Goal: Transaction & Acquisition: Purchase product/service

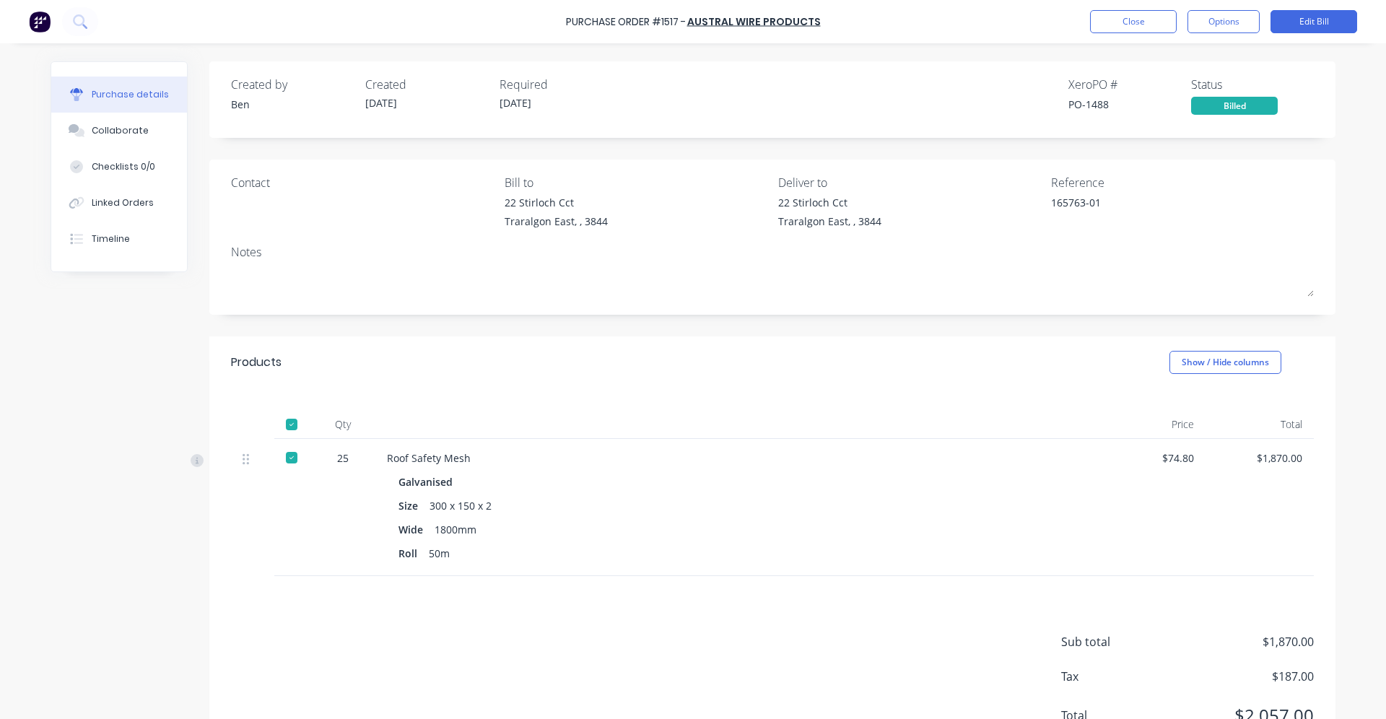
type textarea "x"
click at [1127, 27] on button "Close" at bounding box center [1133, 21] width 87 height 23
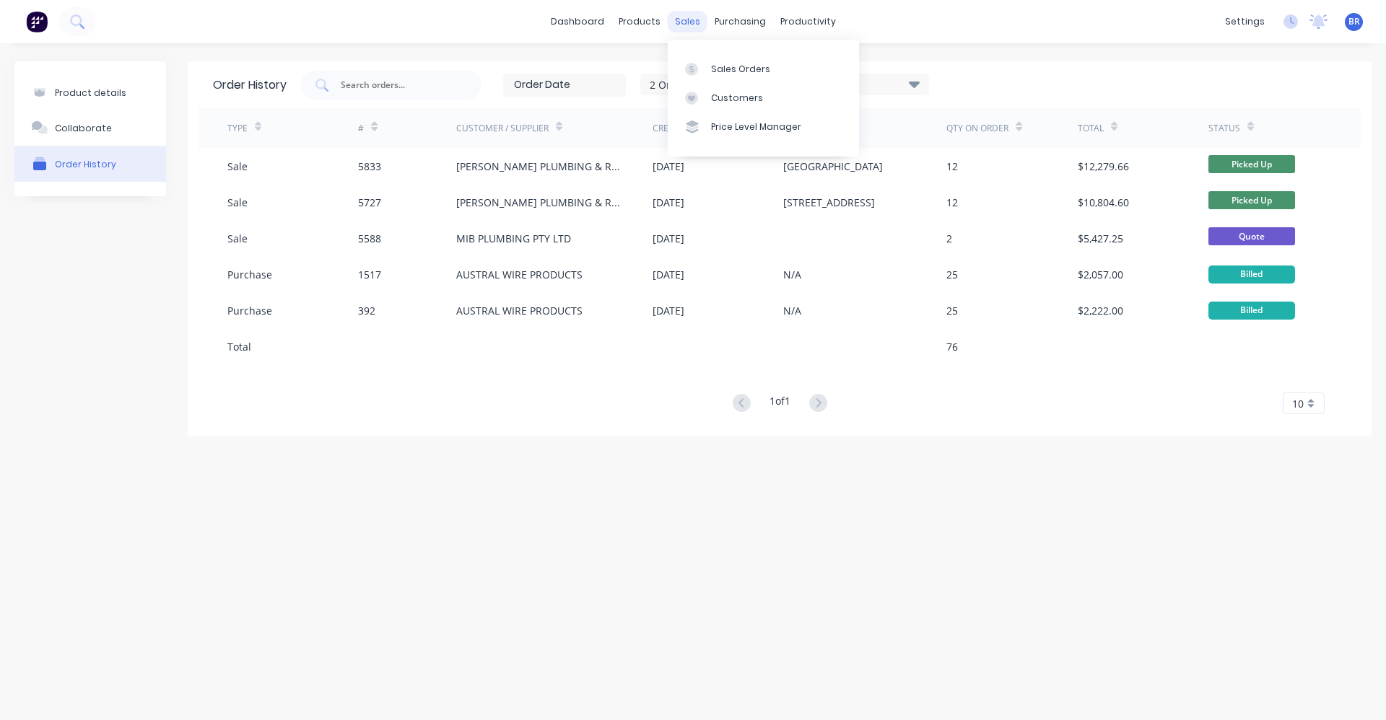
click at [691, 25] on div "sales" at bounding box center [688, 22] width 40 height 22
drag, startPoint x: 691, startPoint y: 25, endPoint x: 681, endPoint y: 18, distance: 12.0
click at [681, 18] on div "sales" at bounding box center [688, 22] width 40 height 22
click at [716, 64] on div "Sales Orders" at bounding box center [740, 69] width 59 height 13
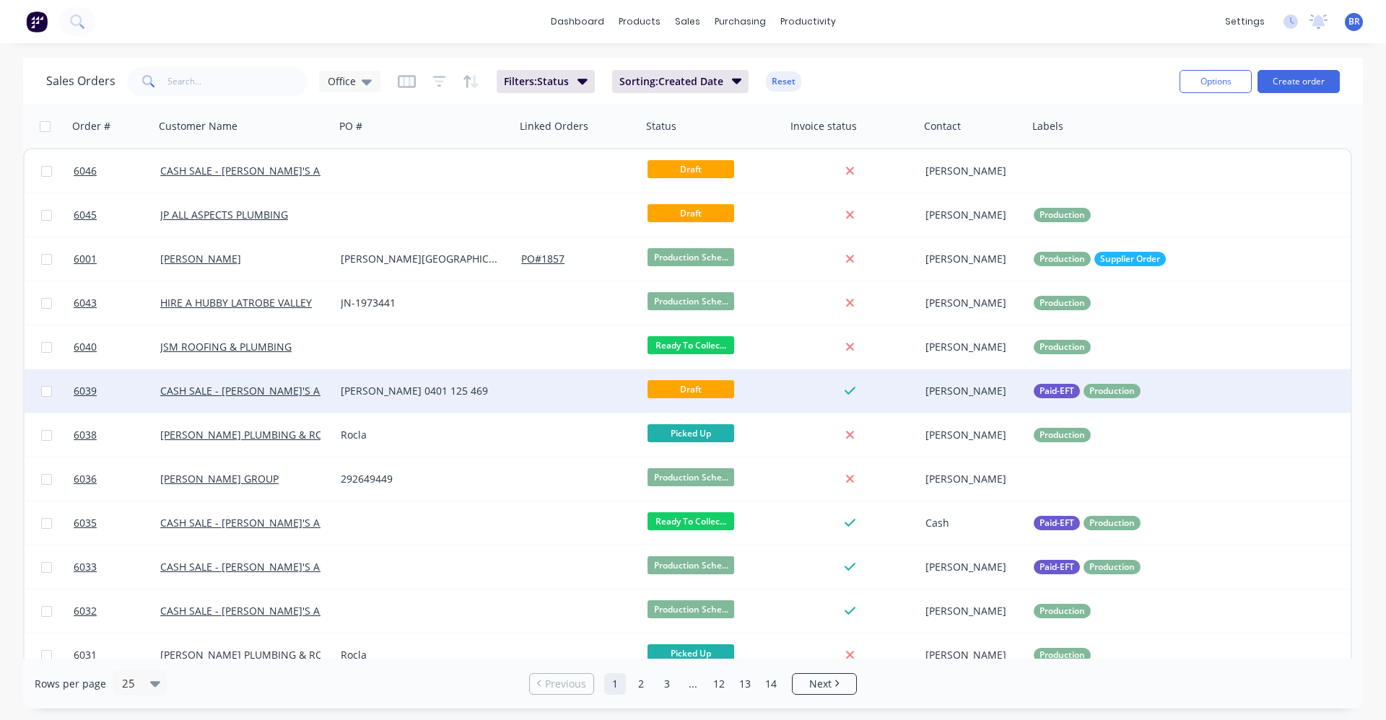
click at [481, 383] on div "[PERSON_NAME] 0401 125 469" at bounding box center [425, 391] width 180 height 43
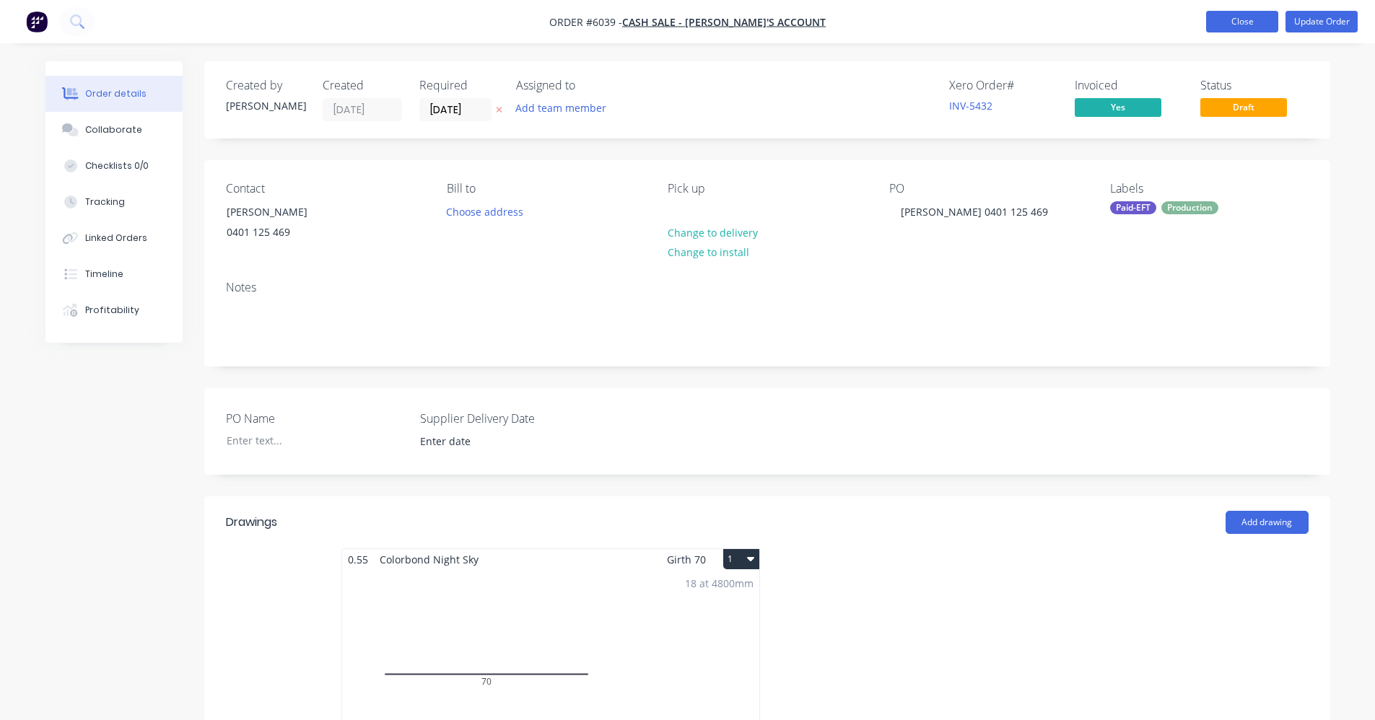
click at [1223, 14] on button "Close" at bounding box center [1242, 22] width 72 height 22
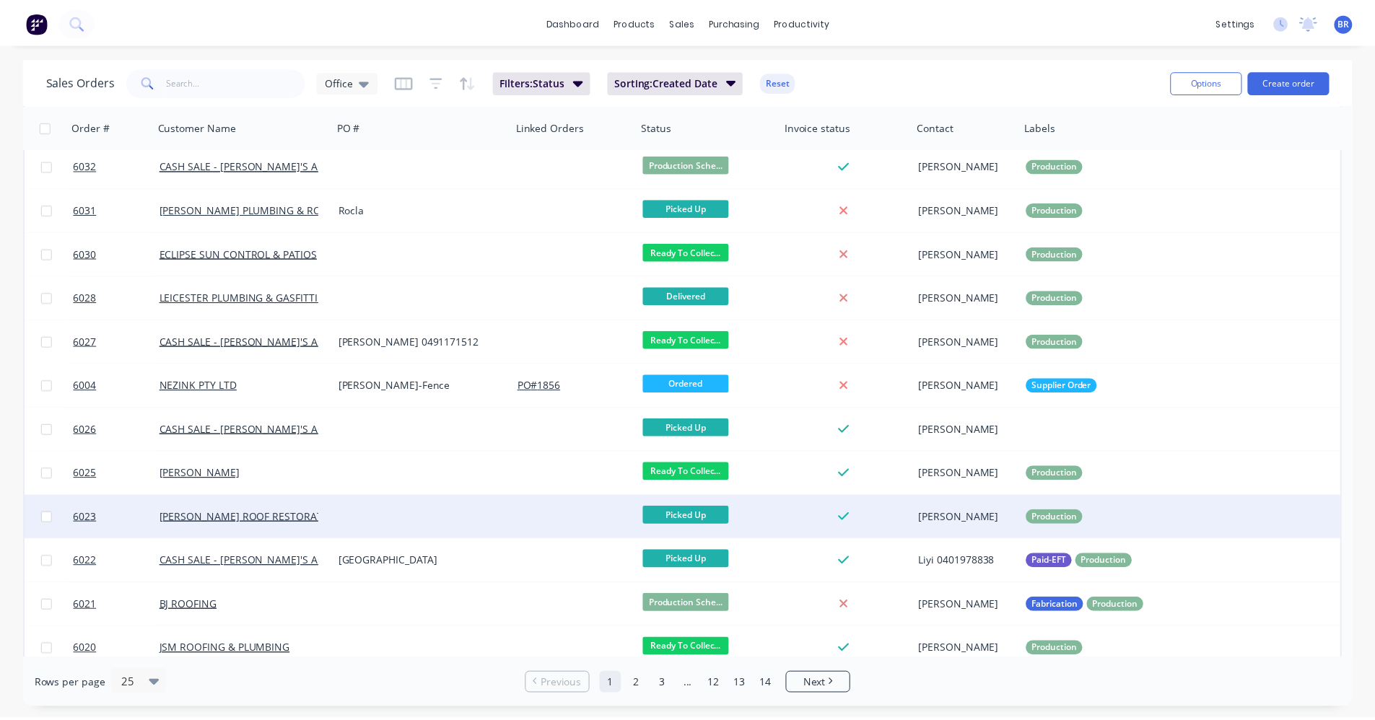
scroll to position [505, 0]
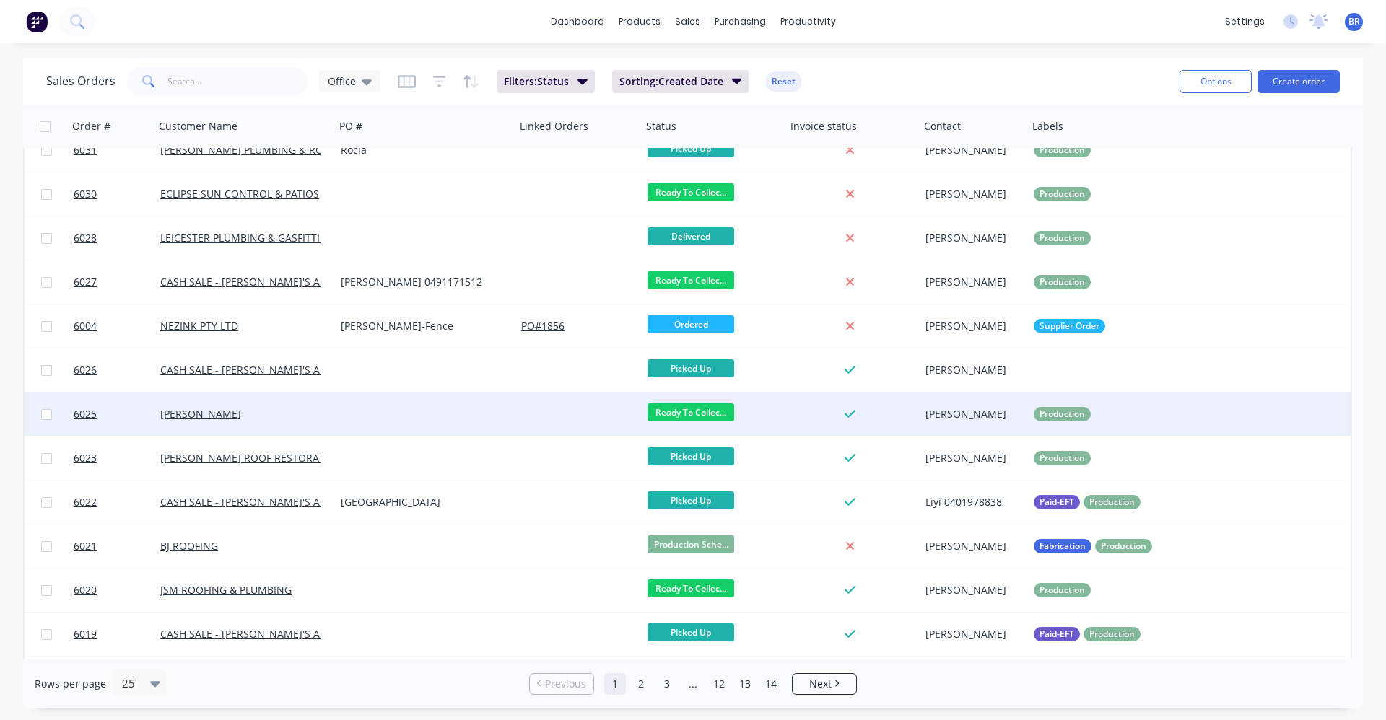
click at [468, 427] on div at bounding box center [425, 414] width 180 height 43
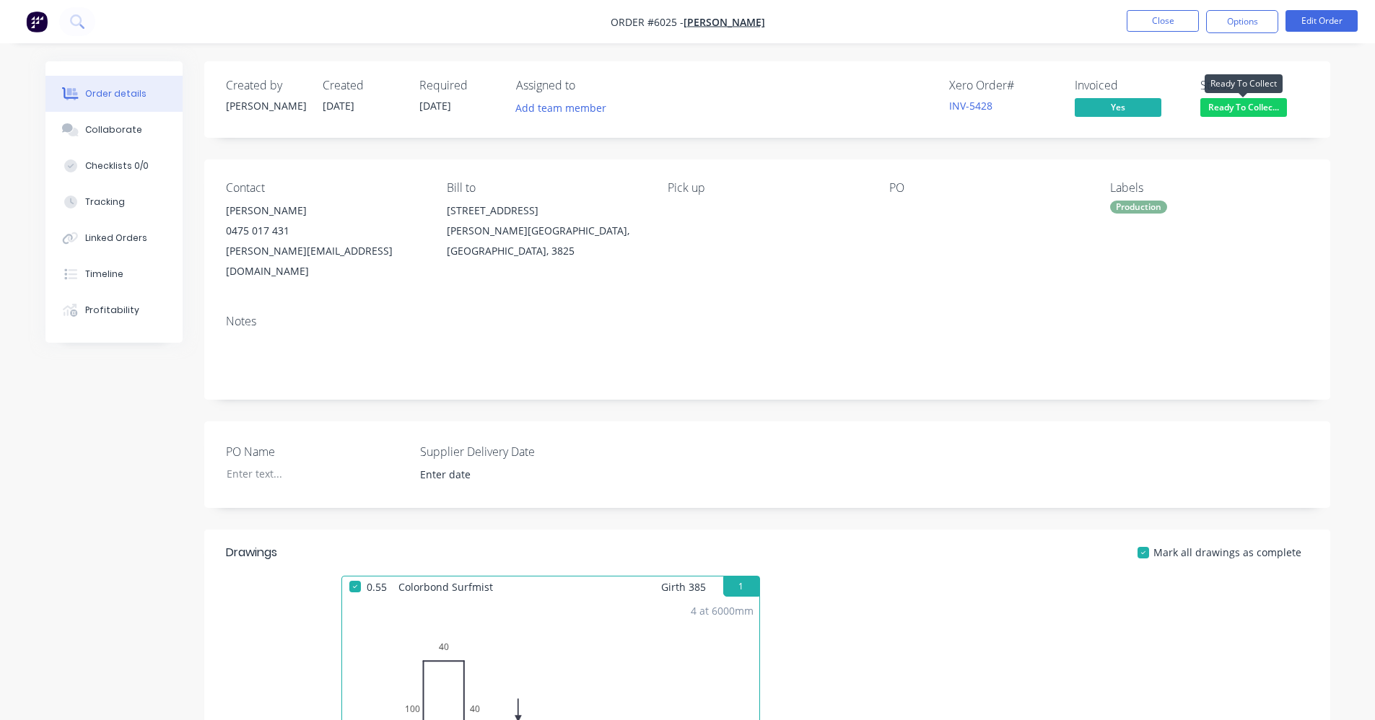
click at [1264, 104] on span "Ready To Collec..." at bounding box center [1243, 107] width 87 height 18
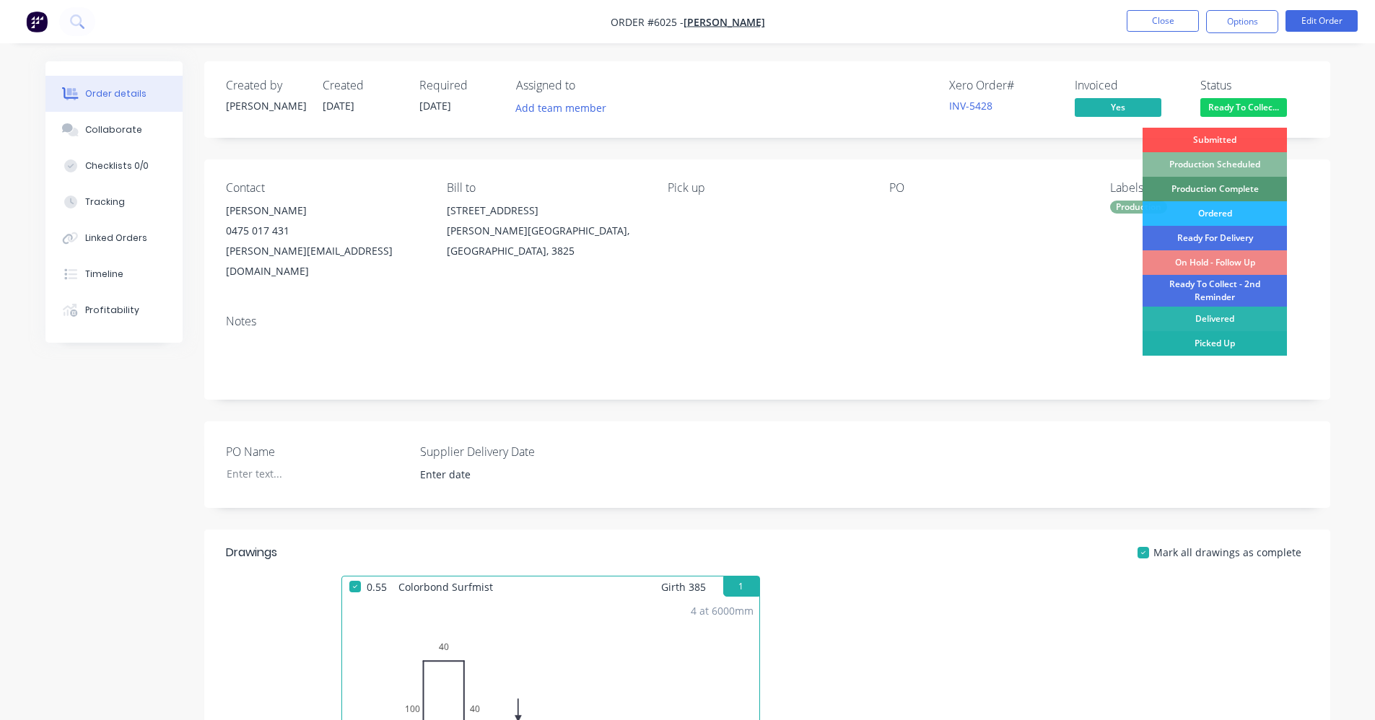
click at [1217, 341] on div "Picked Up" at bounding box center [1215, 343] width 144 height 25
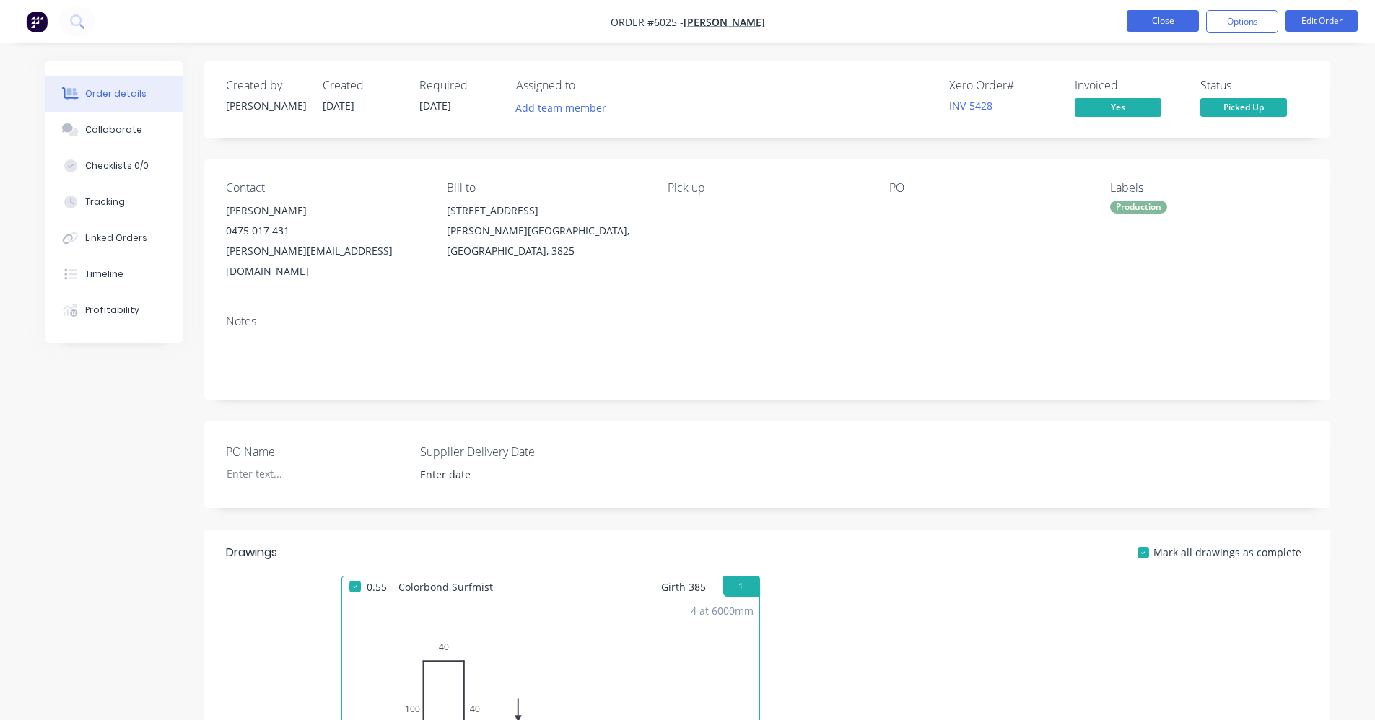
click at [1150, 19] on button "Close" at bounding box center [1163, 21] width 72 height 22
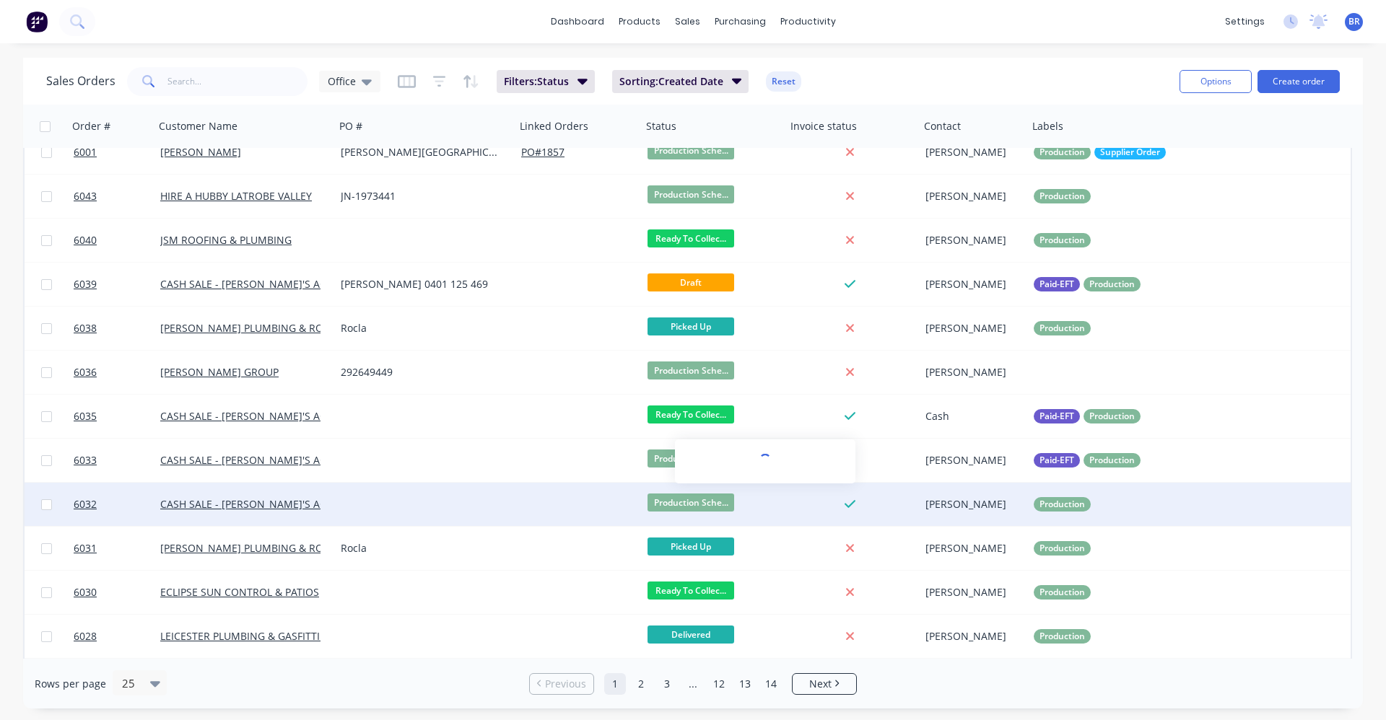
scroll to position [144, 0]
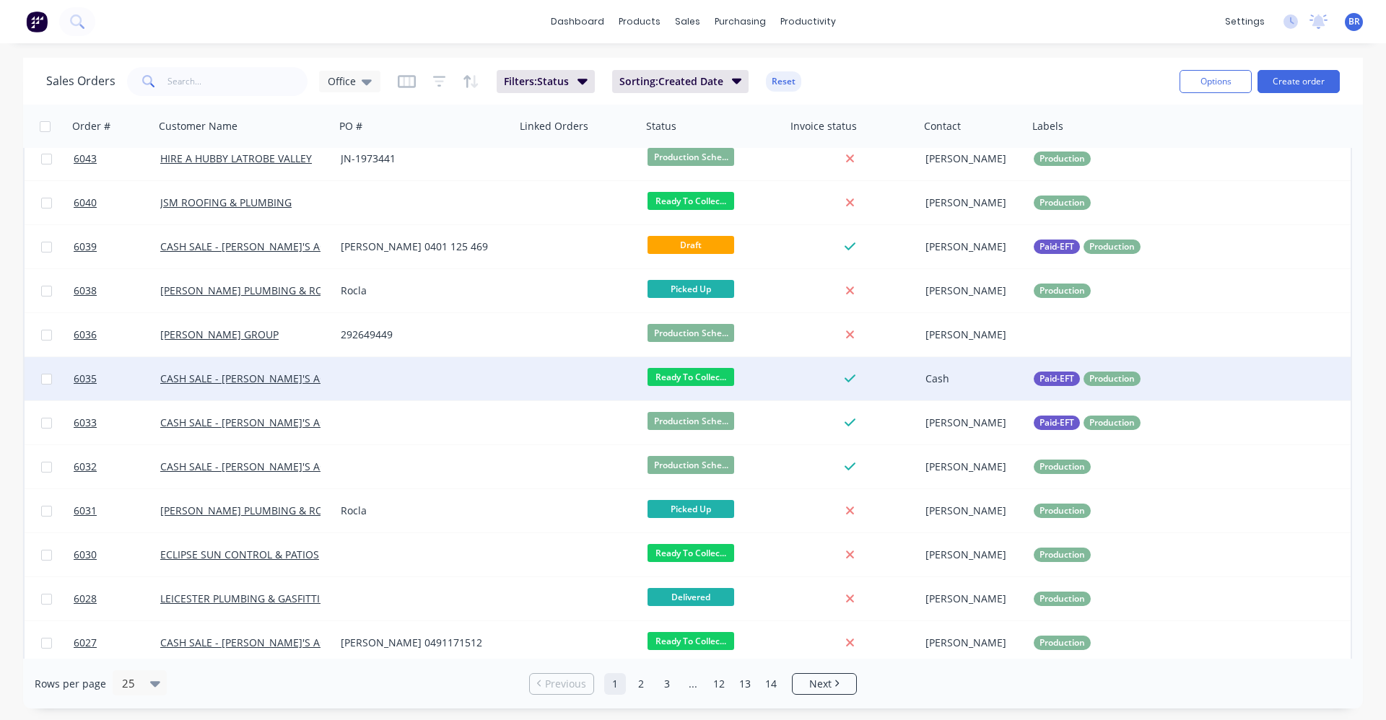
click at [751, 371] on div "Ready To Collec..." at bounding box center [710, 379] width 126 height 22
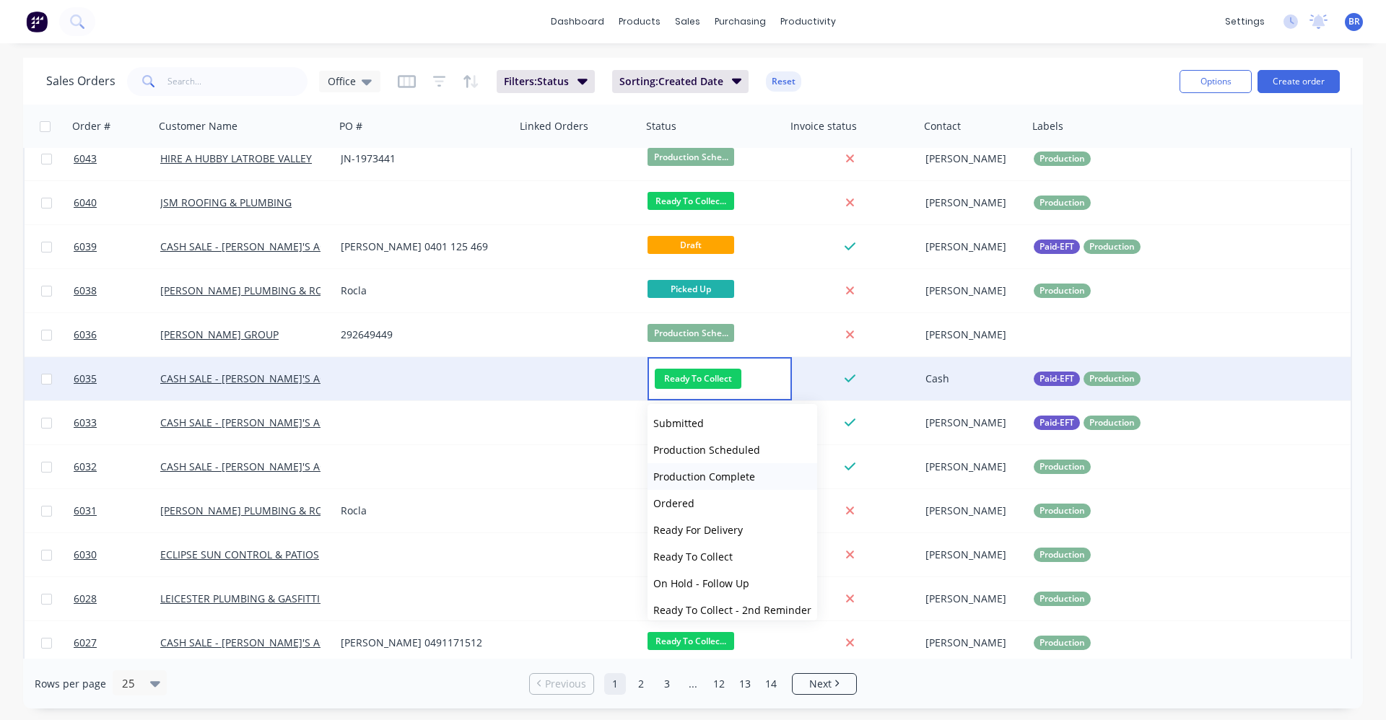
scroll to position [62, 0]
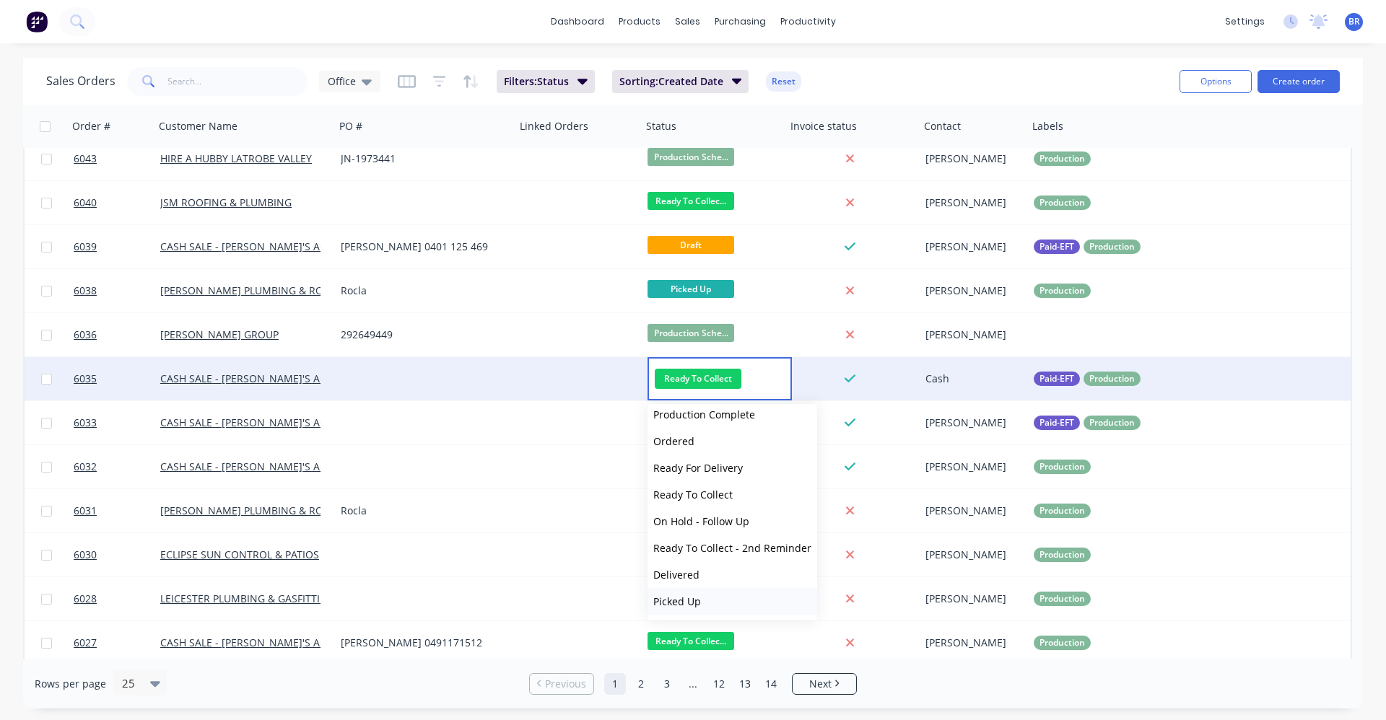
click at [679, 602] on span "Picked Up" at bounding box center [677, 602] width 48 height 14
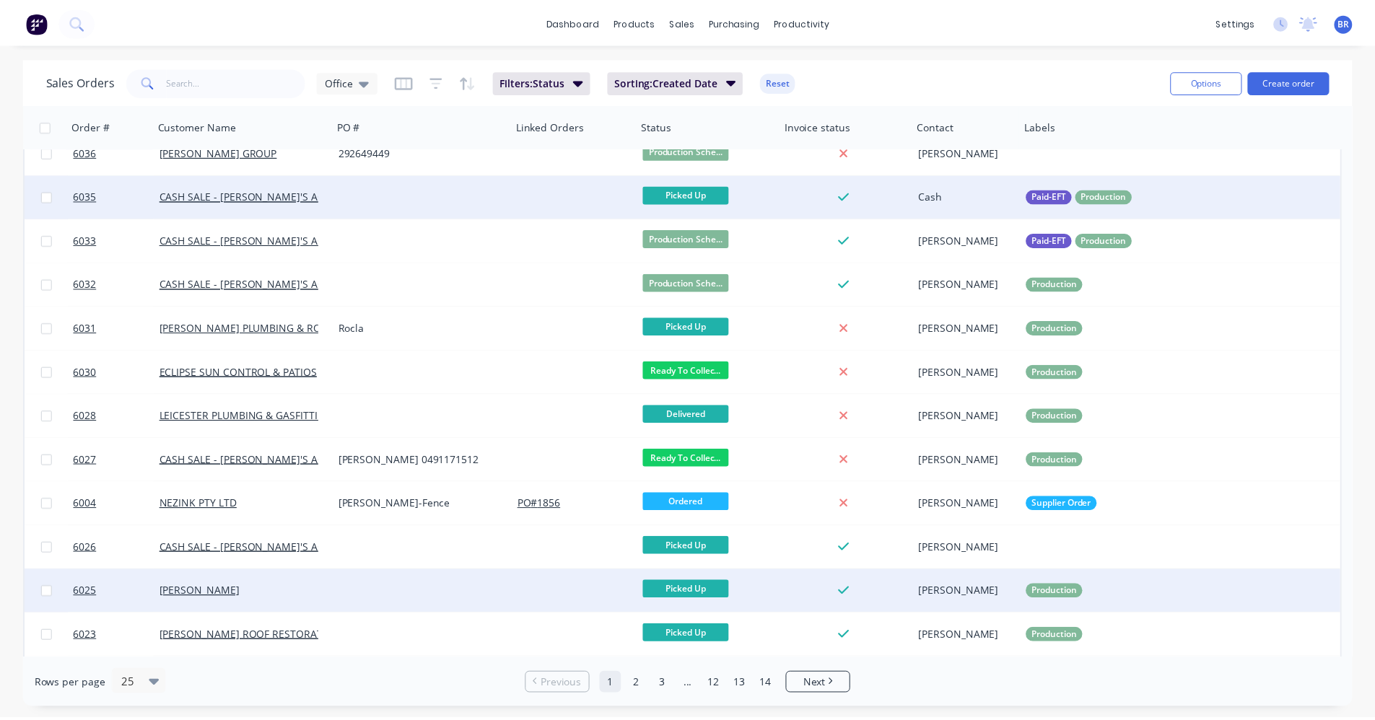
scroll to position [361, 0]
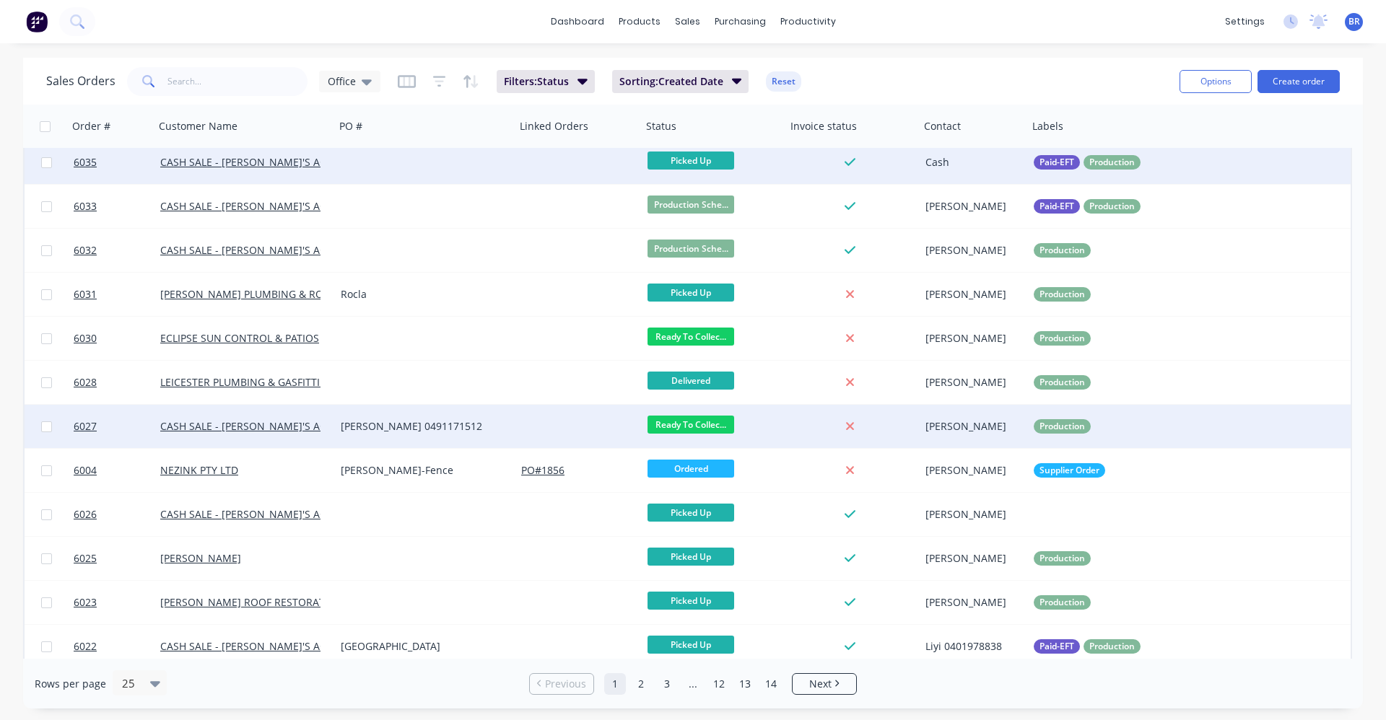
click at [451, 424] on div "[PERSON_NAME] 0491171512" at bounding box center [421, 426] width 160 height 14
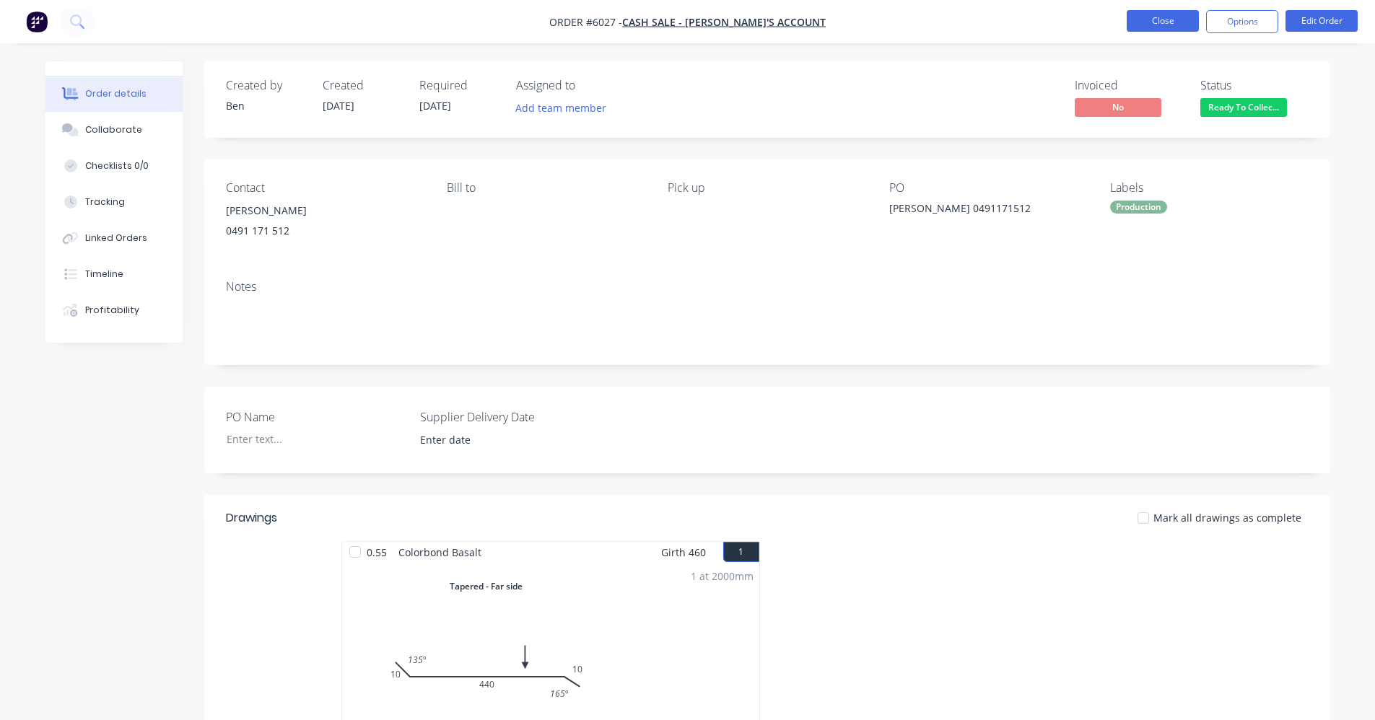
click at [1165, 23] on button "Close" at bounding box center [1163, 21] width 72 height 22
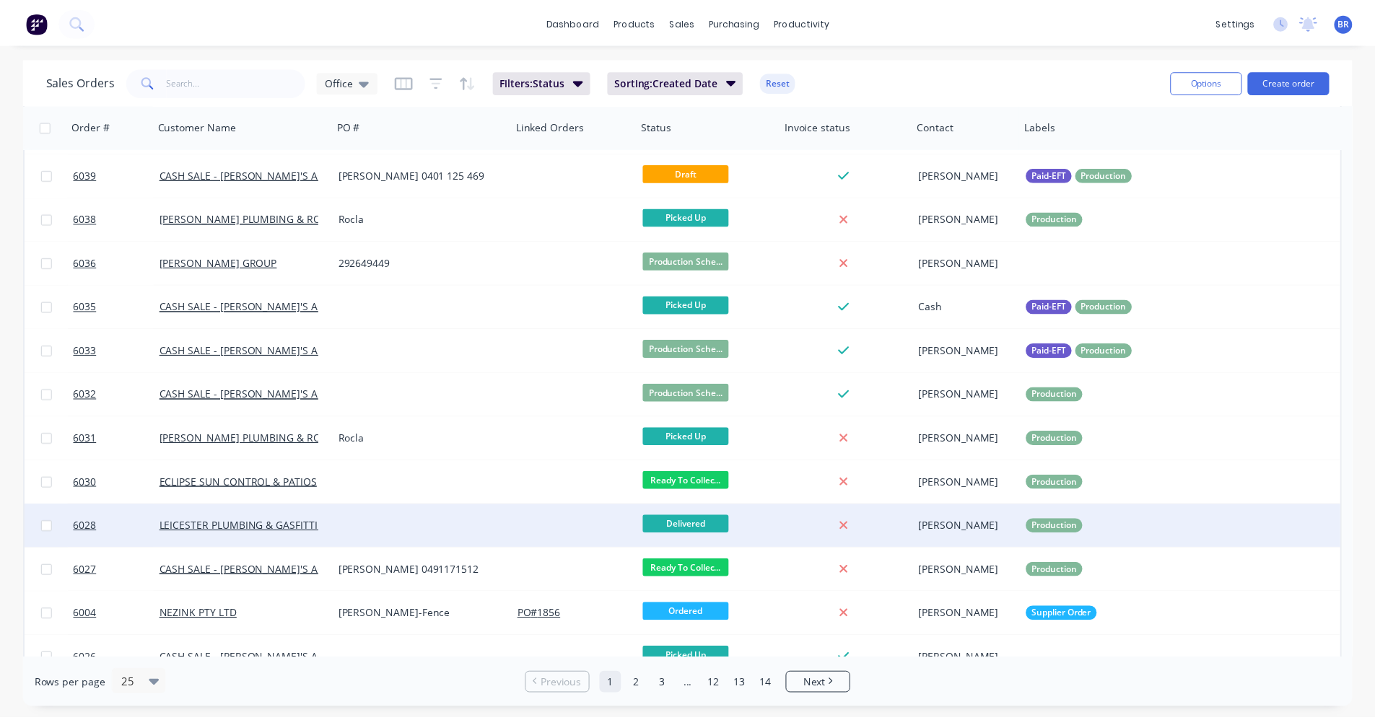
scroll to position [590, 0]
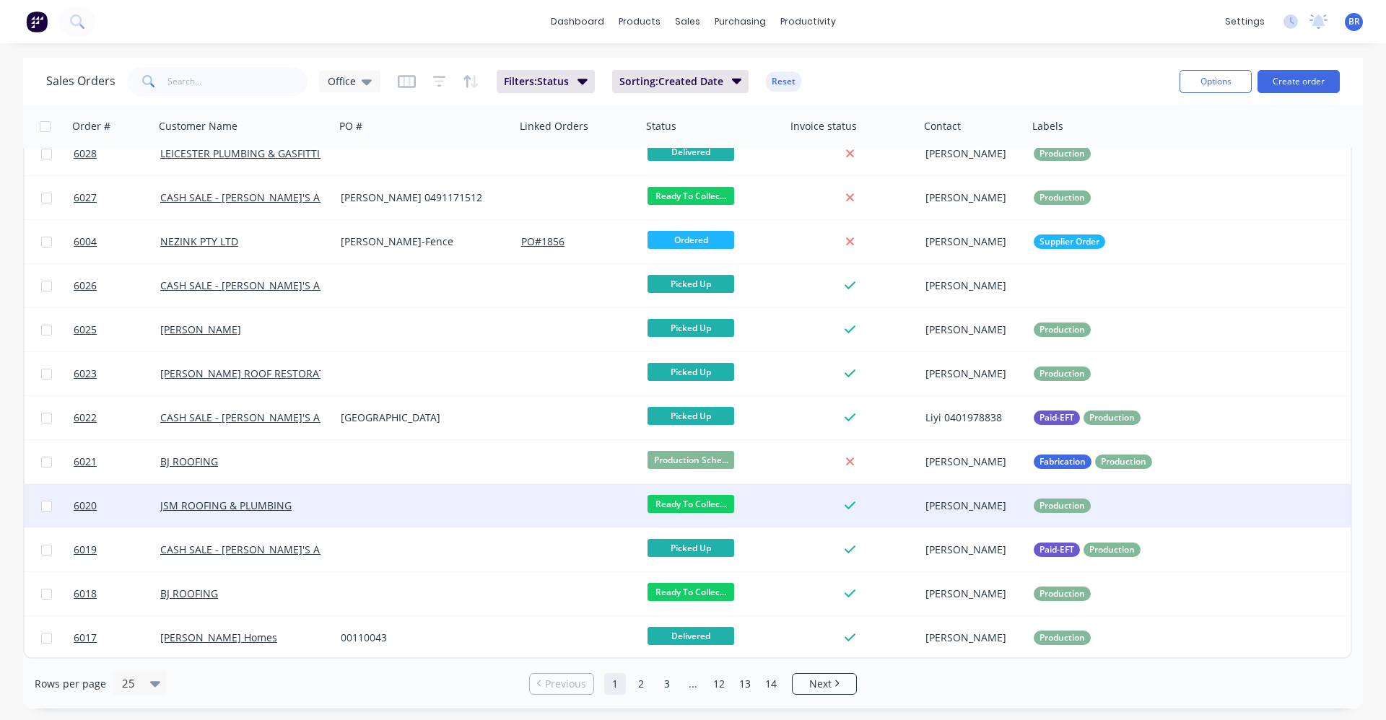
click at [543, 509] on div at bounding box center [578, 505] width 126 height 43
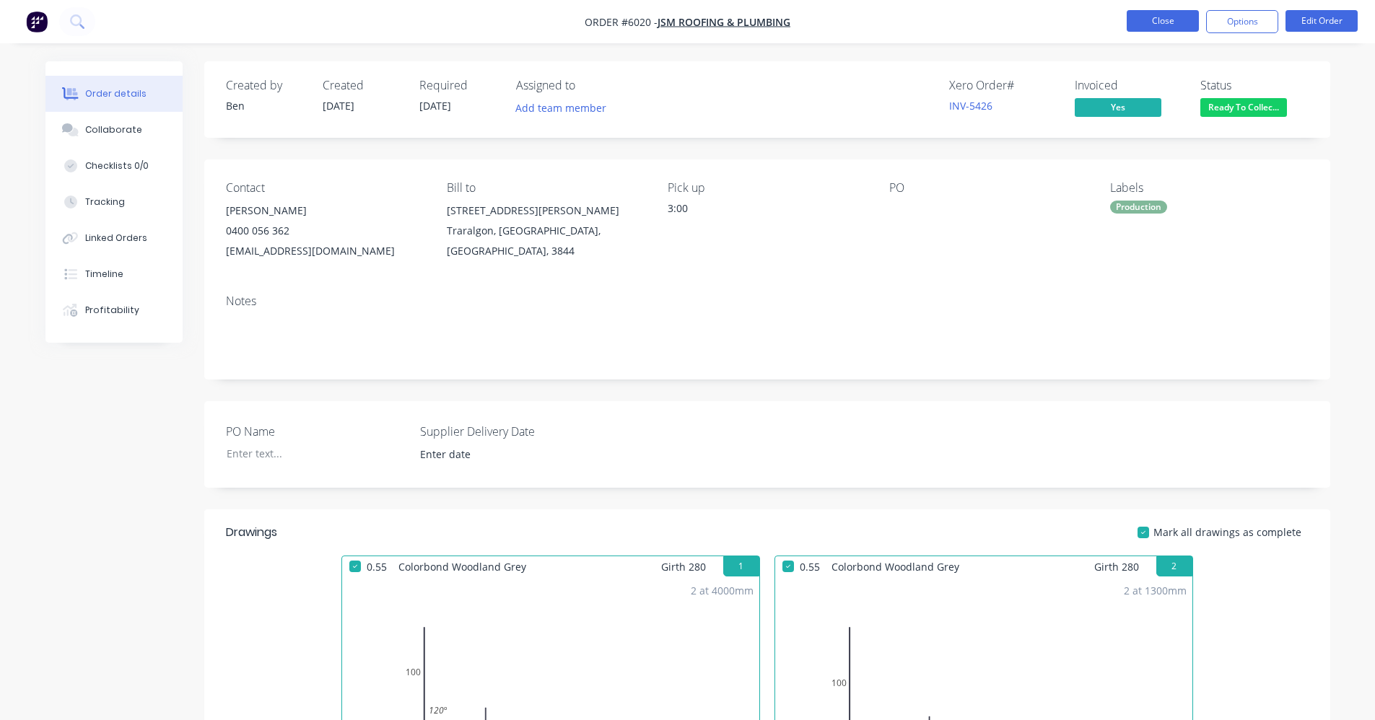
click at [1169, 25] on button "Close" at bounding box center [1163, 21] width 72 height 22
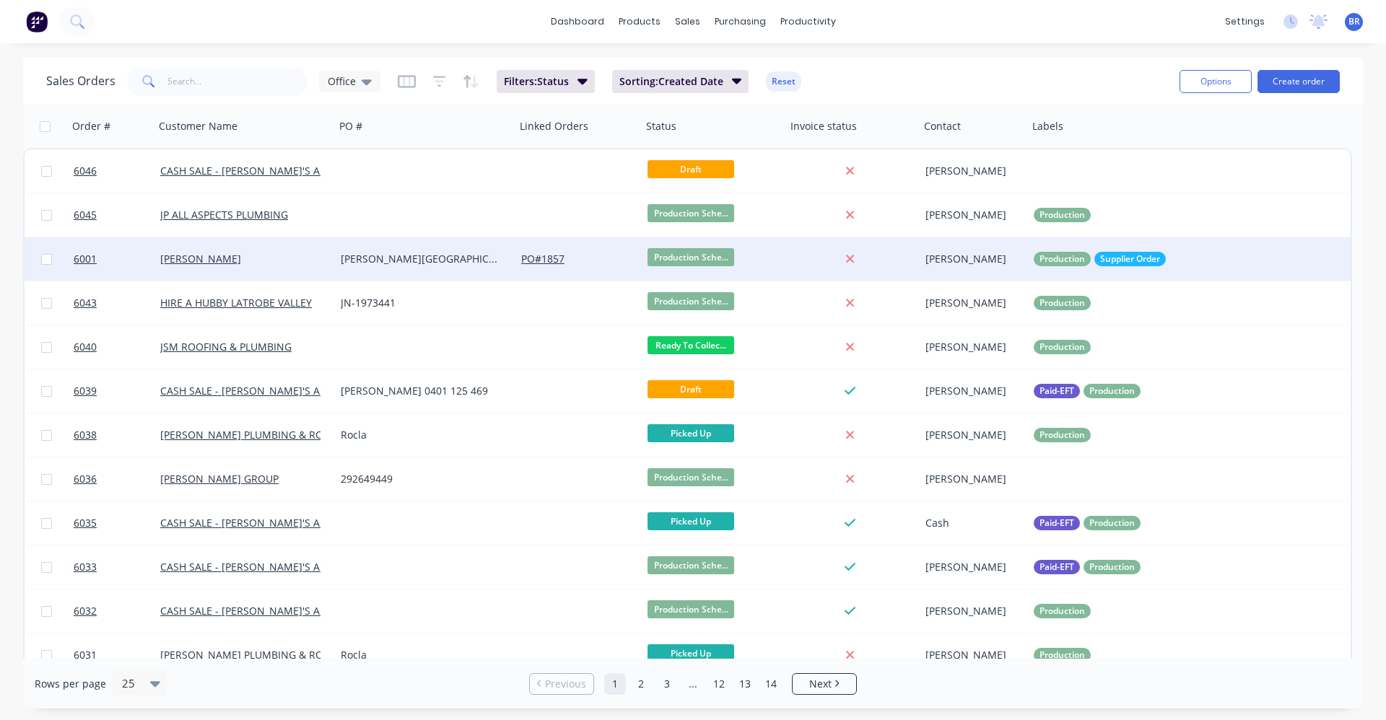
click at [421, 262] on div "[PERSON_NAME][GEOGRAPHIC_DATA]" at bounding box center [421, 259] width 160 height 14
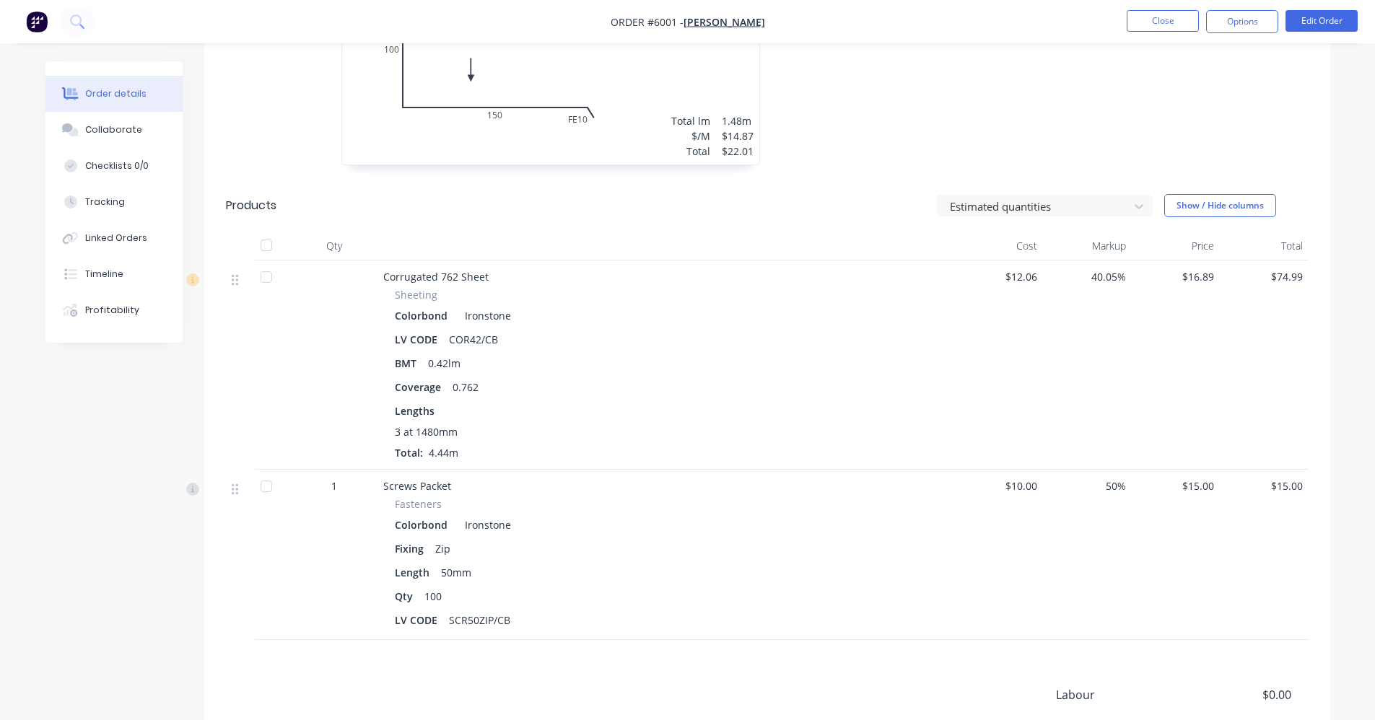
scroll to position [362, 0]
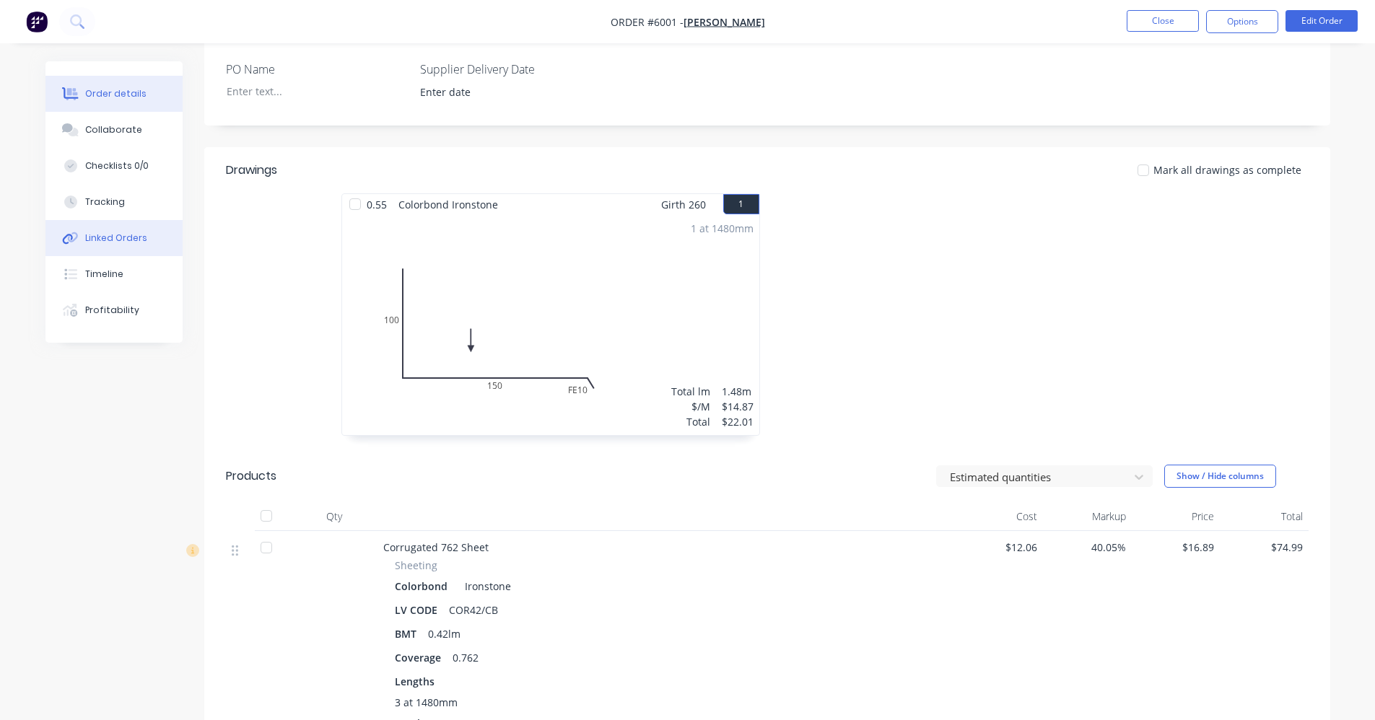
click at [95, 247] on button "Linked Orders" at bounding box center [113, 238] width 137 height 36
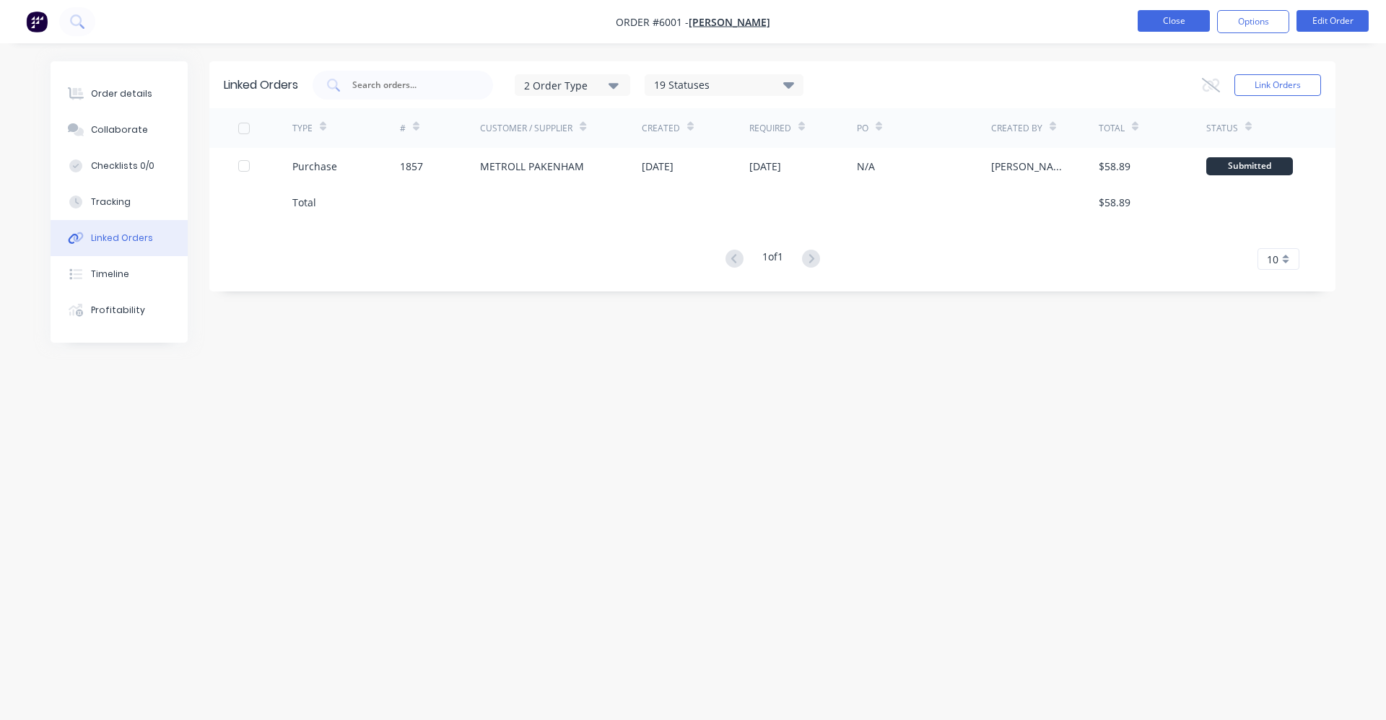
drag, startPoint x: 1140, startPoint y: 30, endPoint x: 1150, endPoint y: 28, distance: 10.3
click at [1150, 28] on button "Close" at bounding box center [1173, 21] width 72 height 22
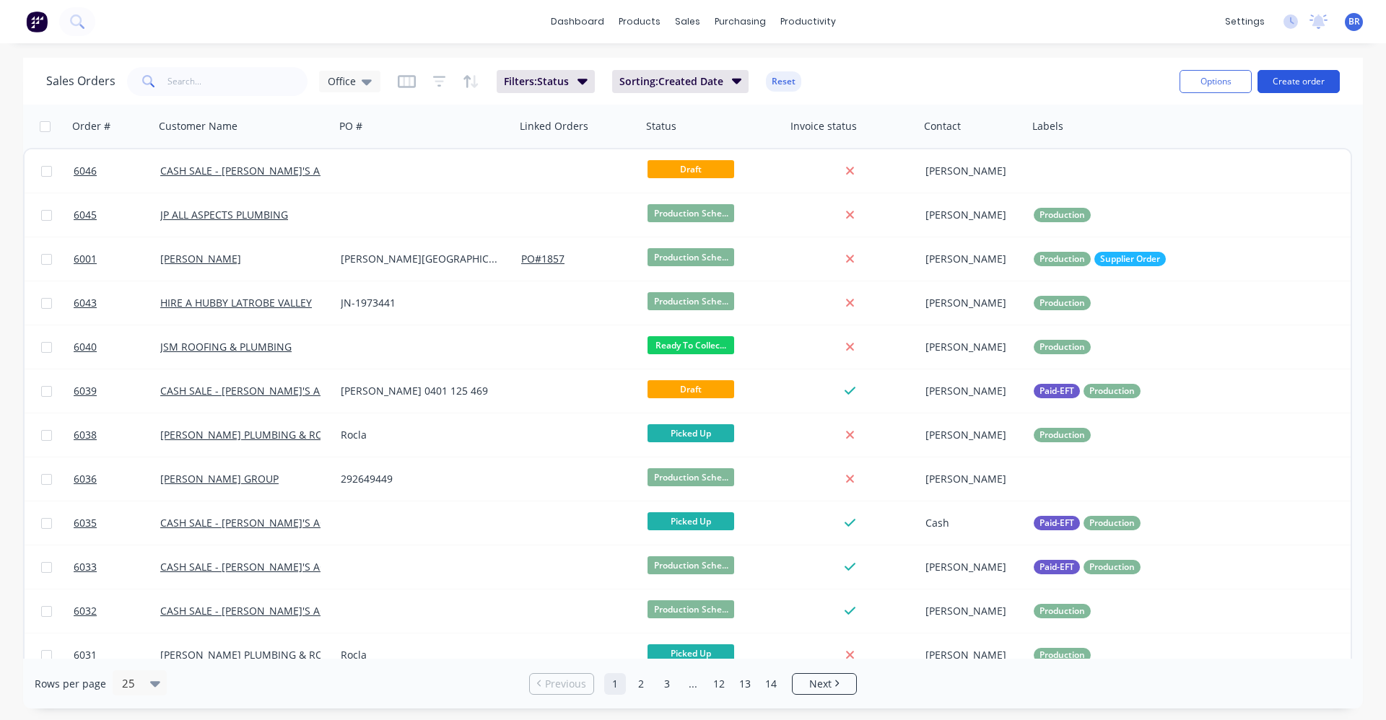
click at [1314, 74] on button "Create order" at bounding box center [1298, 81] width 82 height 23
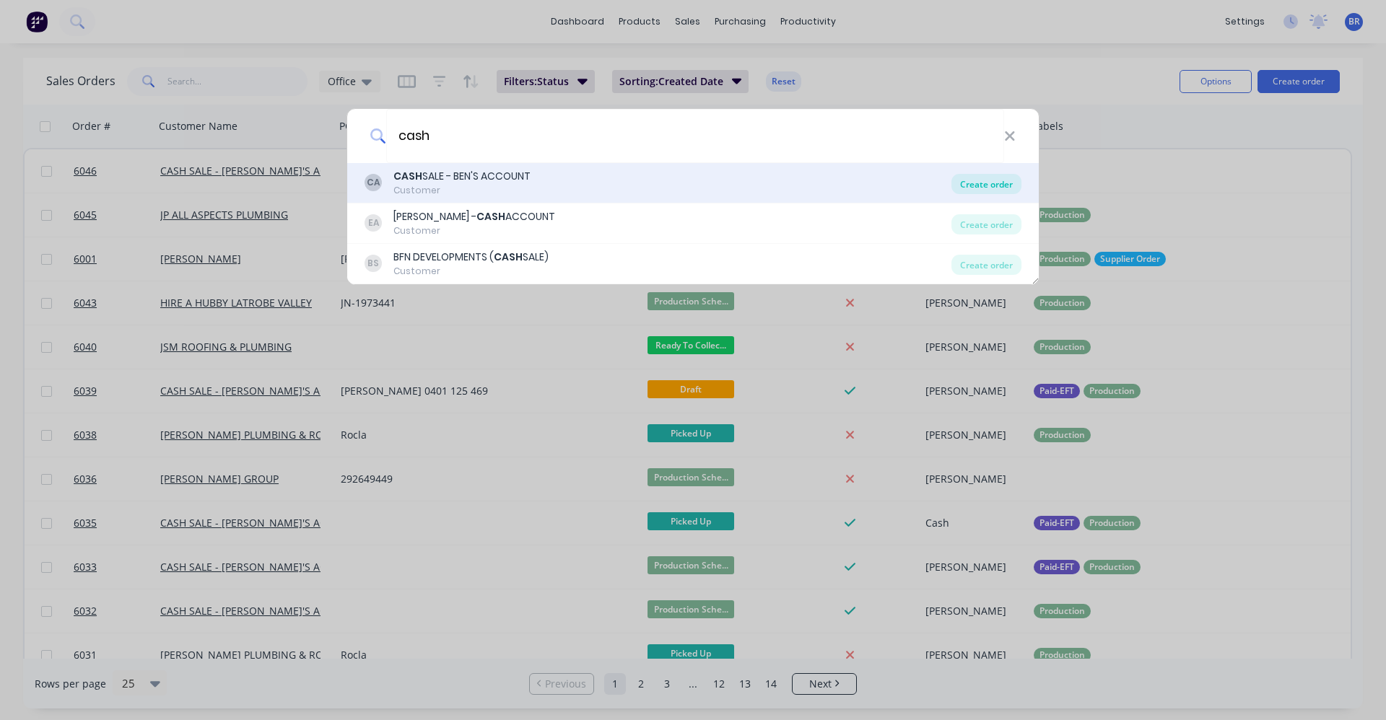
type input "cash"
click at [990, 188] on div "Create order" at bounding box center [986, 184] width 70 height 20
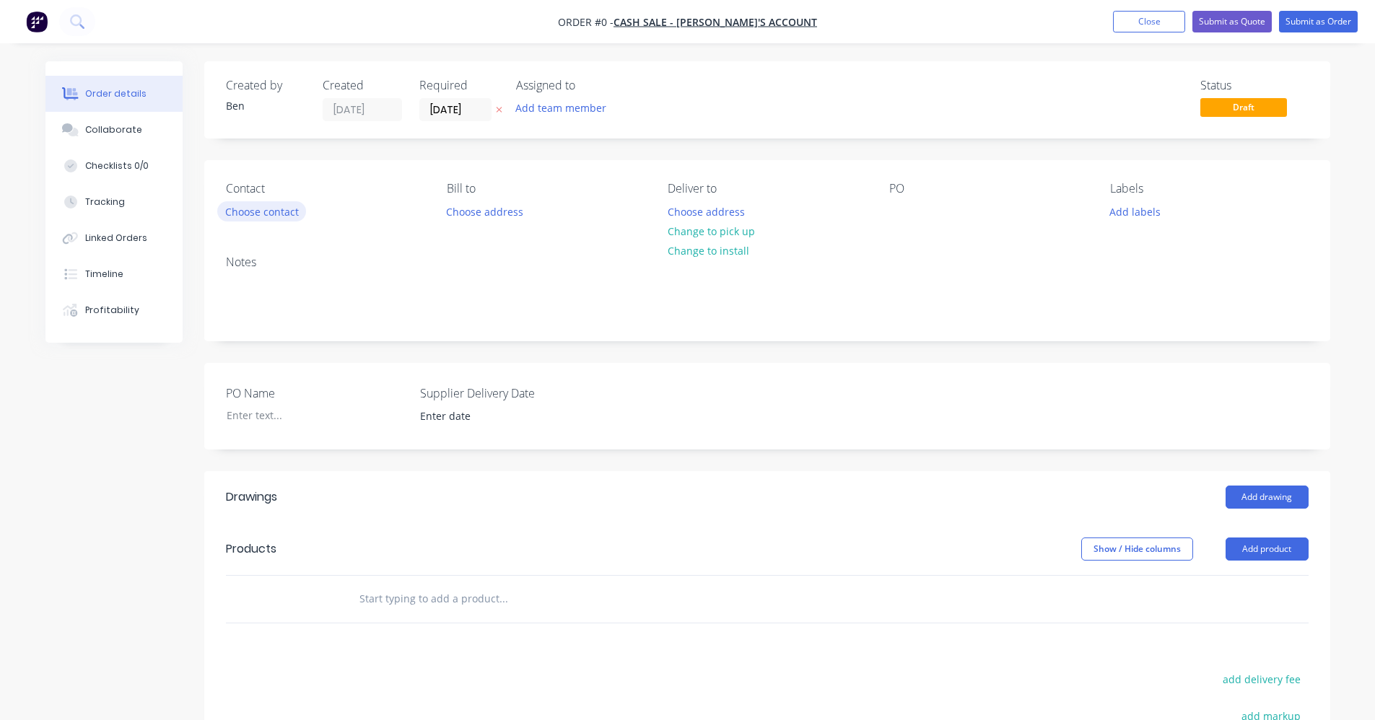
click at [268, 212] on button "Choose contact" at bounding box center [261, 210] width 89 height 19
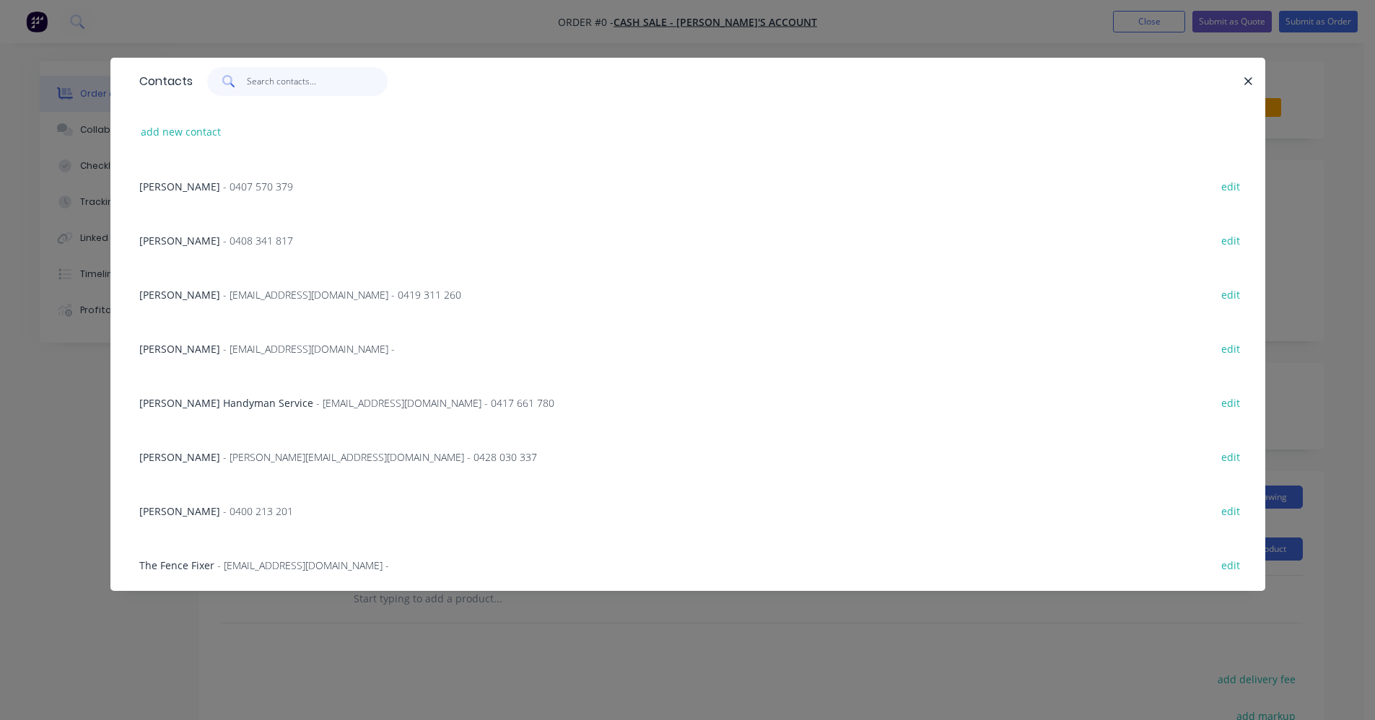
click at [266, 85] on input "text" at bounding box center [317, 81] width 141 height 29
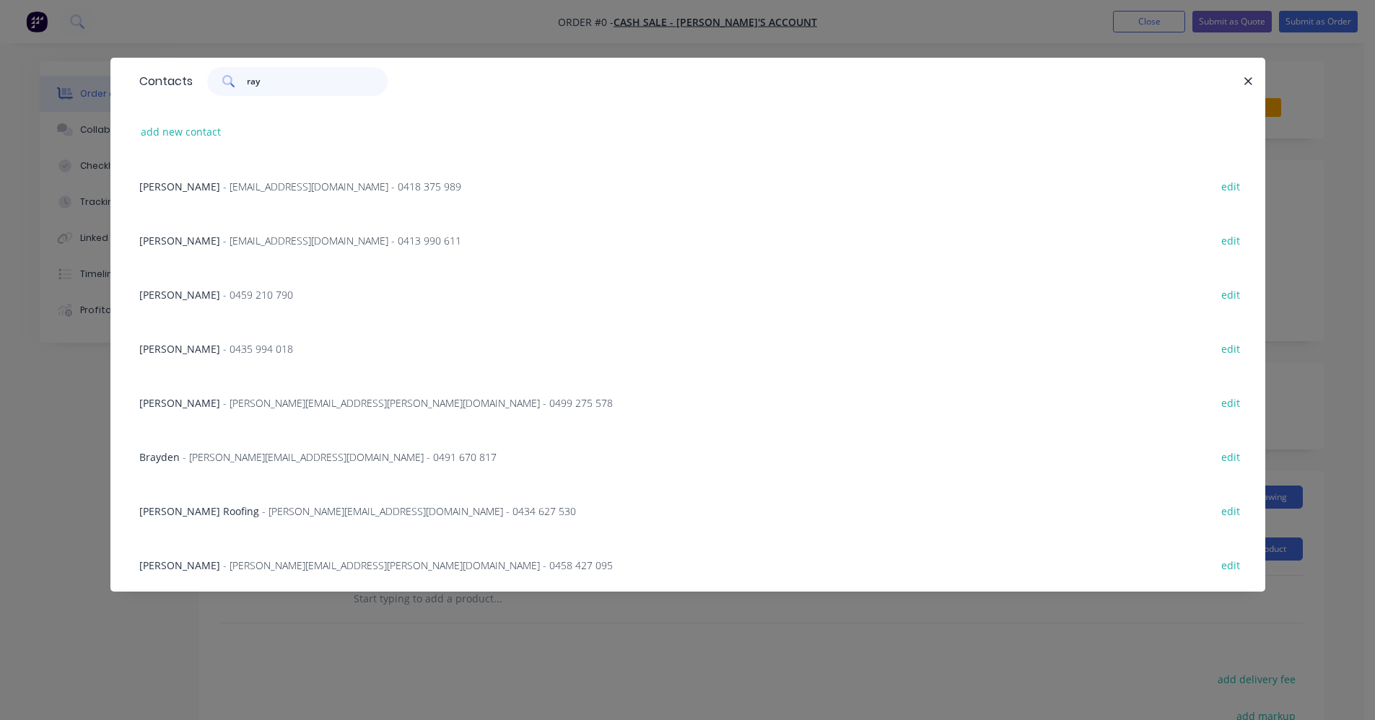
type input "ray"
click at [260, 296] on span "- 0459 210 790" at bounding box center [258, 295] width 70 height 14
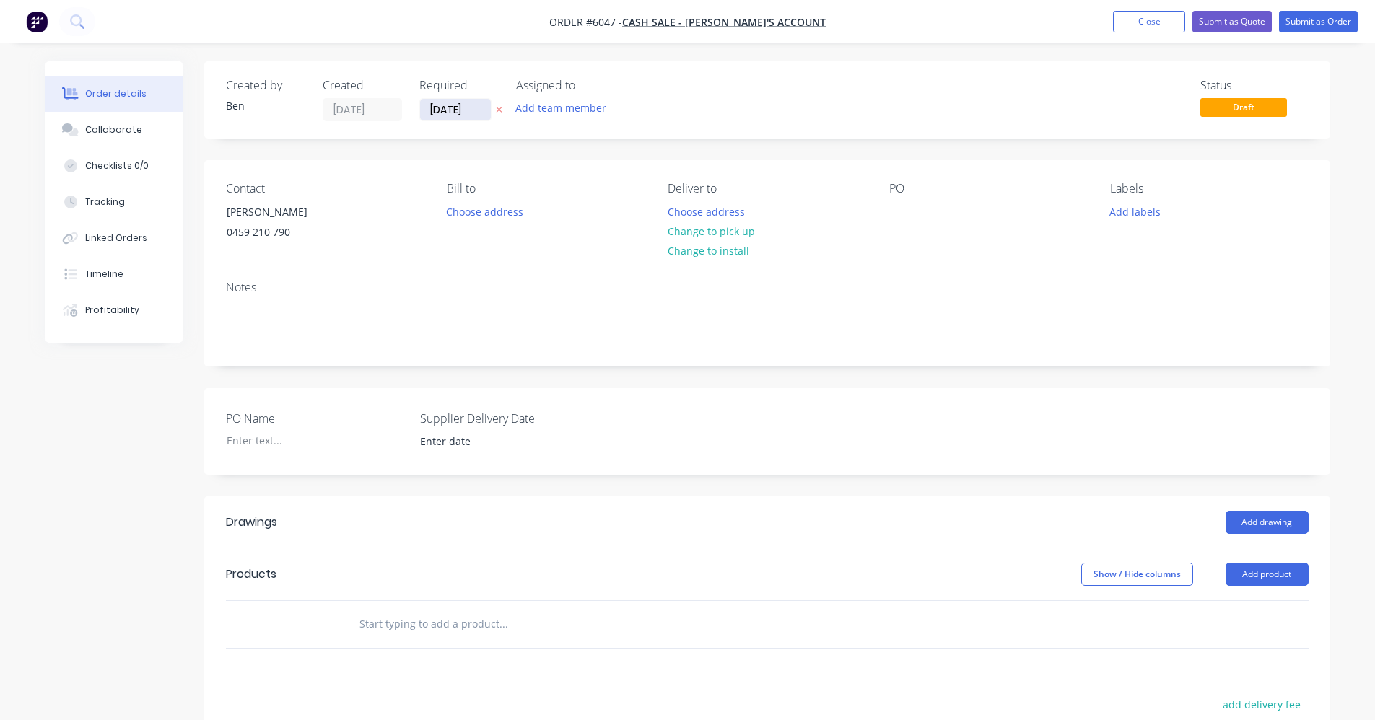
drag, startPoint x: 413, startPoint y: 108, endPoint x: 440, endPoint y: 117, distance: 29.0
click at [420, 113] on div "Created by [PERSON_NAME] Created [DATE] Required [DATE] Assigned to Add team me…" at bounding box center [443, 100] width 434 height 43
click at [447, 118] on input "[DATE]" at bounding box center [455, 110] width 71 height 22
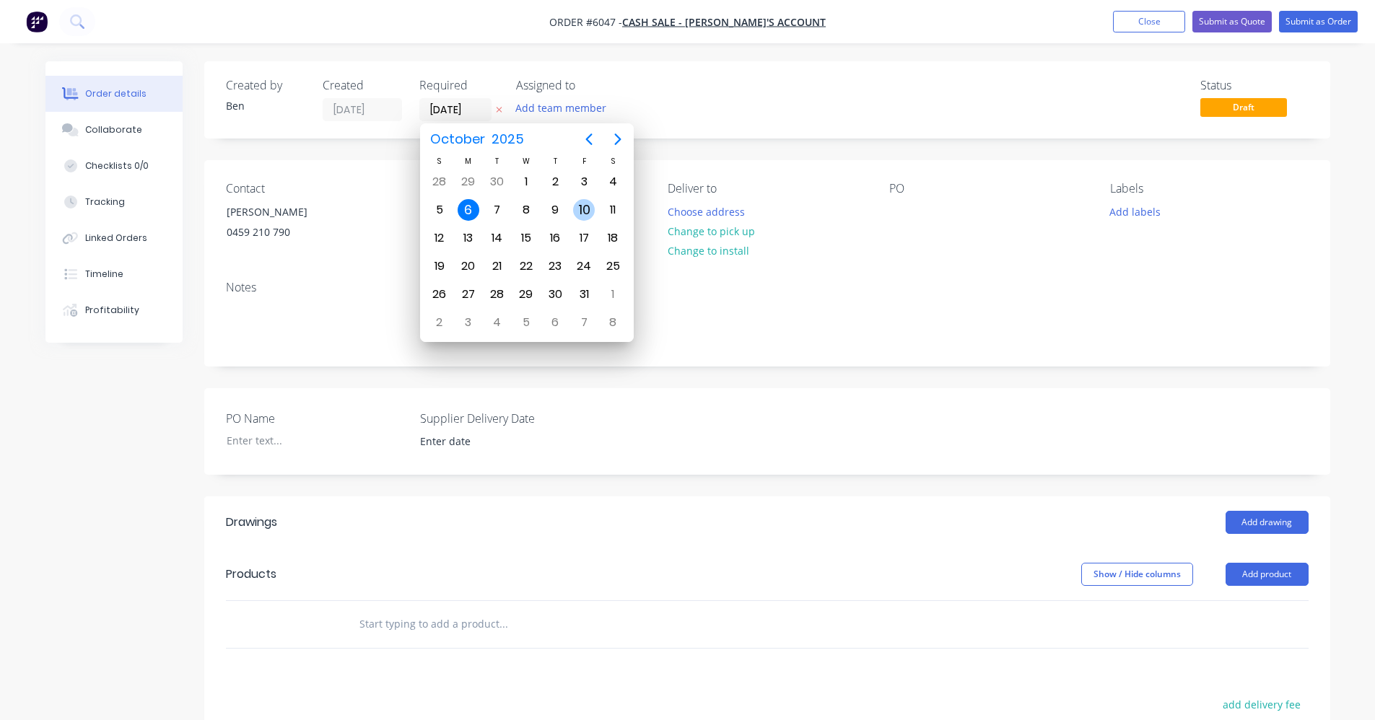
click at [581, 209] on div "10" at bounding box center [584, 210] width 22 height 22
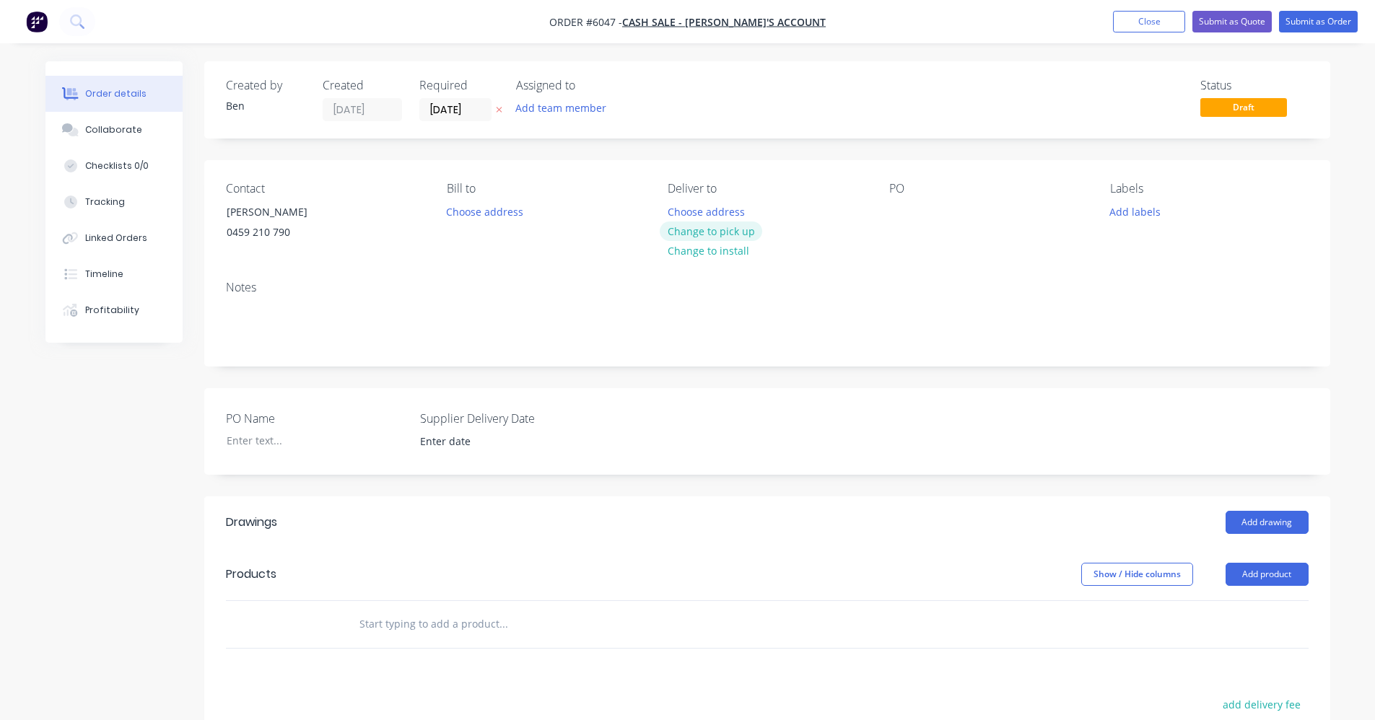
click at [704, 237] on button "Change to pick up" at bounding box center [711, 231] width 102 height 19
drag, startPoint x: 450, startPoint y: 108, endPoint x: 480, endPoint y: 123, distance: 33.9
click at [455, 111] on input "[DATE]" at bounding box center [455, 110] width 71 height 22
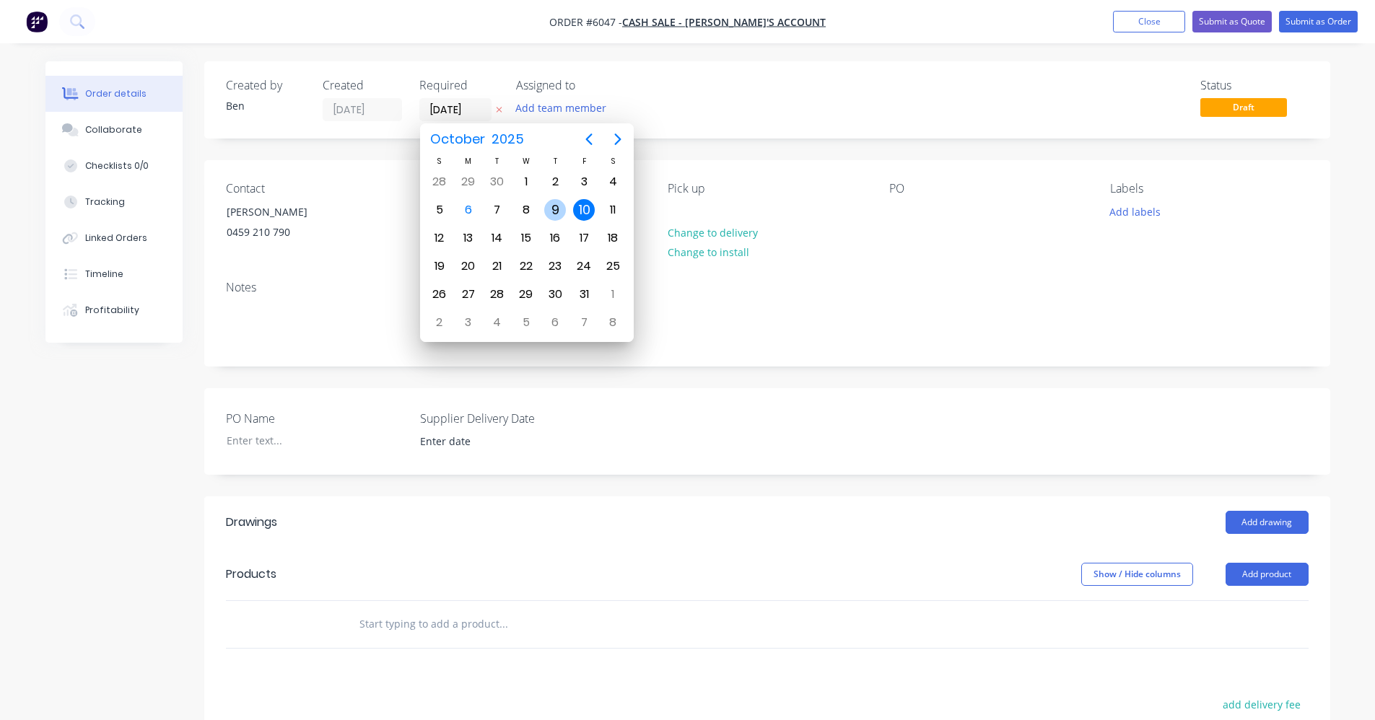
click at [559, 209] on div "9" at bounding box center [555, 210] width 22 height 22
type input "[DATE]"
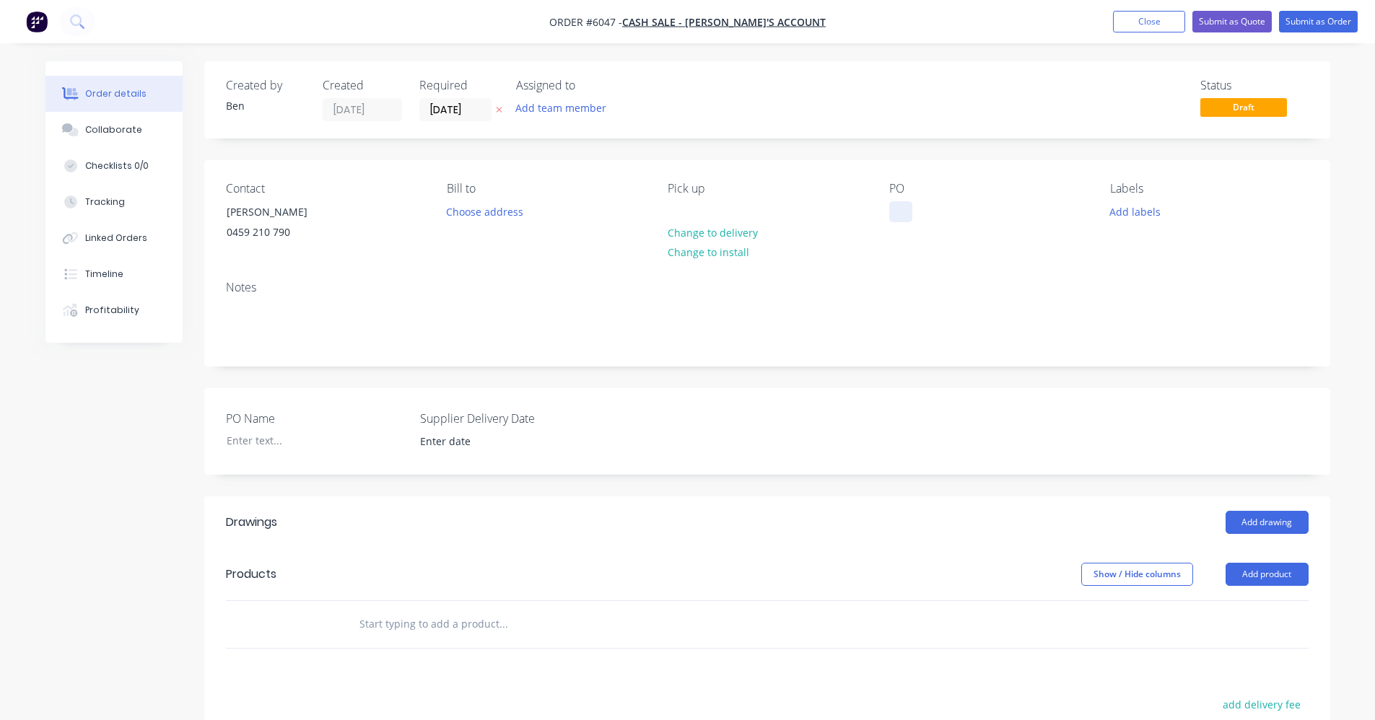
click at [904, 212] on div at bounding box center [900, 211] width 23 height 21
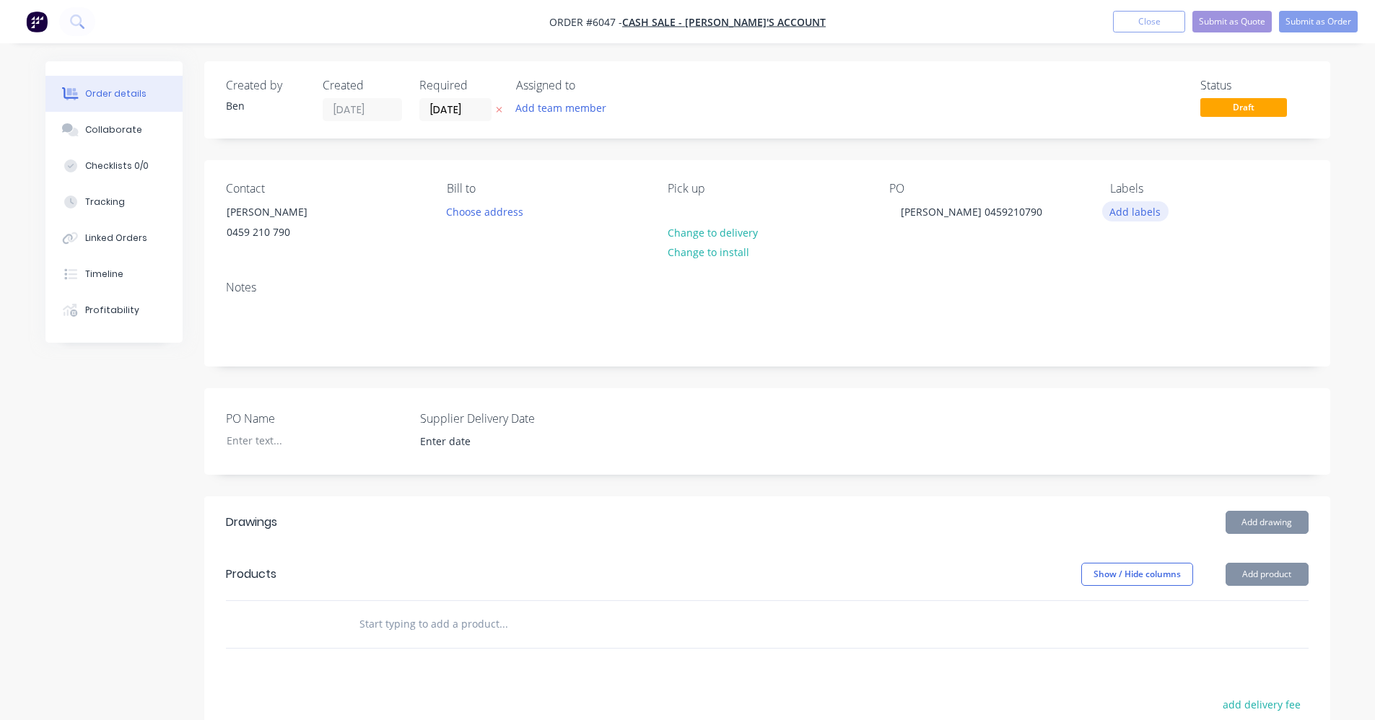
click at [1132, 217] on button "Add labels" at bounding box center [1135, 210] width 66 height 19
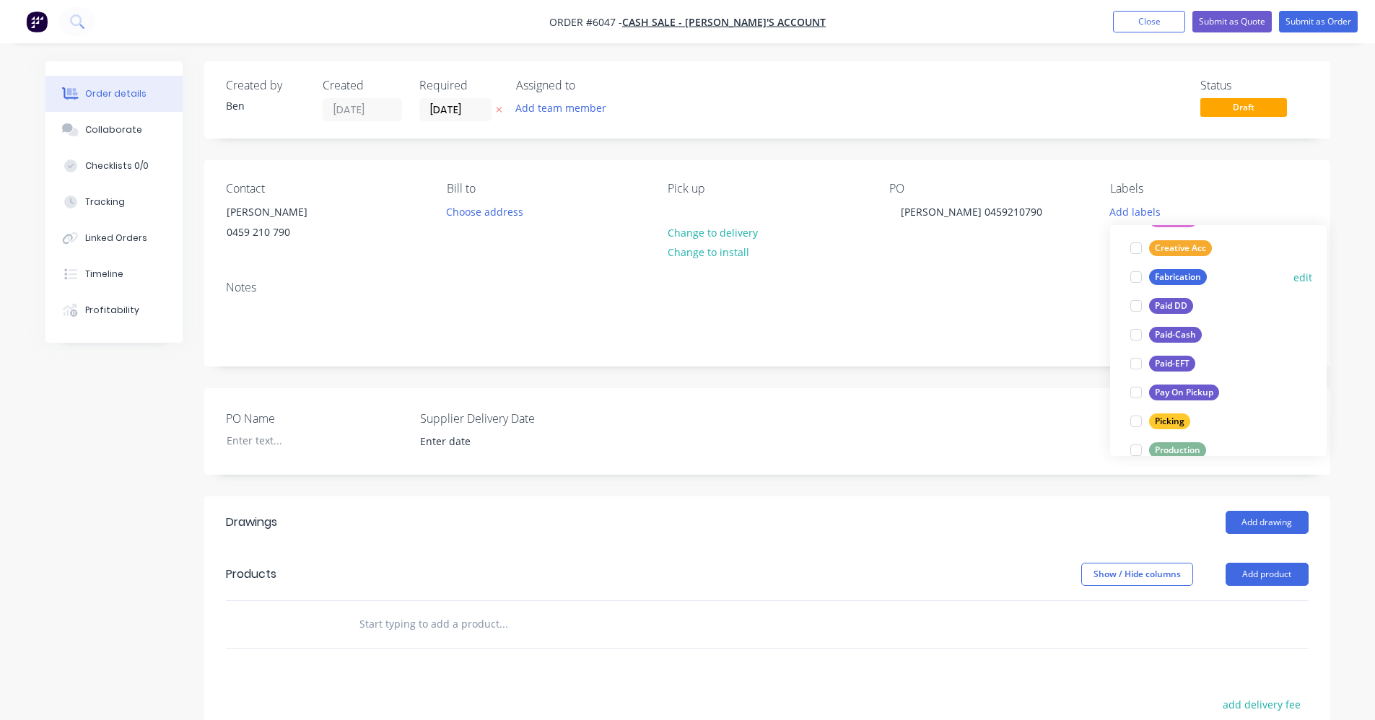
scroll to position [217, 0]
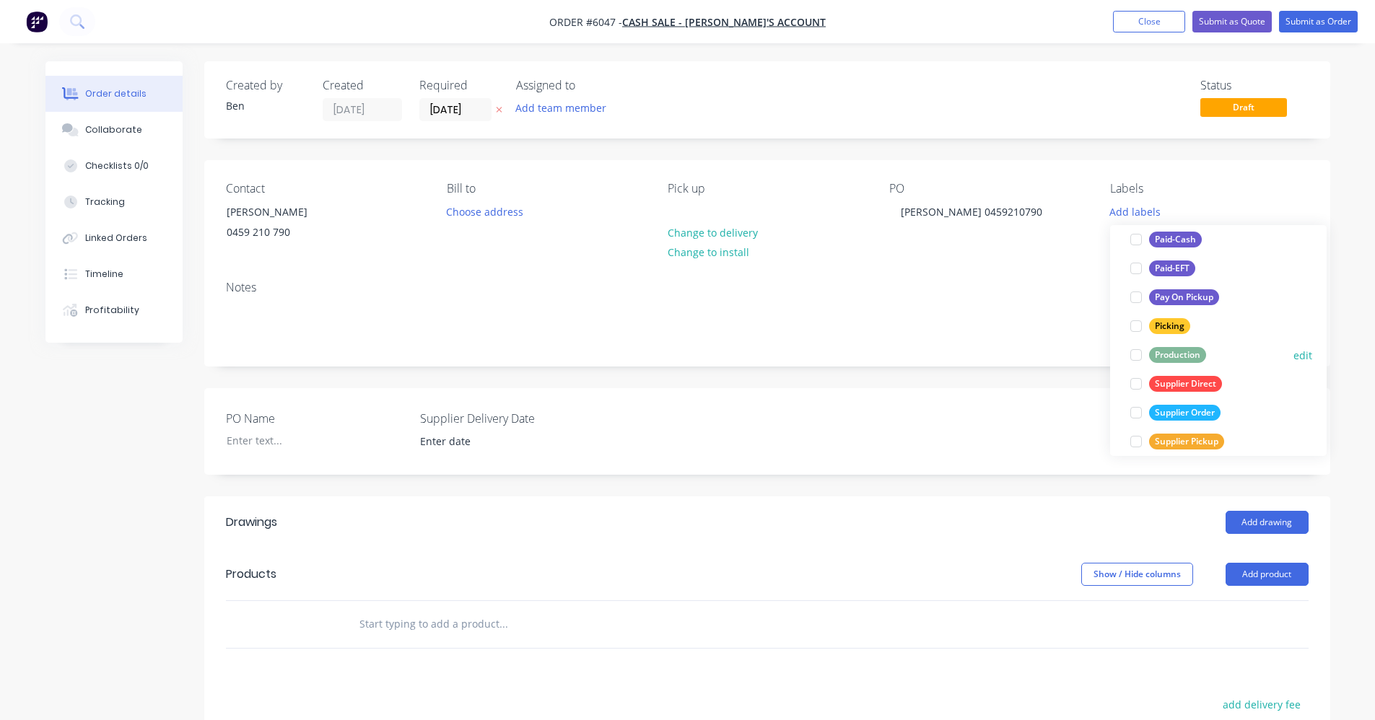
click at [1174, 355] on div "Production" at bounding box center [1177, 355] width 57 height 16
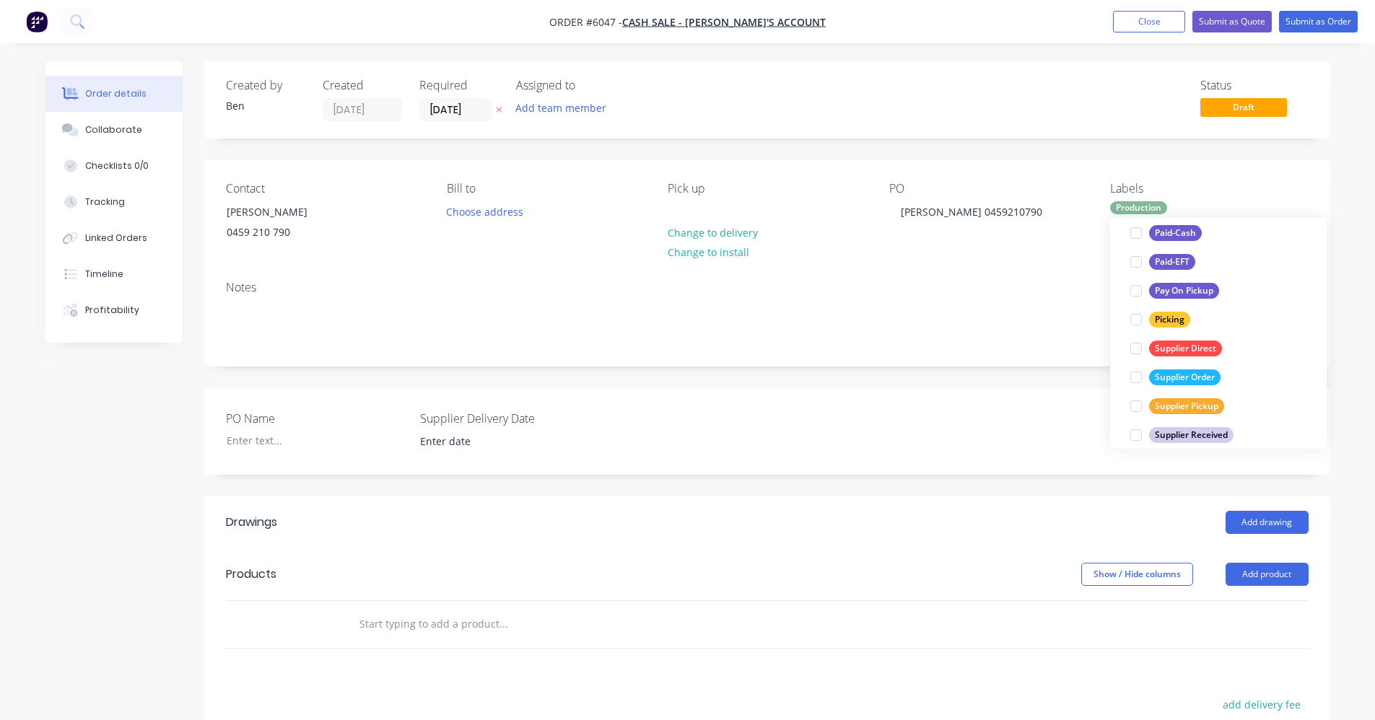
scroll to position [260, 0]
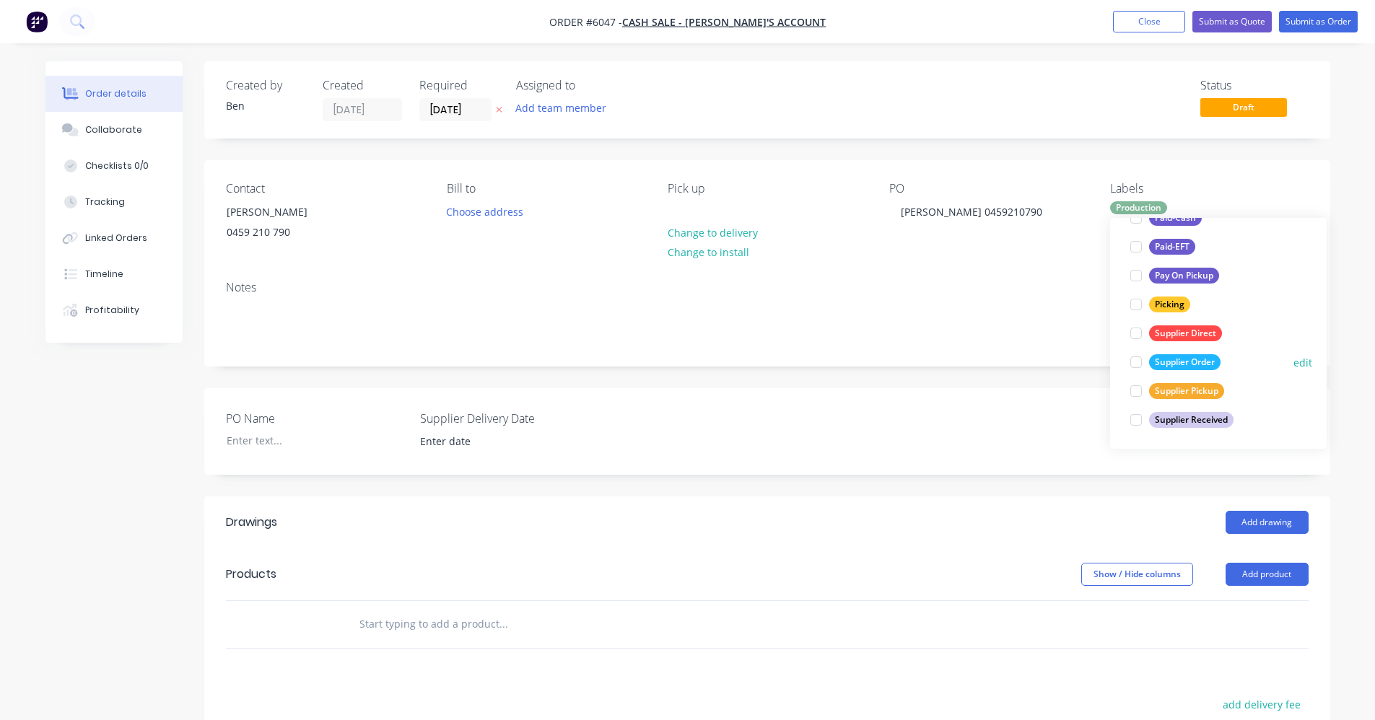
click at [1176, 357] on div "Supplier Order" at bounding box center [1184, 362] width 71 height 16
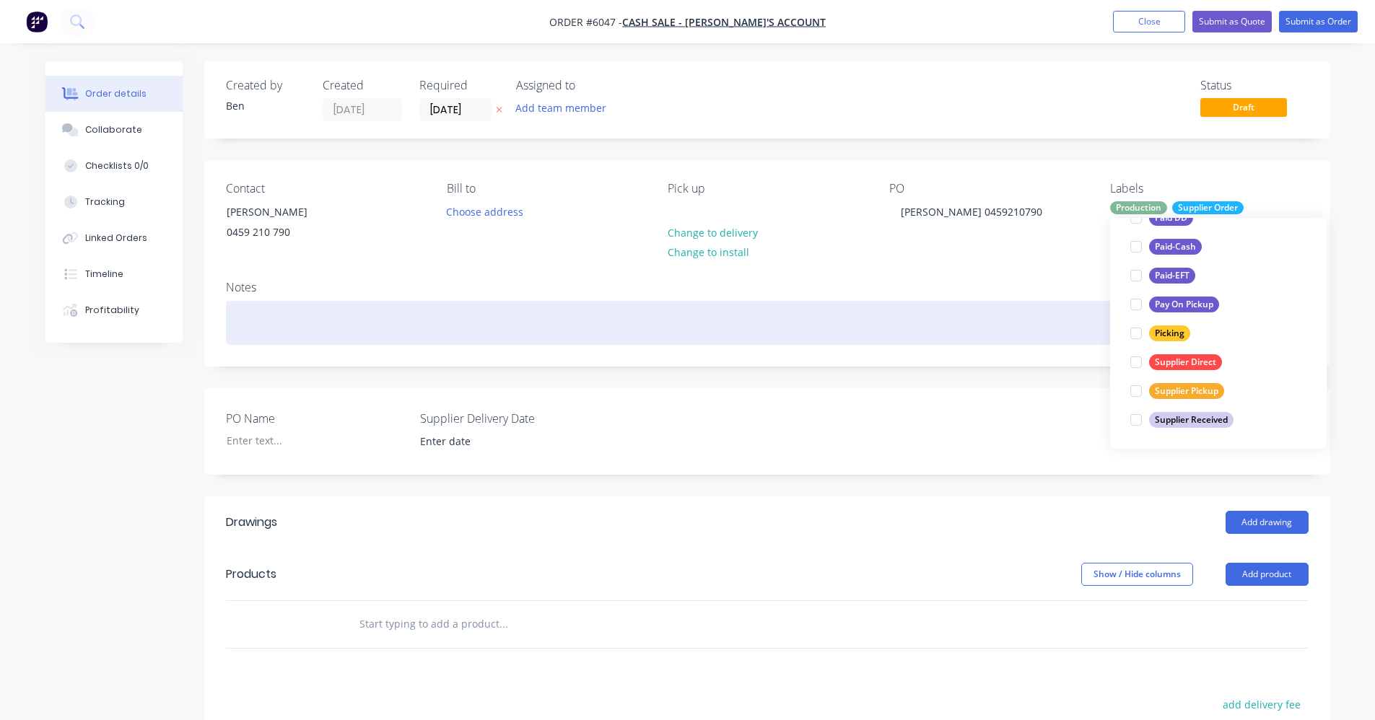
drag, startPoint x: 819, startPoint y: 329, endPoint x: 741, endPoint y: 349, distance: 81.0
click at [818, 327] on div at bounding box center [767, 323] width 1083 height 44
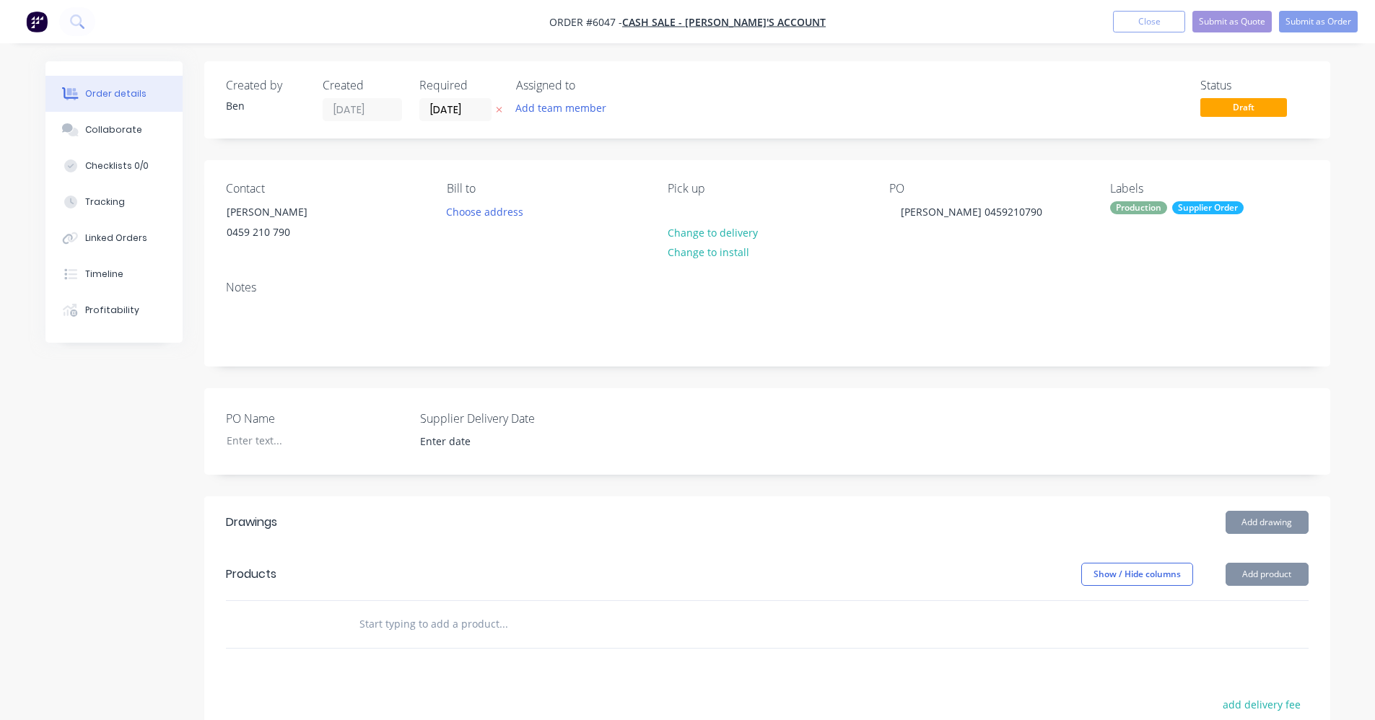
click at [457, 637] on input "text" at bounding box center [503, 624] width 289 height 29
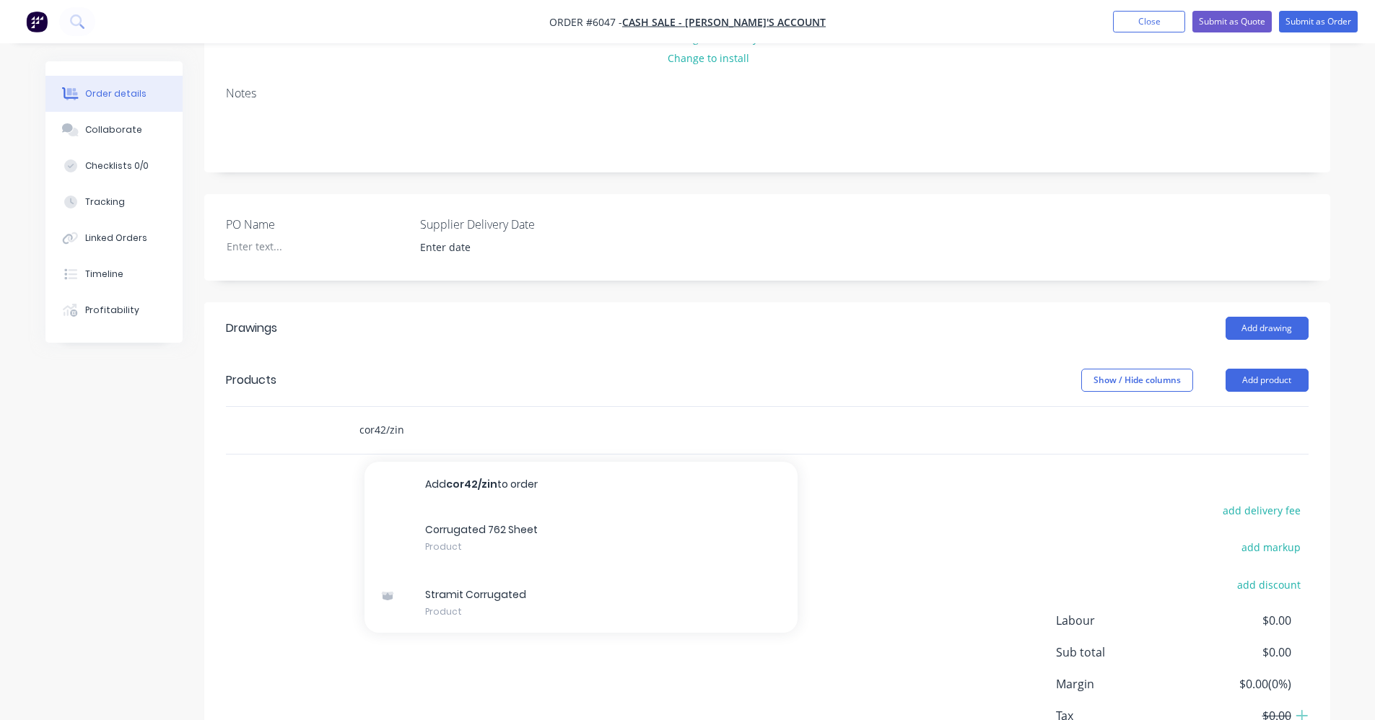
scroll to position [297, 0]
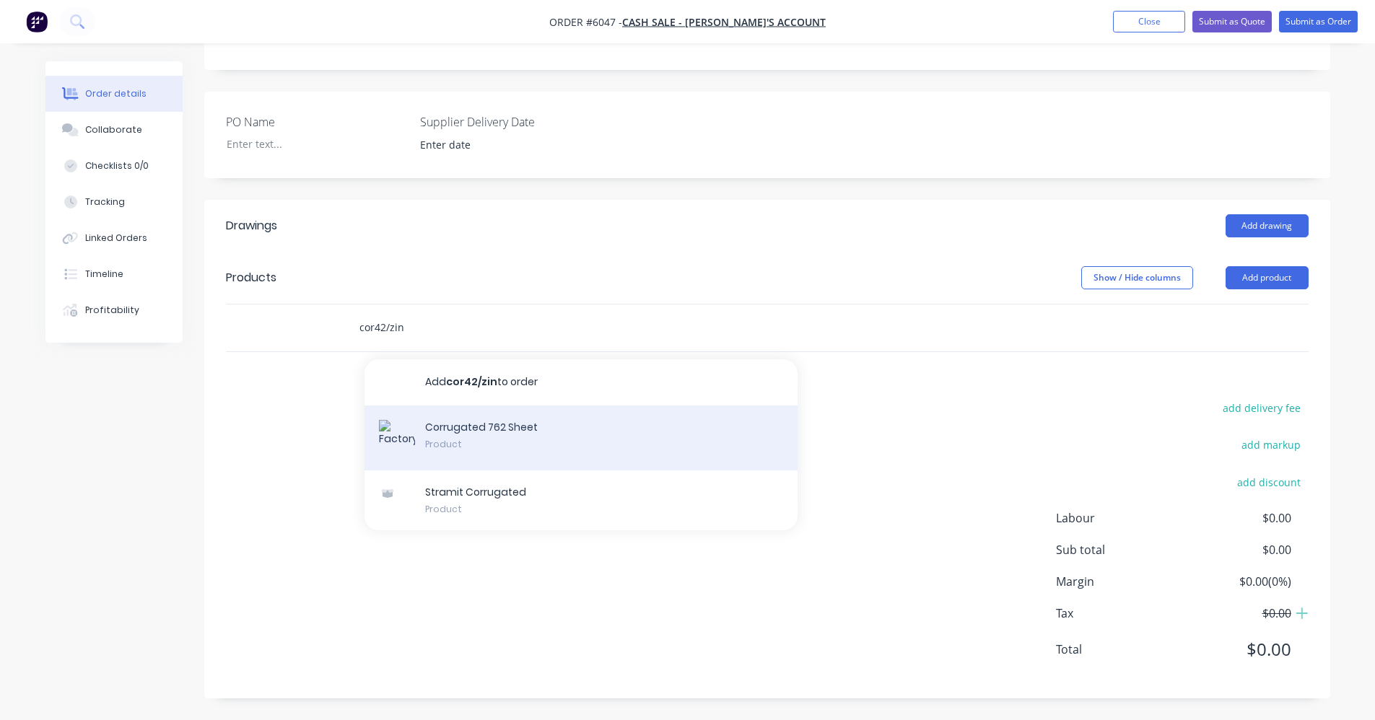
type input "cor42/zin"
click at [521, 437] on div "Corrugated 762 Sheet Product" at bounding box center [580, 438] width 433 height 65
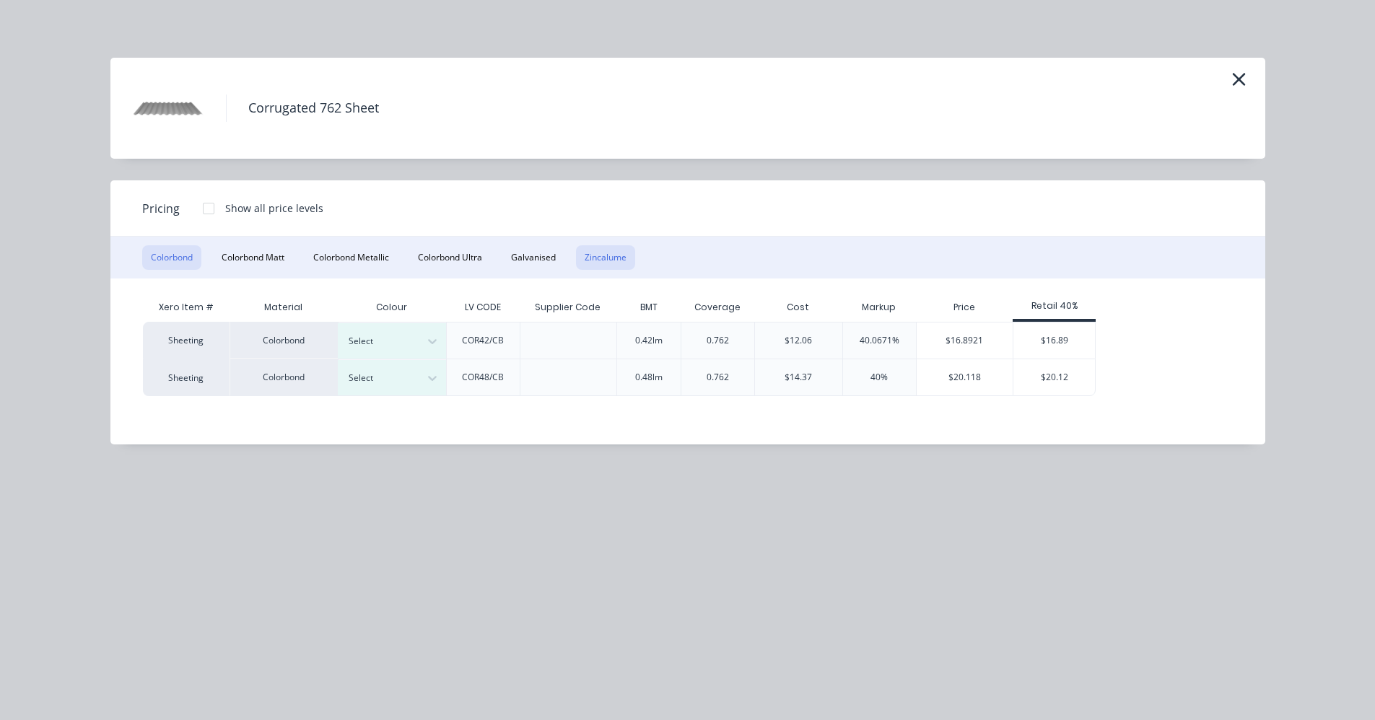
click at [599, 258] on button "Zincalume" at bounding box center [605, 257] width 59 height 25
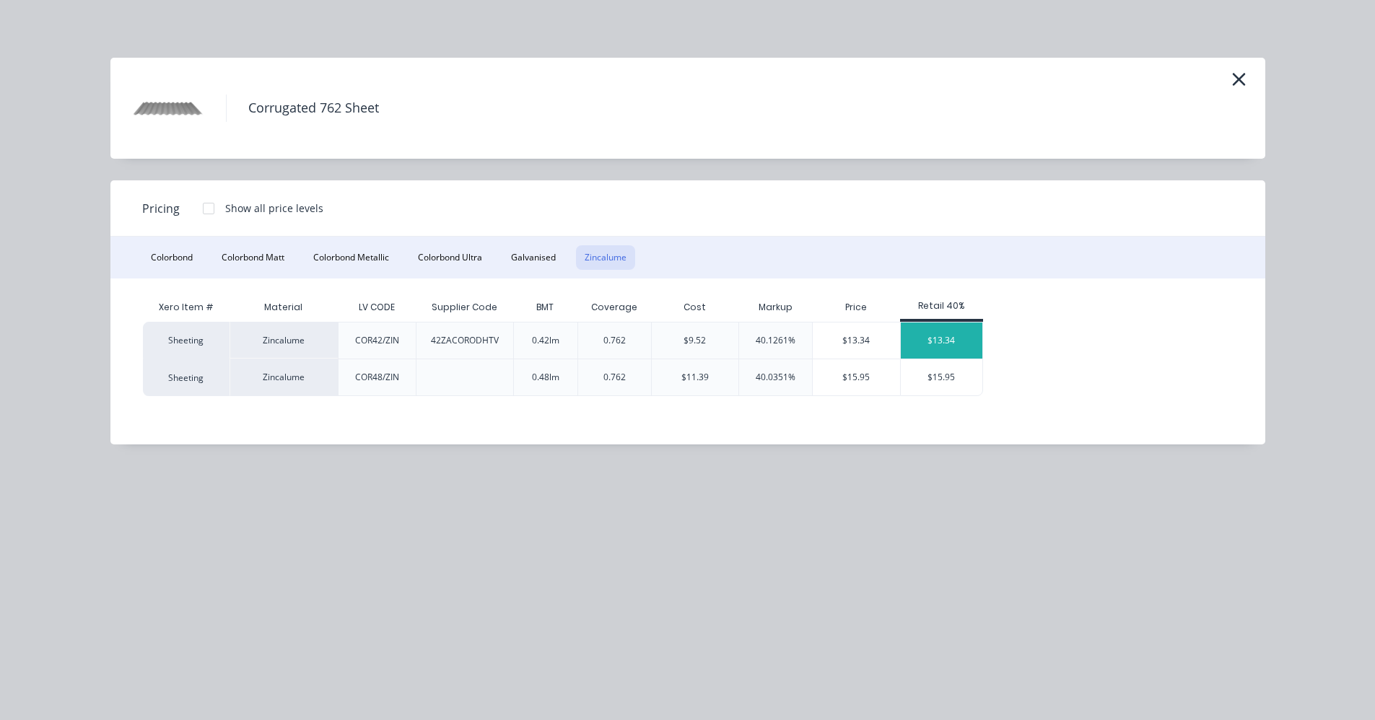
click at [939, 338] on div "$13.34" at bounding box center [942, 341] width 82 height 36
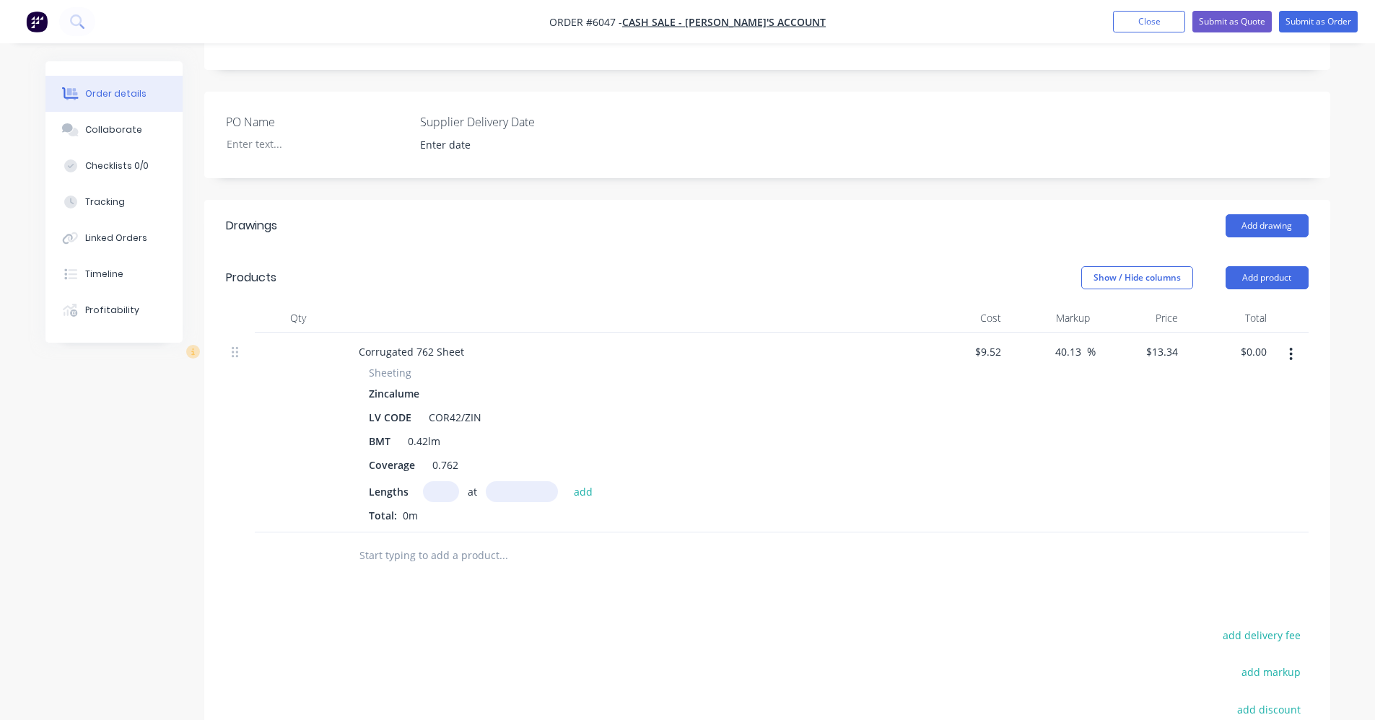
click at [445, 493] on input "text" at bounding box center [441, 491] width 36 height 21
type input "4"
type input "2300"
click at [567, 481] on button "add" at bounding box center [584, 490] width 34 height 19
type input "$122.73"
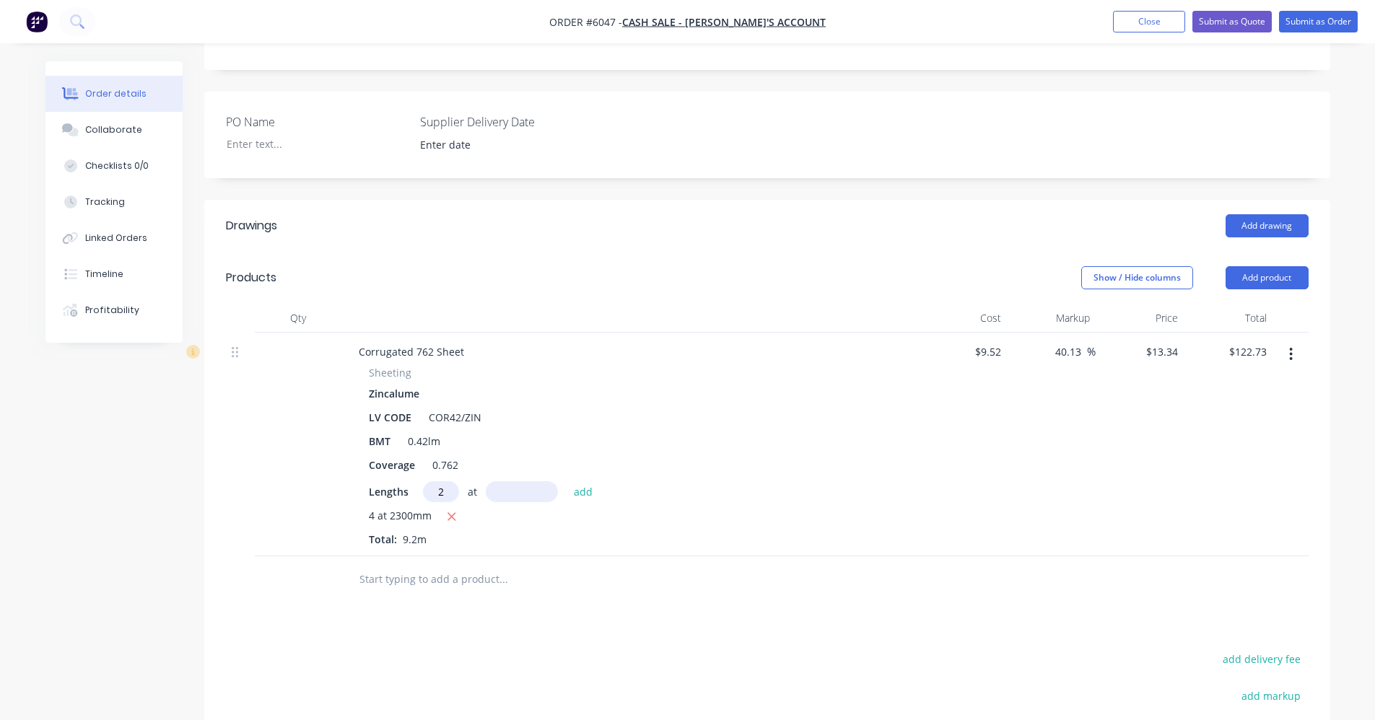
type input "2"
type input "2250"
click at [567, 481] on button "add" at bounding box center [584, 490] width 34 height 19
type input "$182.76"
type input "7"
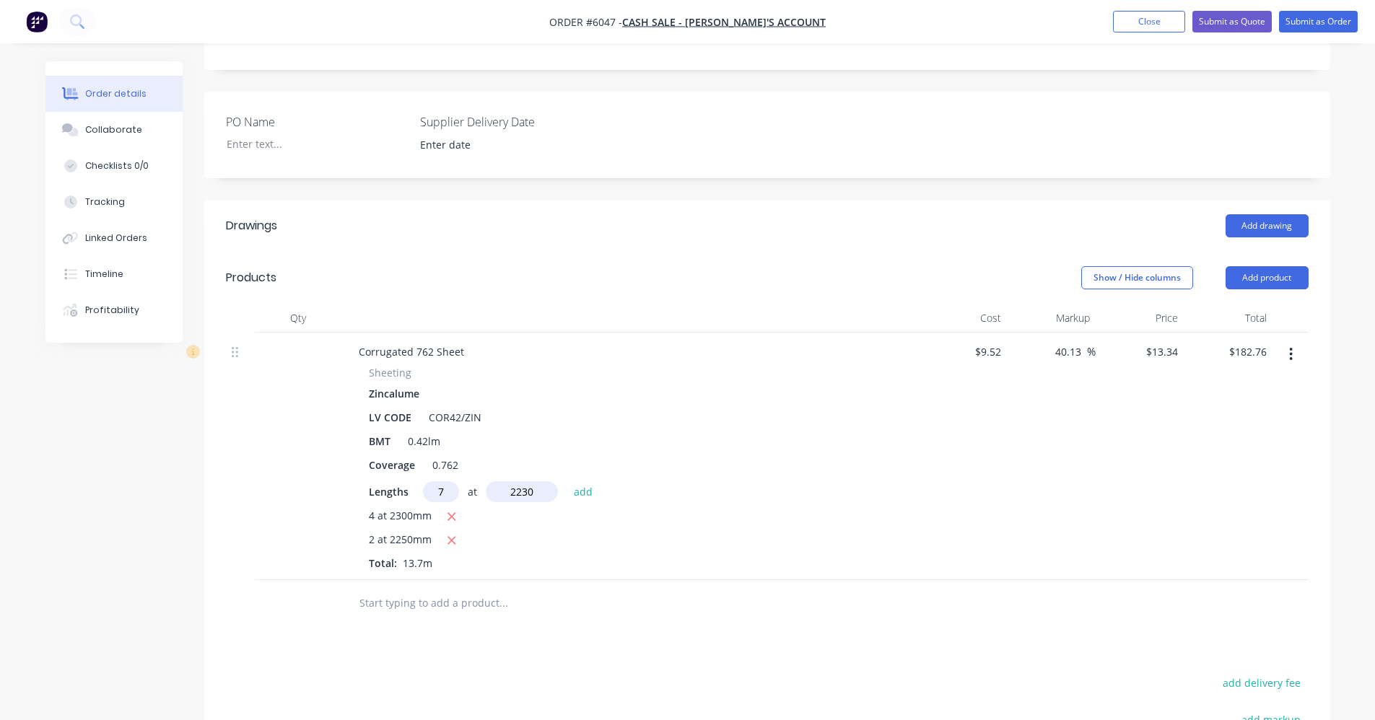
type input "2230"
click at [567, 481] on button "add" at bounding box center [584, 490] width 34 height 19
type input "$391.00"
click at [401, 619] on input "text" at bounding box center [503, 627] width 289 height 29
type input "1"
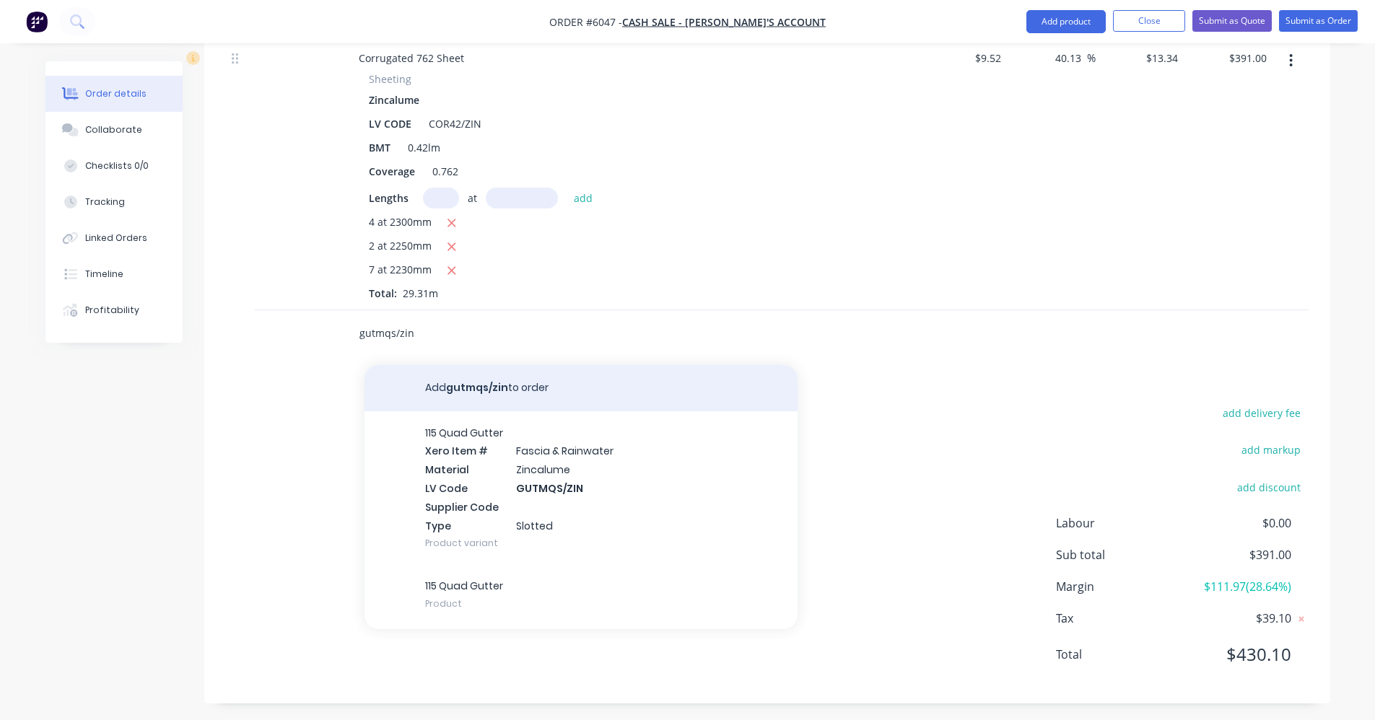
scroll to position [595, 0]
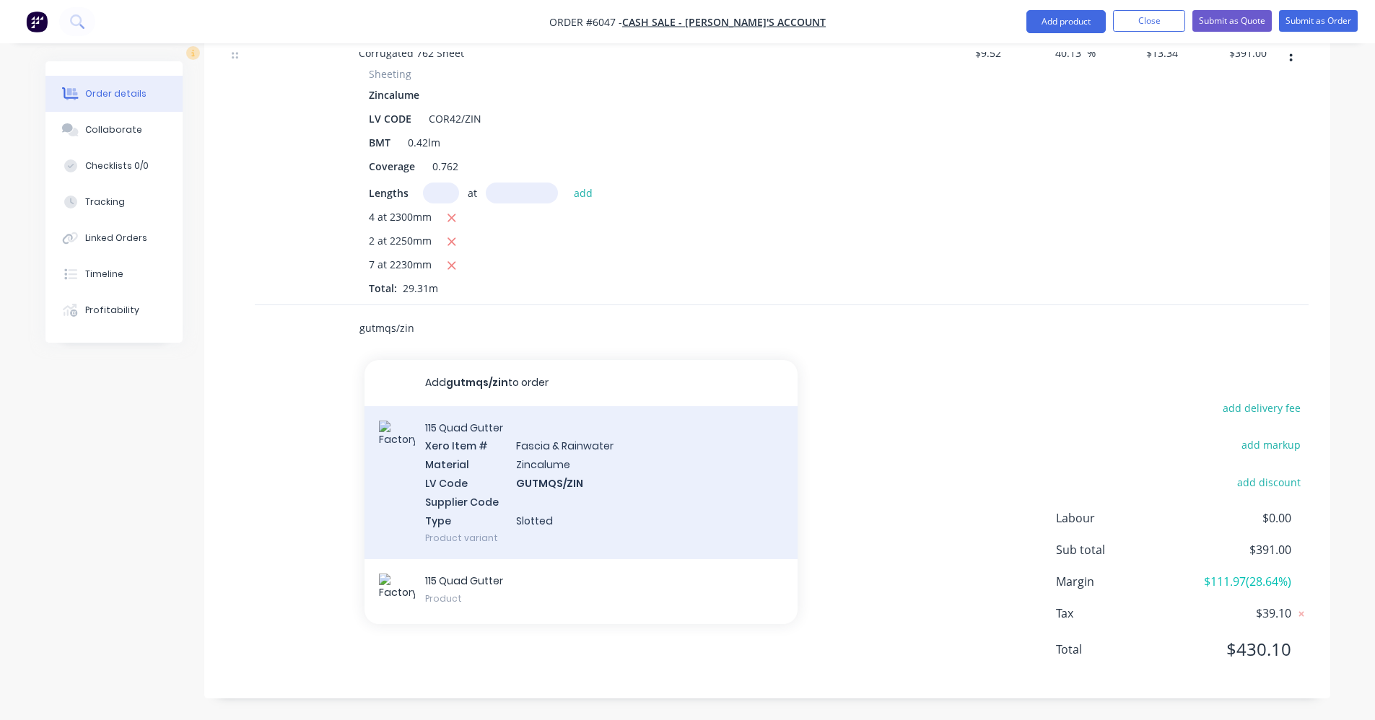
type input "gutmqs/zin"
click at [533, 455] on div "115 Quad Gutter Xero Item # [MEDICAL_DATA] & Rainwater Material Zincalume LV Co…" at bounding box center [580, 483] width 433 height 154
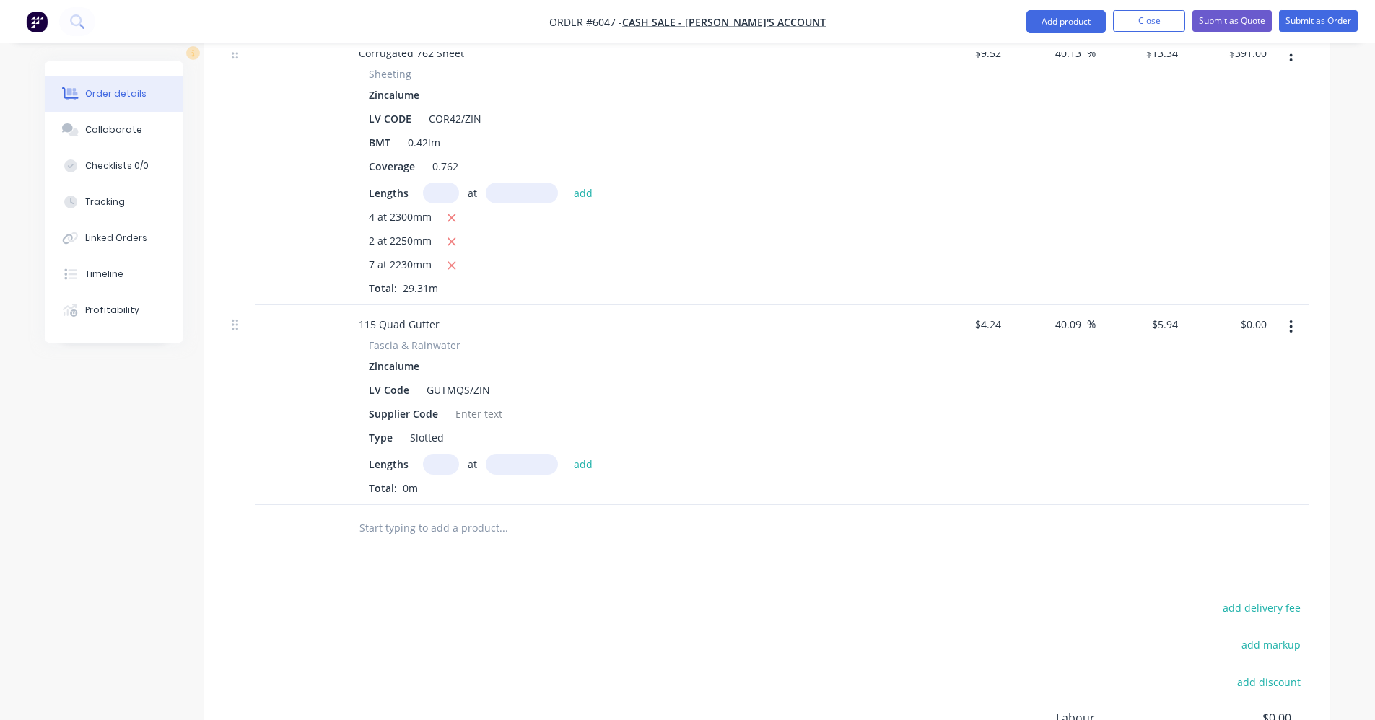
click at [440, 470] on input "text" at bounding box center [441, 464] width 36 height 21
type input "1"
type input "3300"
click at [567, 454] on button "add" at bounding box center [584, 463] width 34 height 19
type input "$19.60"
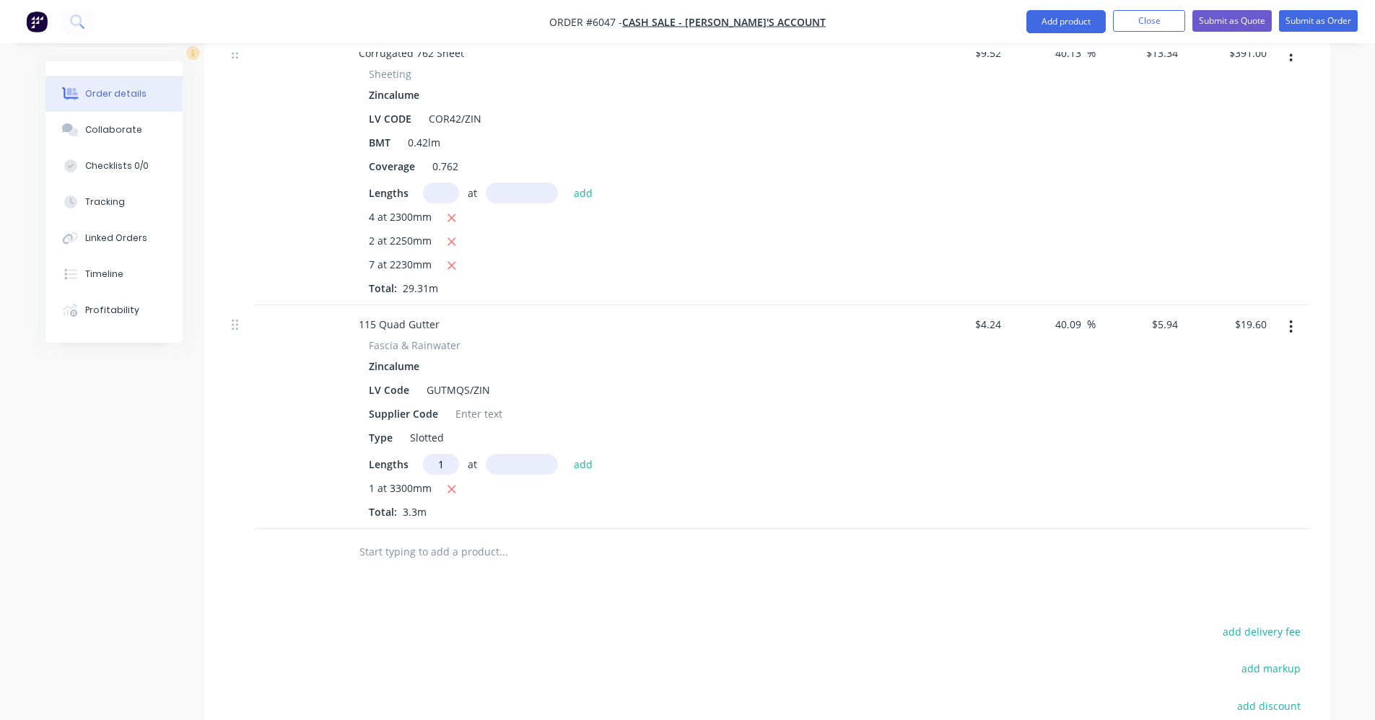
type input "1"
type input "3600"
click at [567, 454] on button "add" at bounding box center [584, 463] width 34 height 19
type input "$40.99"
click at [388, 581] on input "text" at bounding box center [503, 576] width 289 height 29
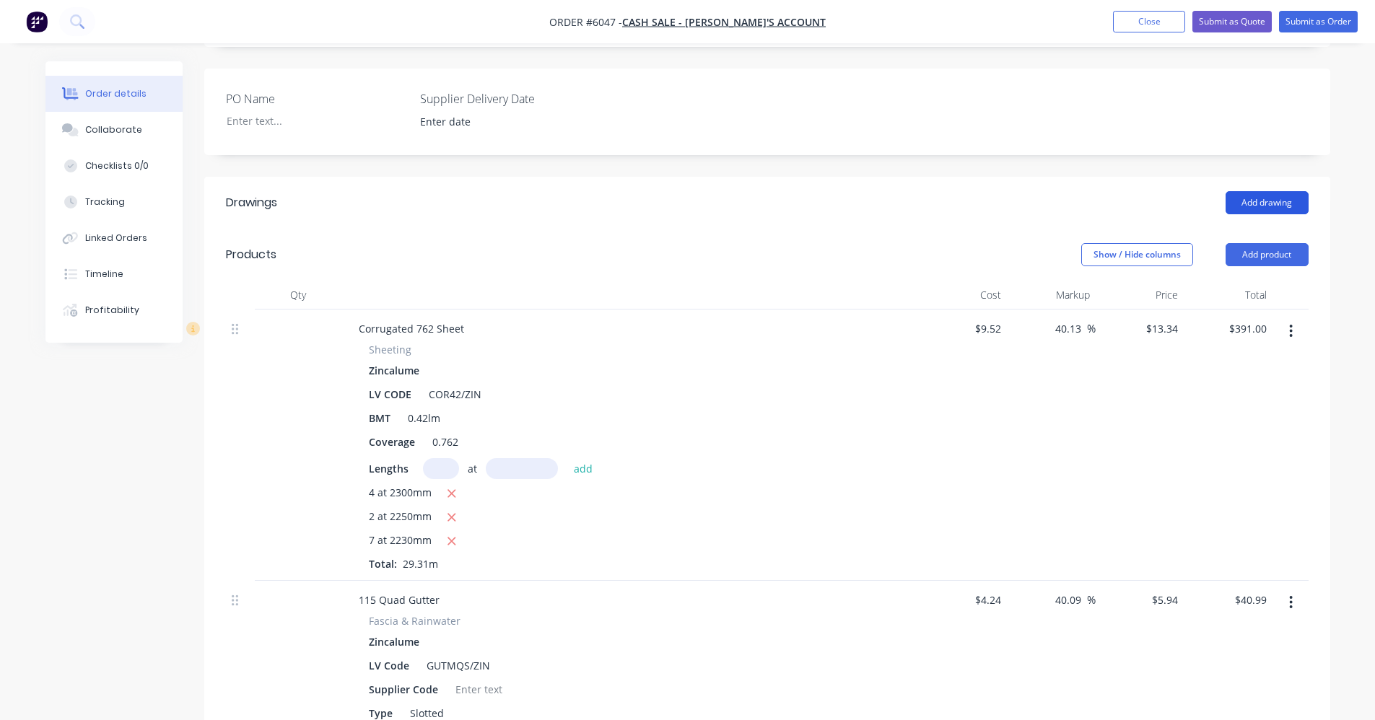
scroll to position [307, 0]
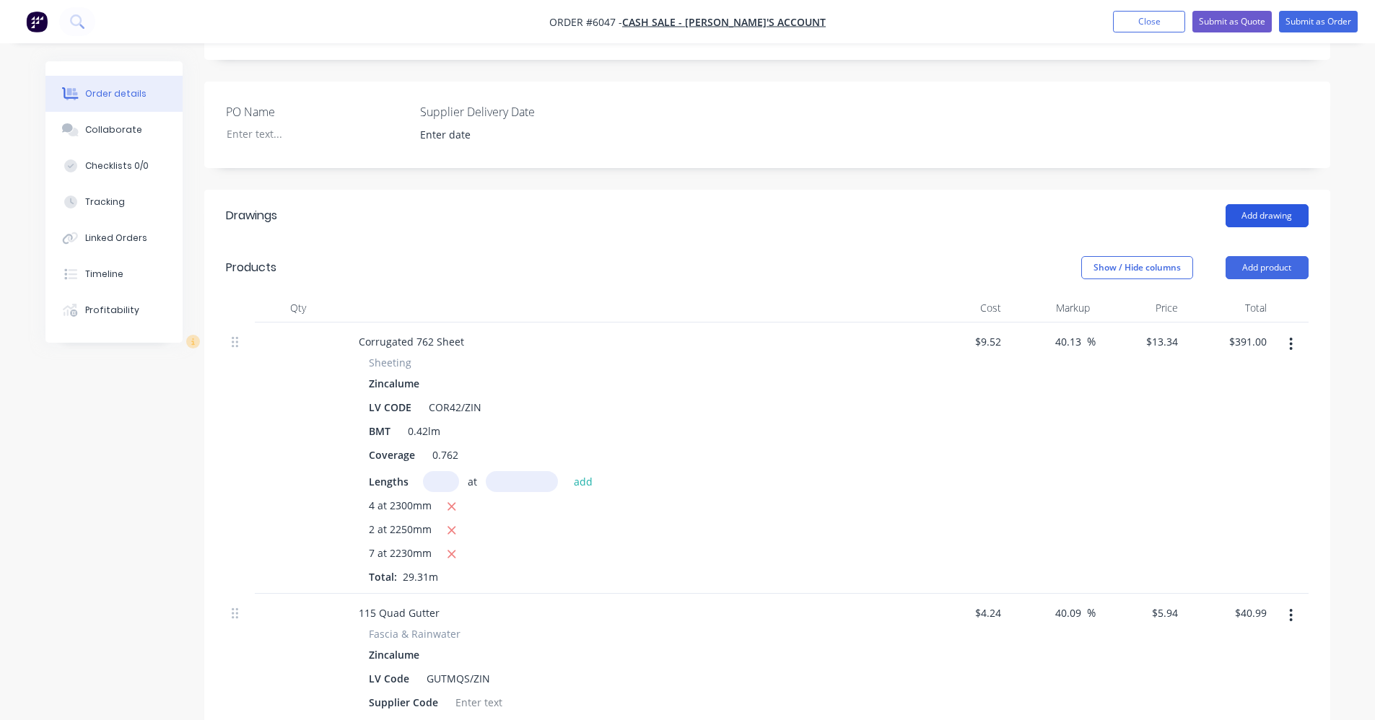
click at [1283, 214] on button "Add drawing" at bounding box center [1267, 215] width 83 height 23
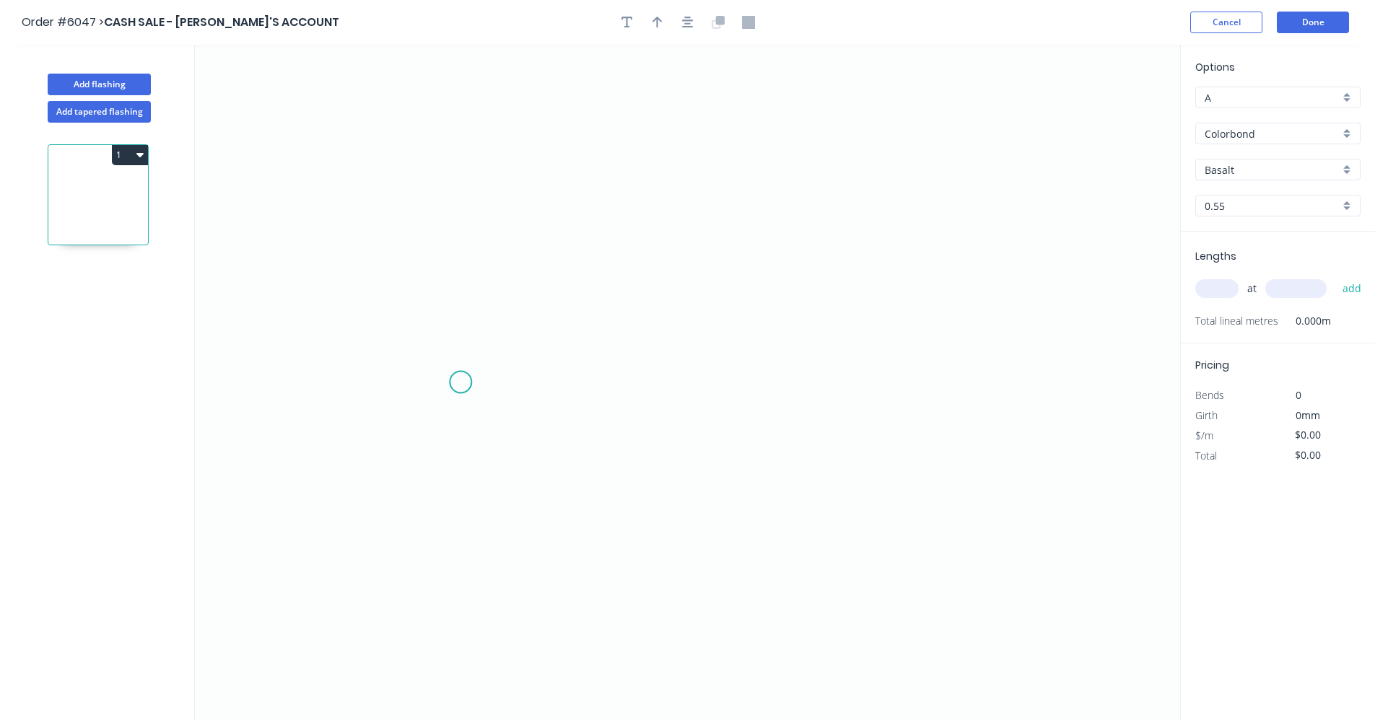
click at [463, 380] on icon "0" at bounding box center [687, 383] width 985 height 676
drag, startPoint x: 722, startPoint y: 283, endPoint x: 759, endPoint y: 302, distance: 42.3
click at [728, 285] on icon "0" at bounding box center [687, 383] width 985 height 676
drag, startPoint x: 986, startPoint y: 391, endPoint x: 1064, endPoint y: 409, distance: 79.8
click at [987, 391] on icon "0 ?" at bounding box center [687, 383] width 985 height 676
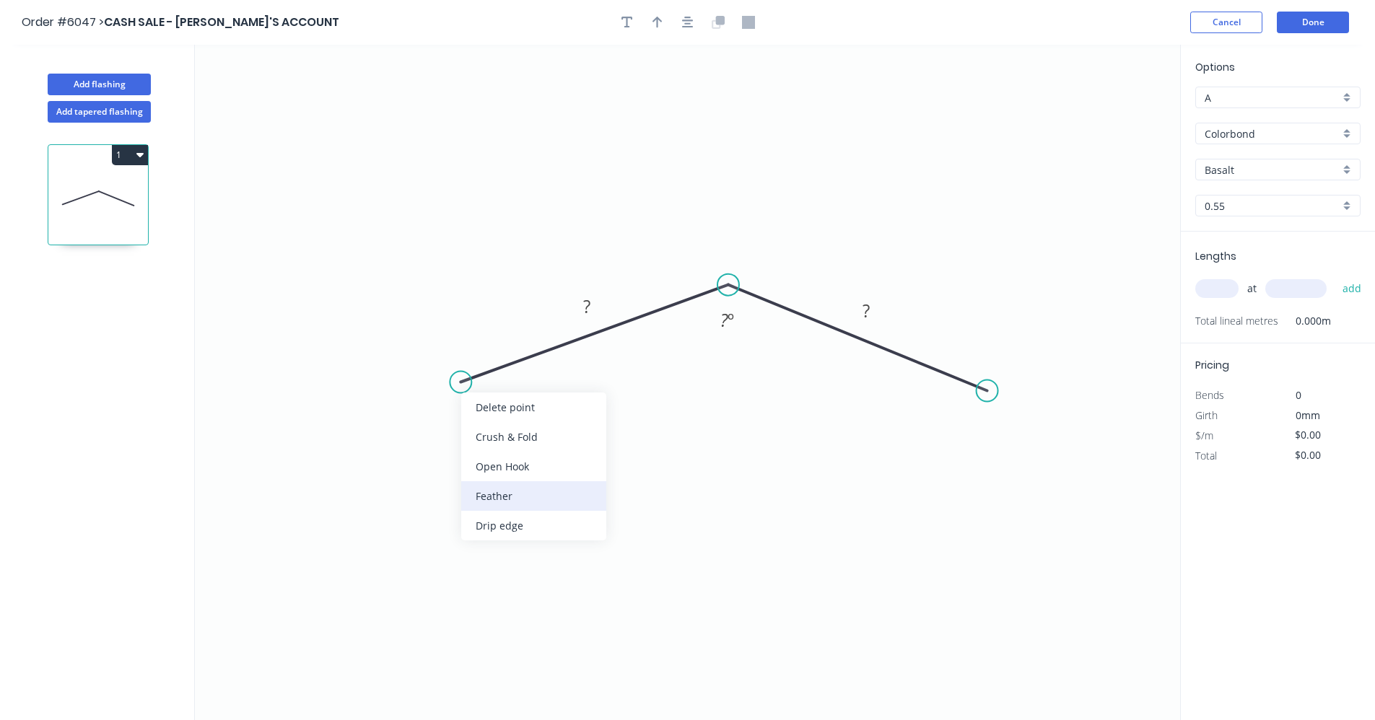
click at [520, 504] on div "Feather" at bounding box center [533, 496] width 145 height 30
click at [1016, 494] on div "Feather" at bounding box center [1059, 500] width 145 height 30
click at [494, 432] on div "Flip bend" at bounding box center [529, 431] width 145 height 30
click at [510, 403] on rect at bounding box center [488, 398] width 56 height 30
click at [502, 400] on tspan "15" at bounding box center [498, 397] width 20 height 24
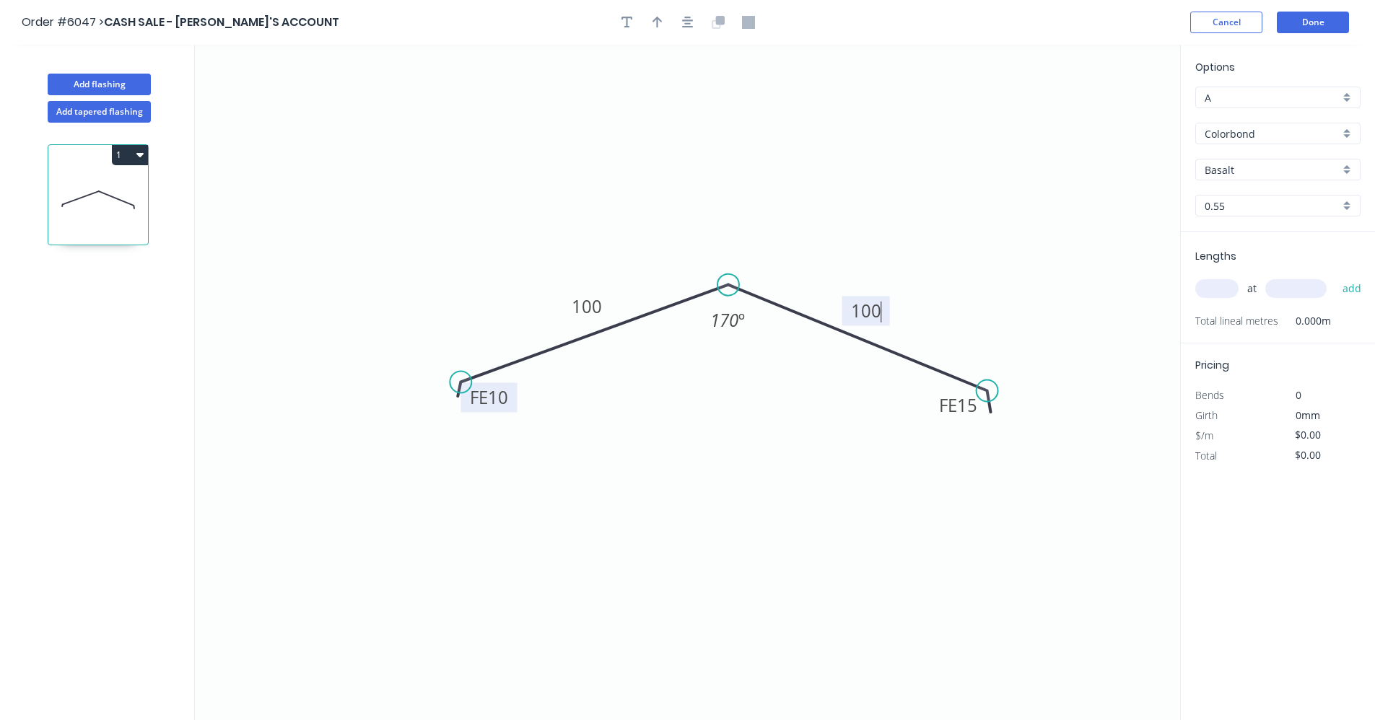
type input "$15.19"
drag, startPoint x: 1353, startPoint y: 129, endPoint x: 1343, endPoint y: 135, distance: 11.6
click at [1353, 129] on div "Colorbond" at bounding box center [1277, 134] width 165 height 22
click at [1252, 232] on div "Zincalume" at bounding box center [1278, 236] width 164 height 25
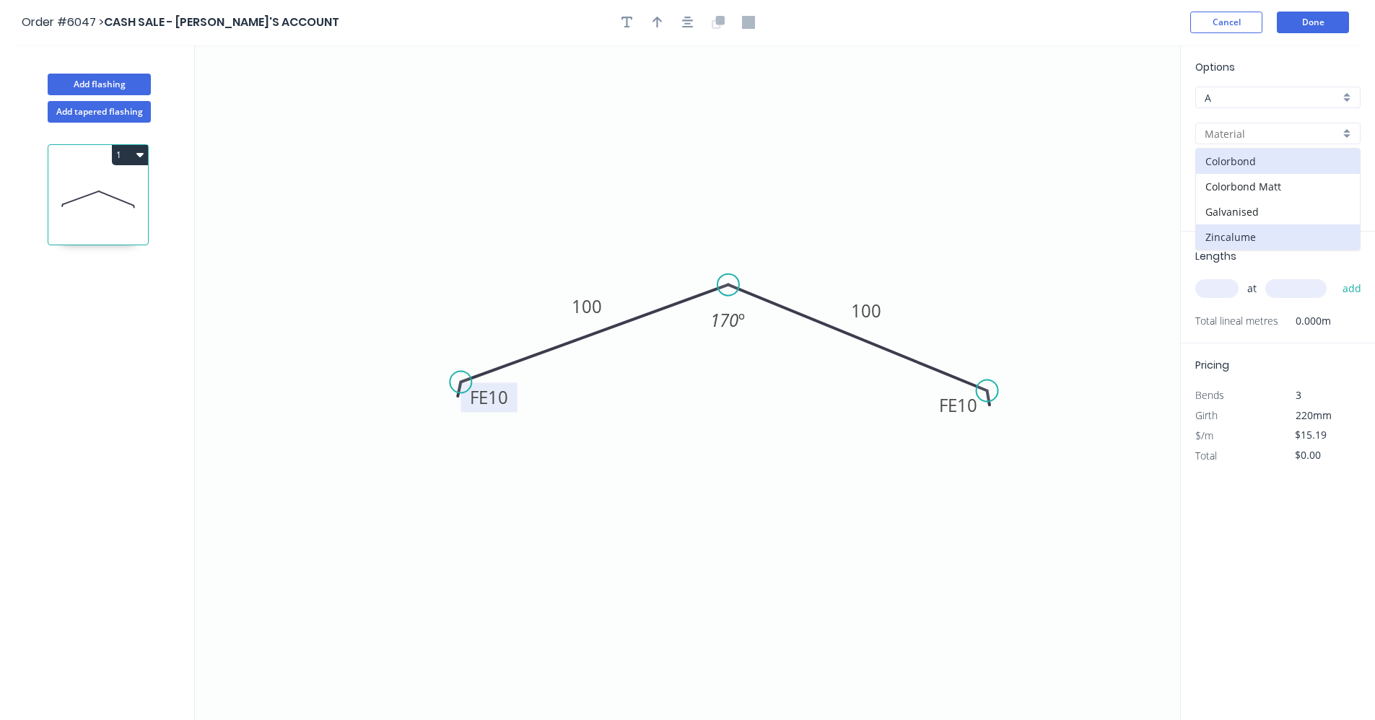
type input "Zincalume"
type input "$12.61"
click at [1220, 292] on input "text" at bounding box center [1216, 288] width 43 height 19
type input "3"
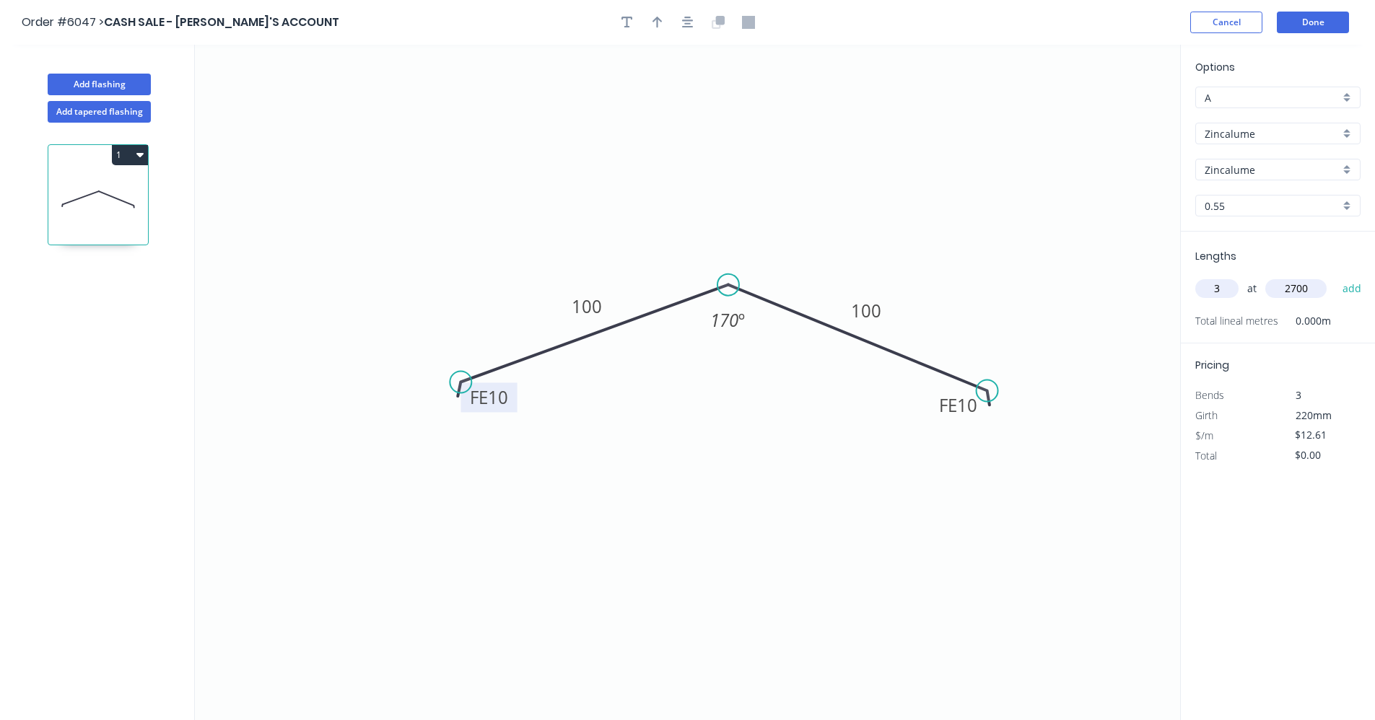
type input "2700"
click at [1335, 276] on button "add" at bounding box center [1352, 288] width 34 height 25
type input "$102.14"
click at [1327, 21] on button "Done" at bounding box center [1313, 23] width 72 height 22
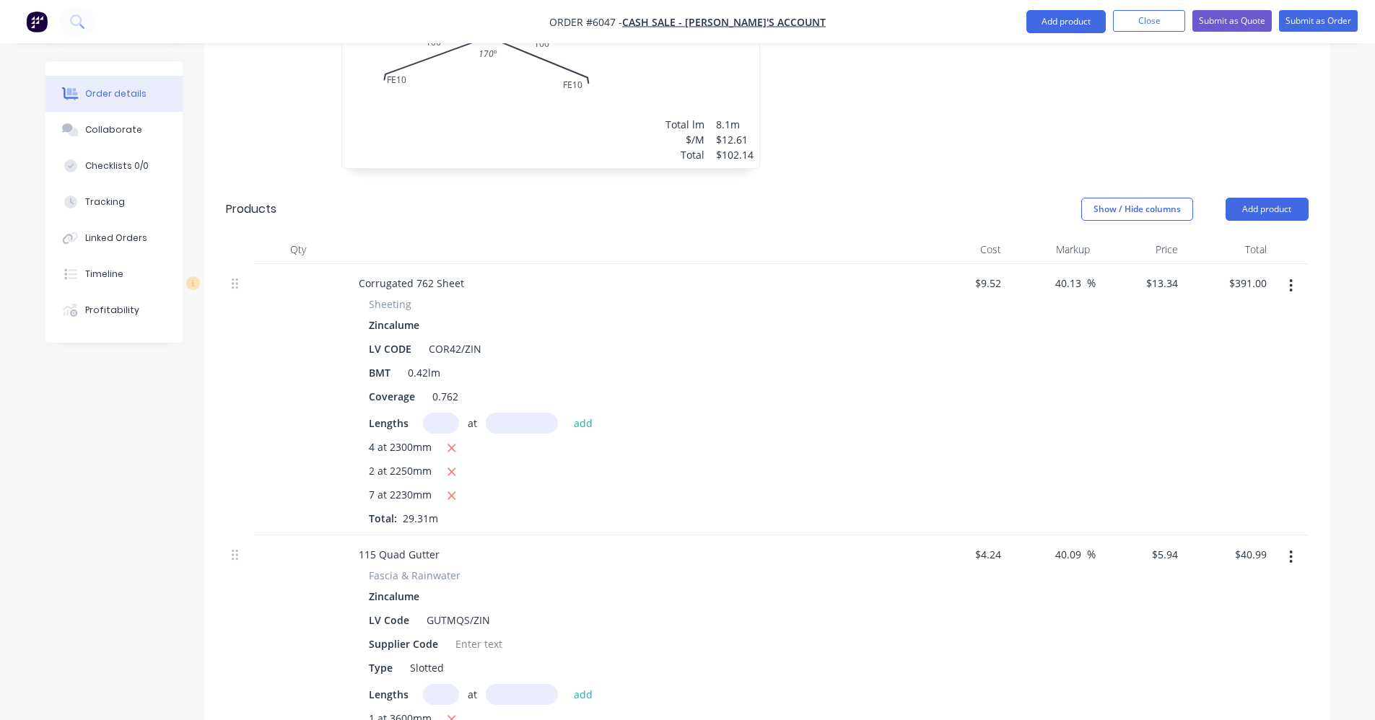
scroll to position [866, 0]
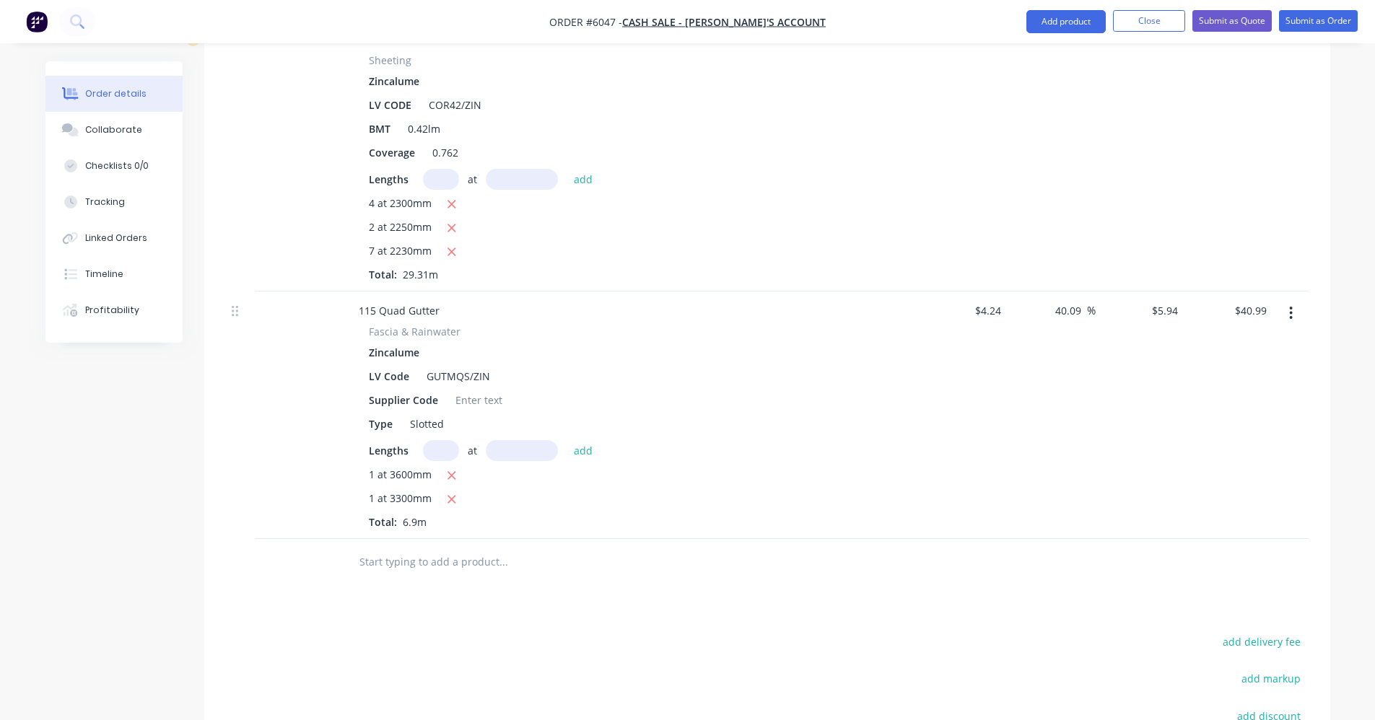
click at [436, 557] on input "text" at bounding box center [503, 562] width 289 height 29
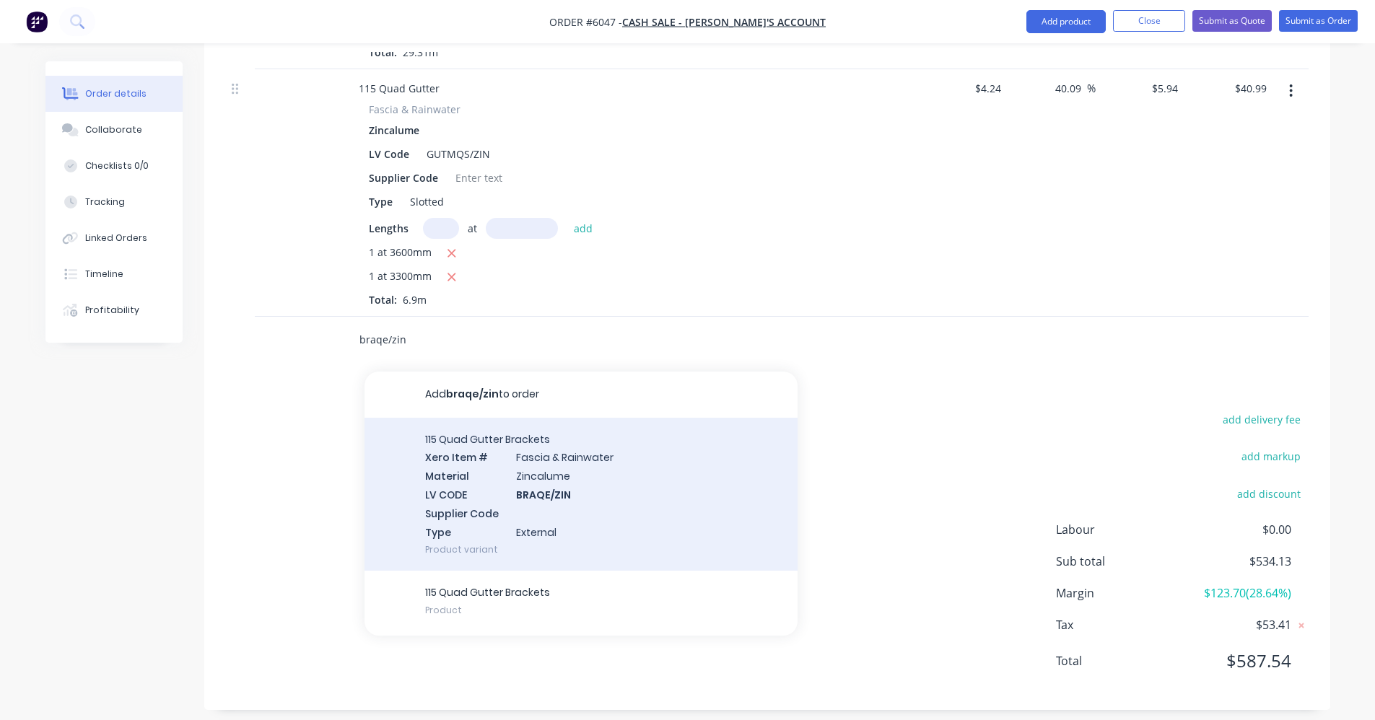
scroll to position [1100, 0]
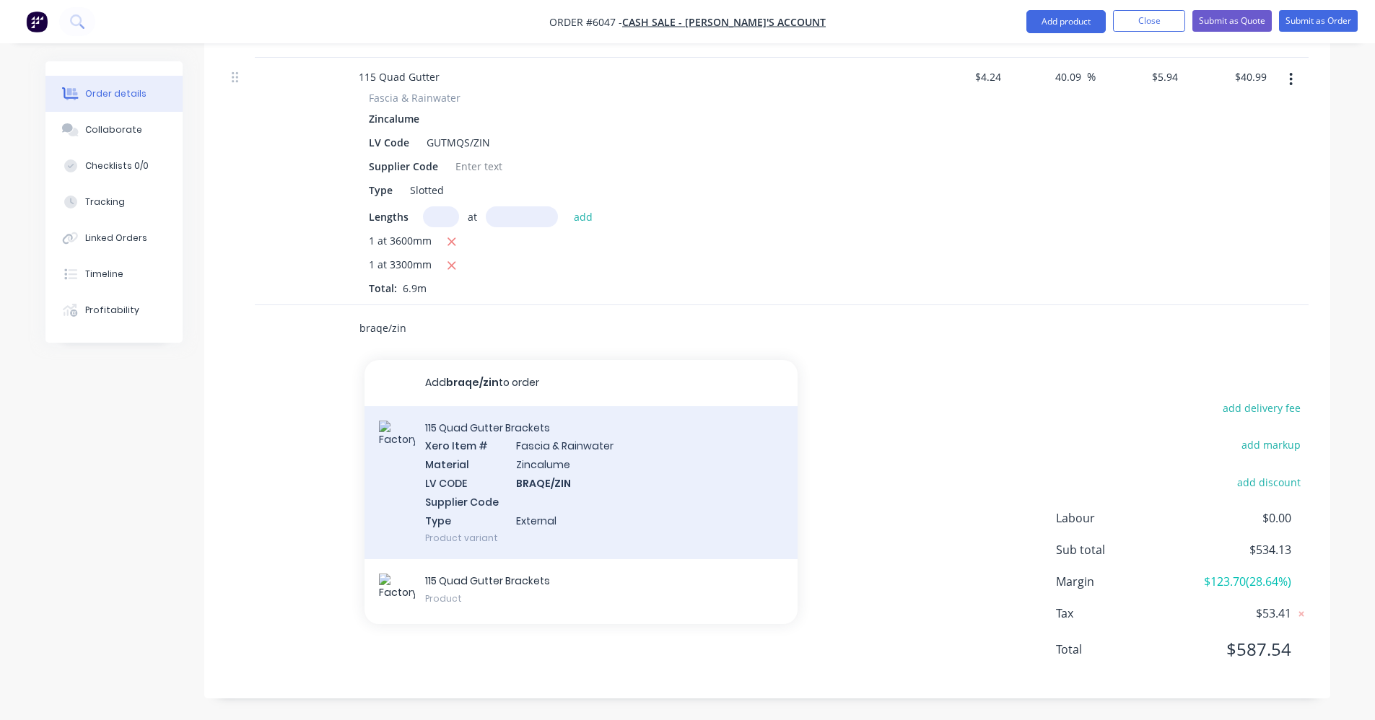
type input "braqe/zin"
click at [624, 487] on div "115 Quad Gutter Brackets Xero Item # [MEDICAL_DATA] & Rainwater Material Zincal…" at bounding box center [580, 483] width 433 height 154
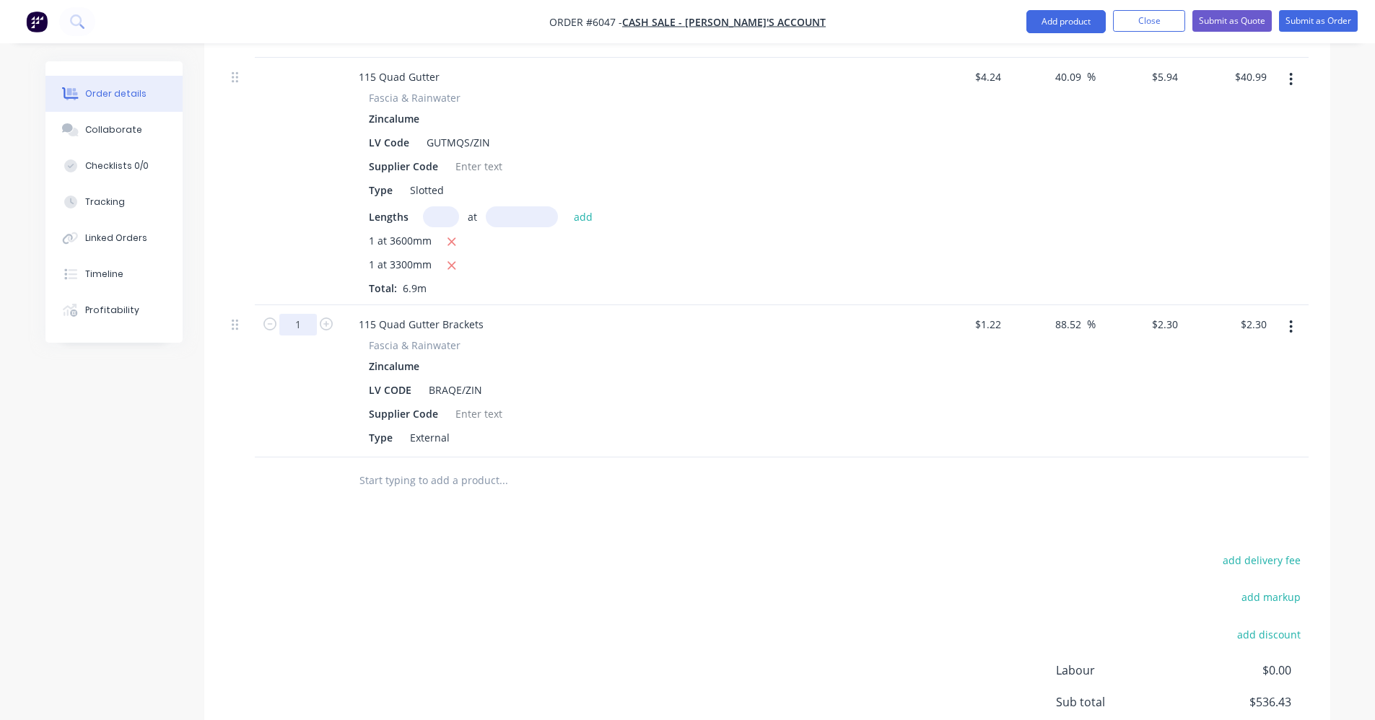
click at [311, 323] on input "1" at bounding box center [298, 325] width 38 height 22
type input "8"
type input "$18.40"
click at [865, 508] on div "Drawings Add drawing 0.55 Zincalume Zincalume Girth 220 1 0 FE 10 100 FE 10 100…" at bounding box center [767, 124] width 1126 height 1454
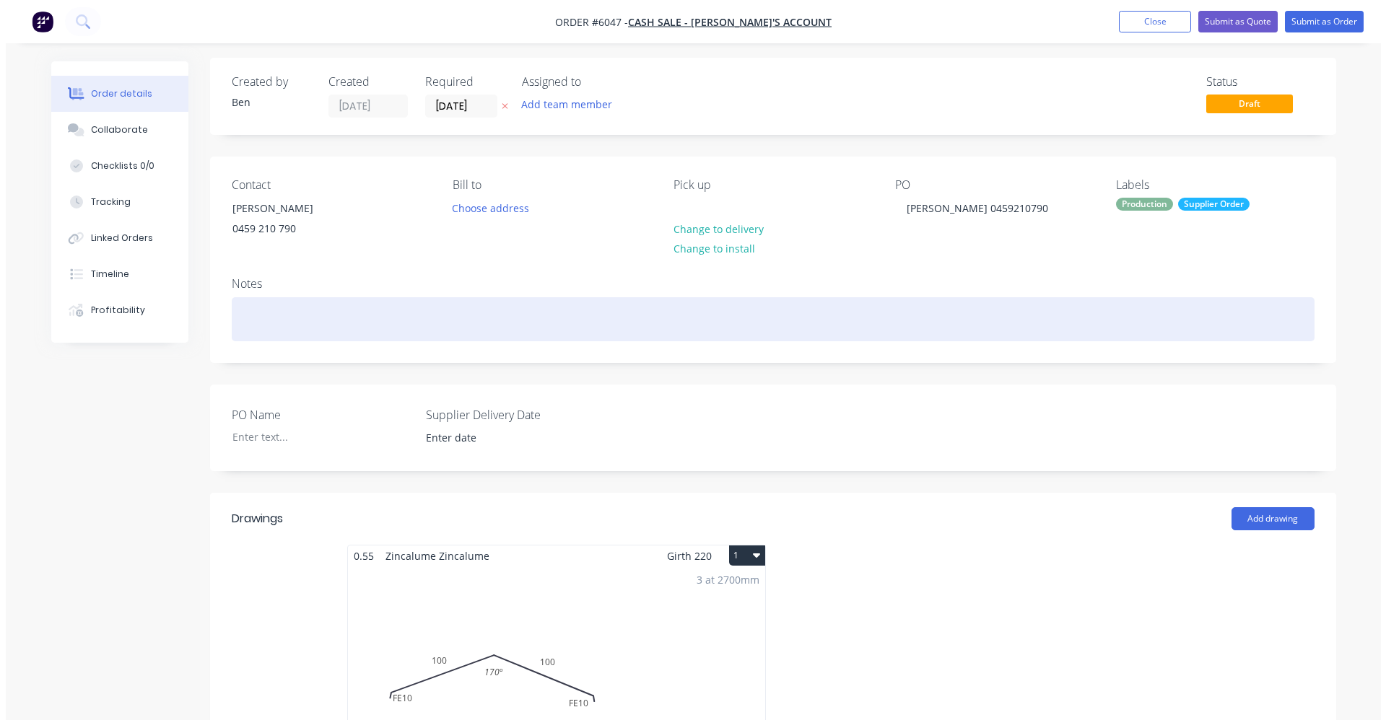
scroll to position [0, 0]
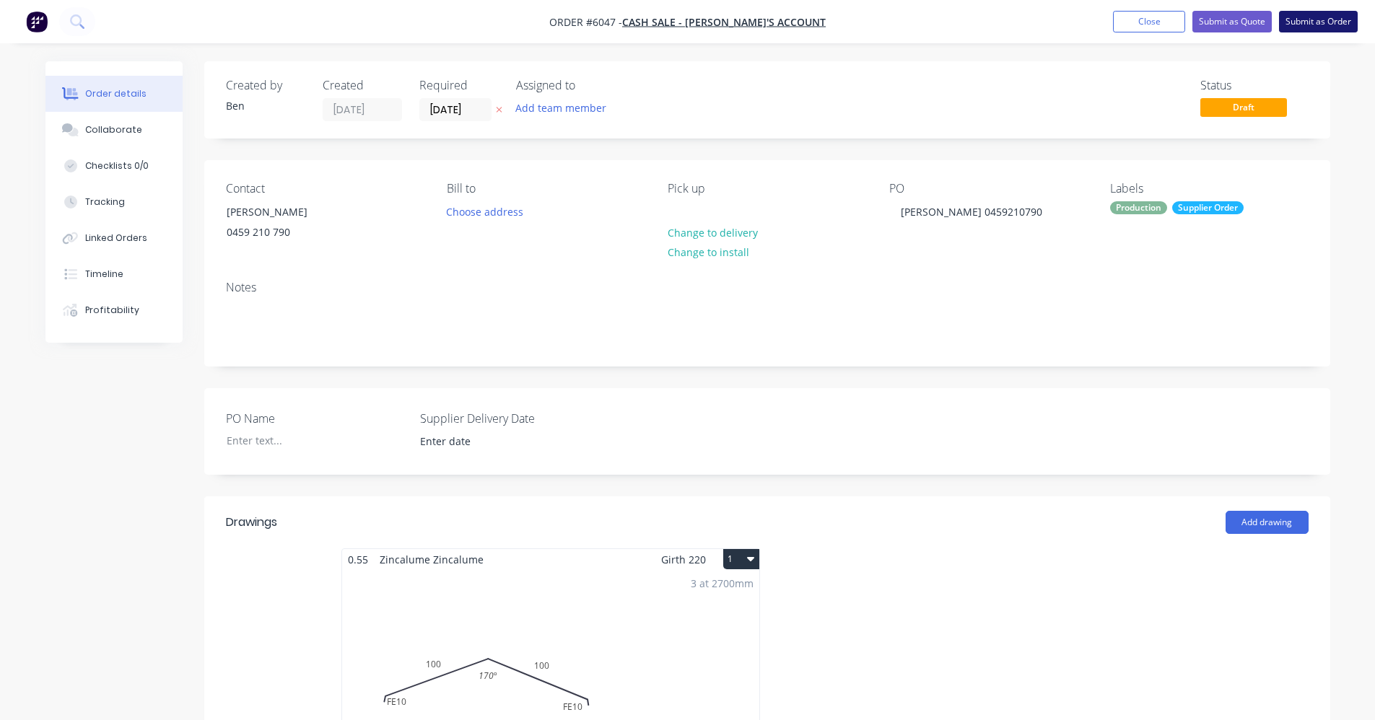
click at [1317, 25] on button "Submit as Order" at bounding box center [1318, 22] width 79 height 22
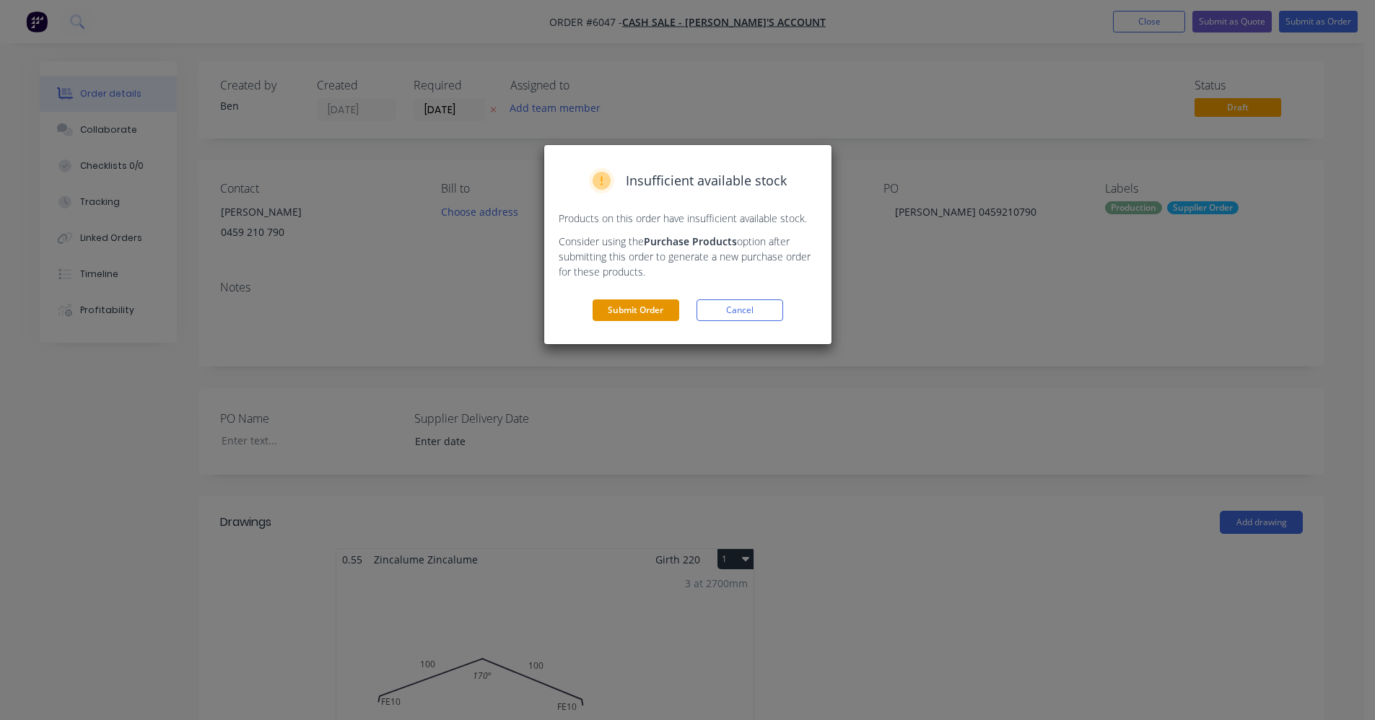
click at [639, 310] on button "Submit Order" at bounding box center [636, 311] width 87 height 22
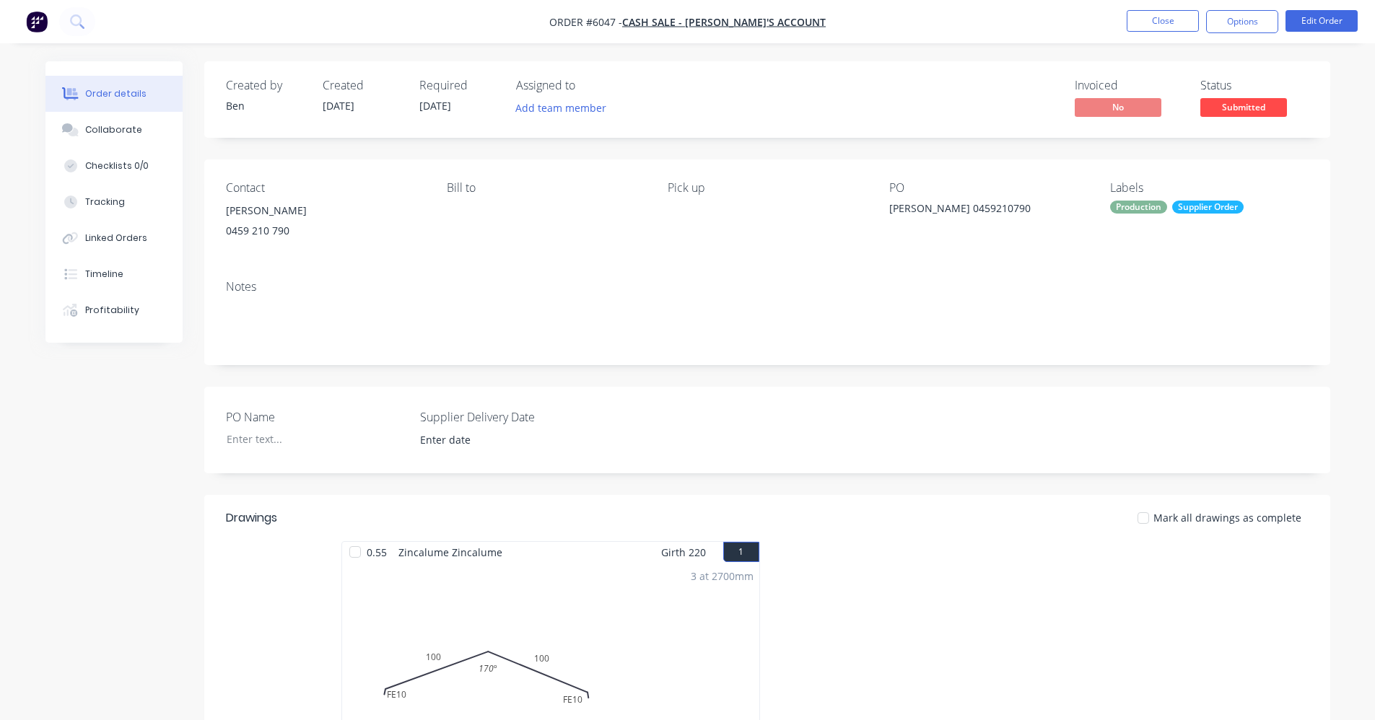
click at [442, 110] on span "[DATE]" at bounding box center [435, 106] width 32 height 14
click at [1244, 24] on button "Options" at bounding box center [1242, 21] width 72 height 23
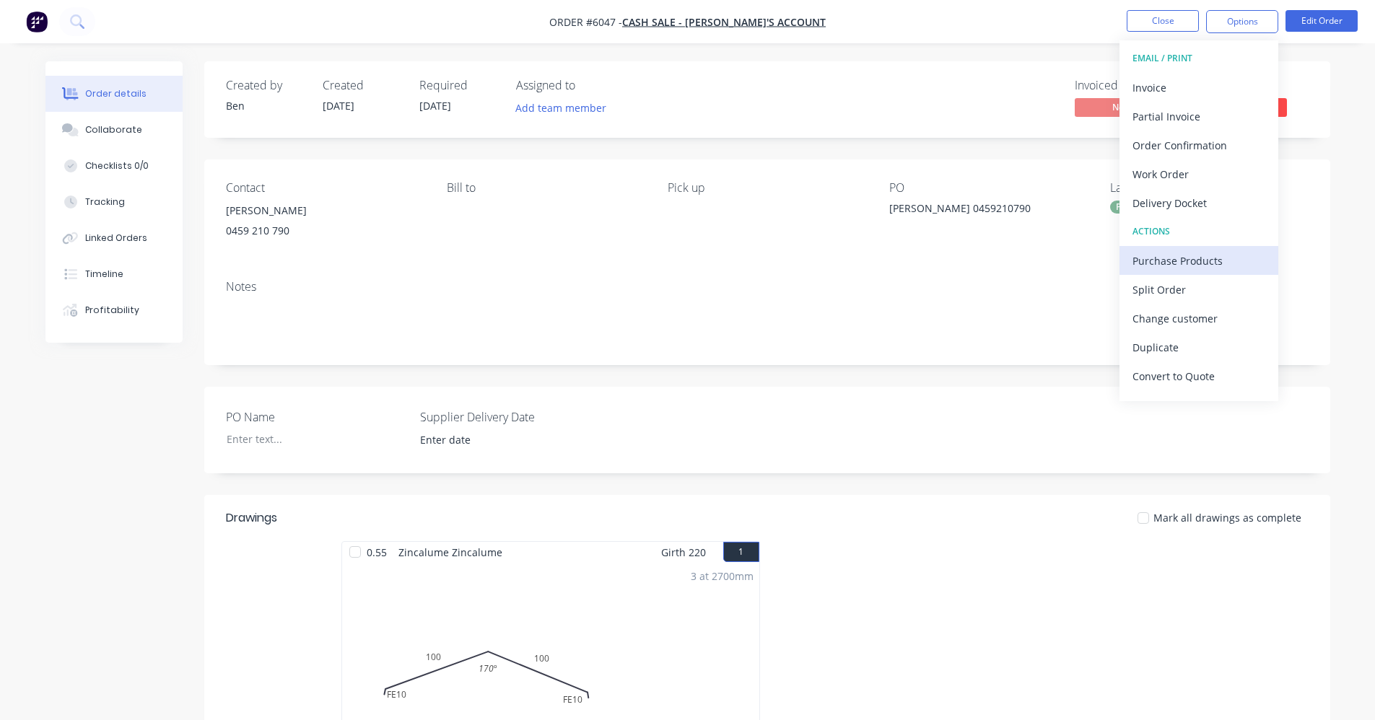
click at [1181, 266] on div "Purchase Products" at bounding box center [1198, 260] width 133 height 21
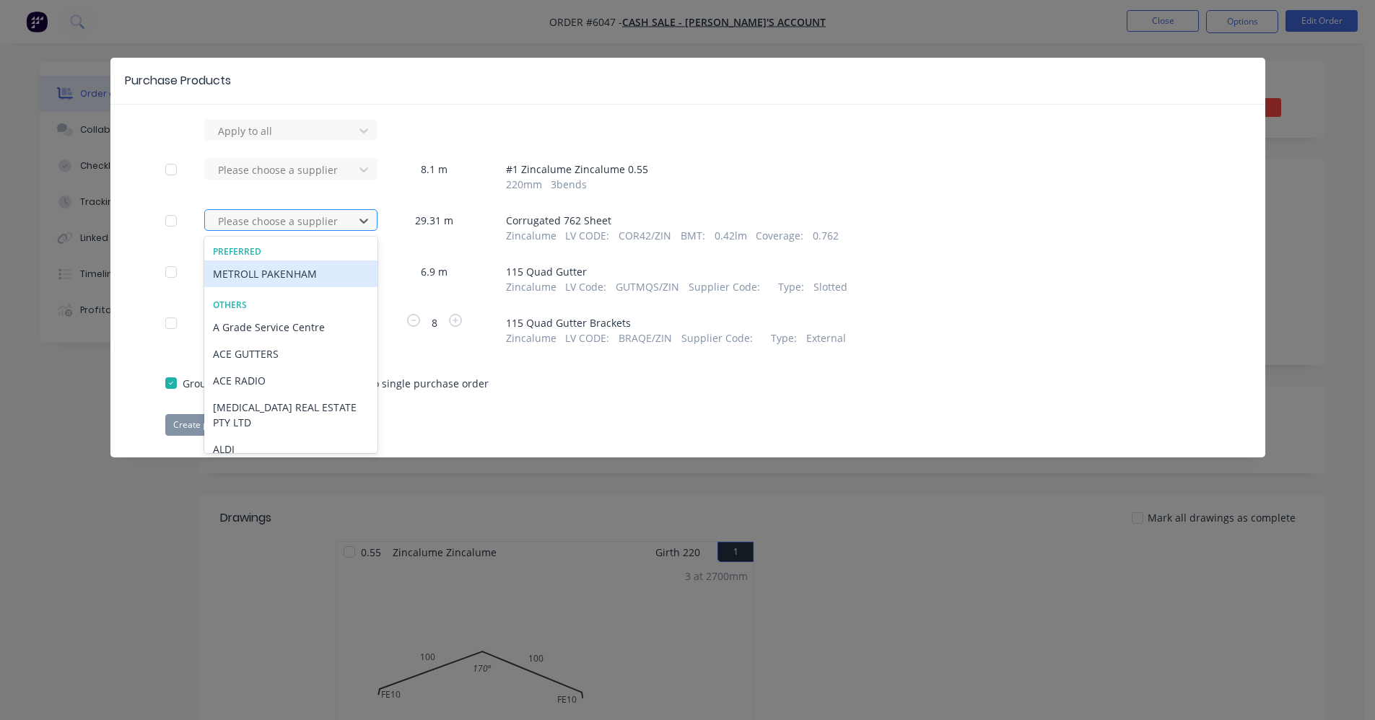
drag, startPoint x: 276, startPoint y: 223, endPoint x: 296, endPoint y: 219, distance: 19.8
click at [279, 222] on div at bounding box center [282, 221] width 130 height 18
drag, startPoint x: 297, startPoint y: 266, endPoint x: 291, endPoint y: 279, distance: 14.5
click at [295, 268] on div "METROLL PAKENHAM" at bounding box center [290, 274] width 173 height 27
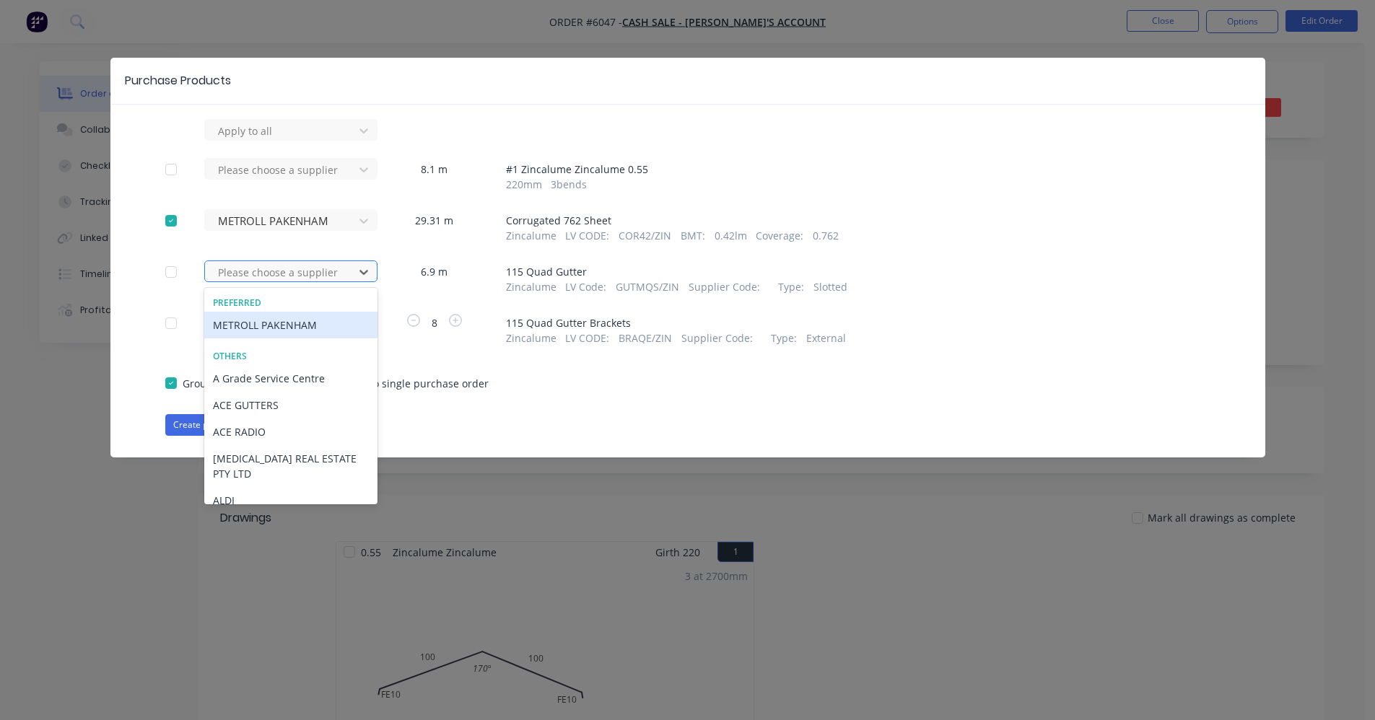
click at [290, 279] on div at bounding box center [282, 272] width 130 height 18
click at [283, 325] on div "METROLL PAKENHAM" at bounding box center [290, 325] width 173 height 27
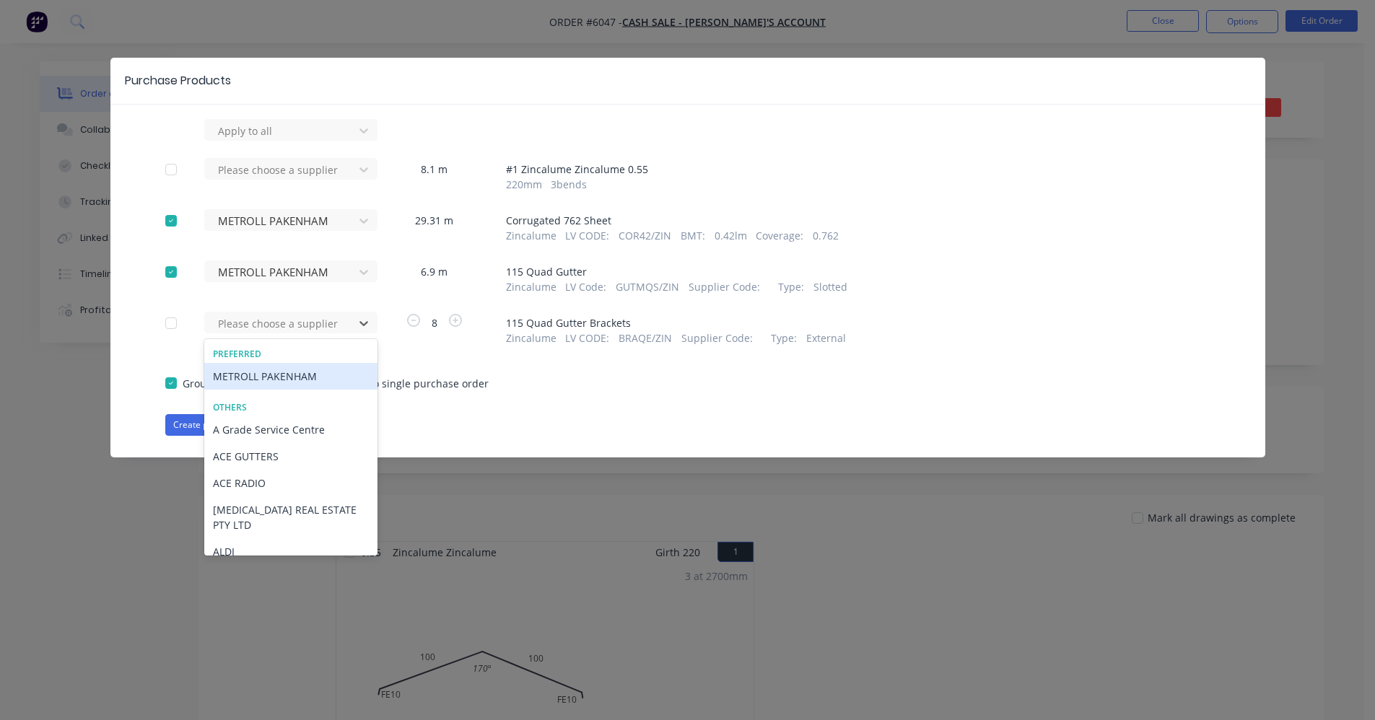
click at [283, 325] on div at bounding box center [282, 324] width 130 height 18
click at [282, 372] on div "METROLL PAKENHAM" at bounding box center [290, 376] width 173 height 27
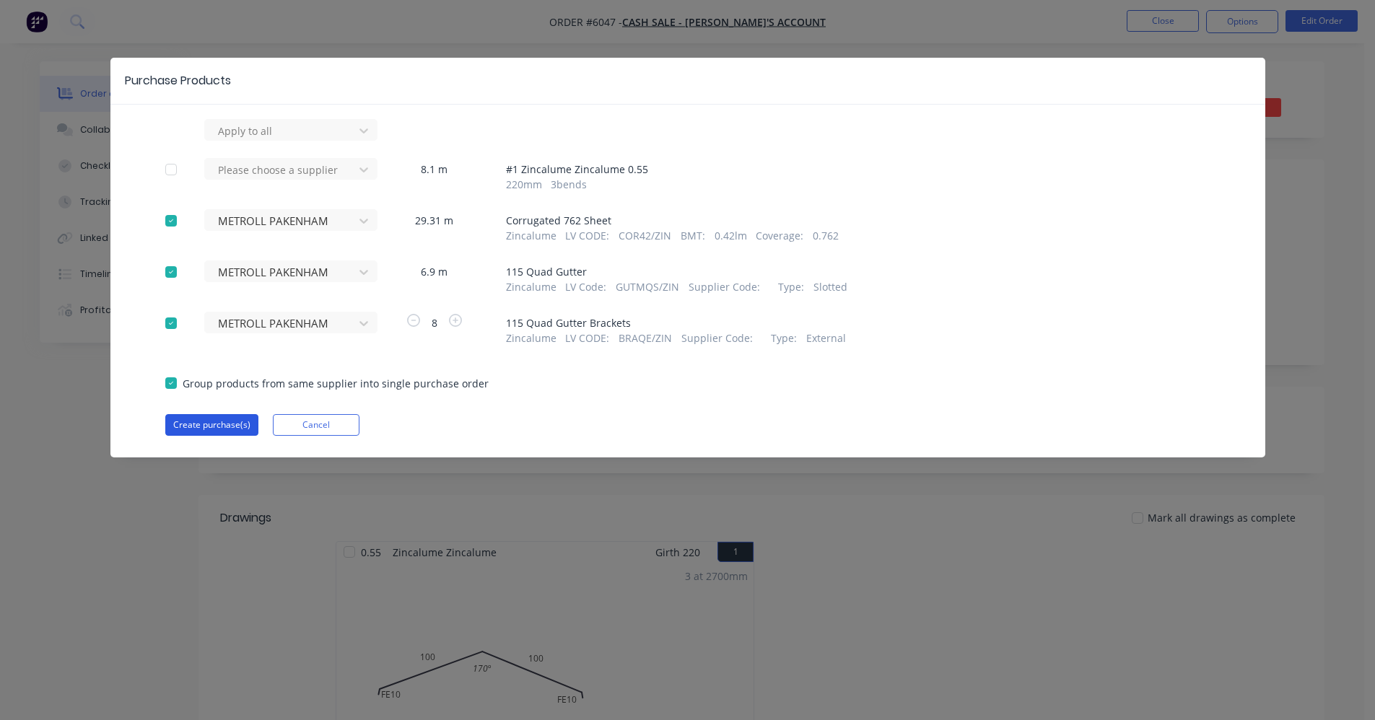
click at [188, 421] on button "Create purchase(s)" at bounding box center [211, 425] width 93 height 22
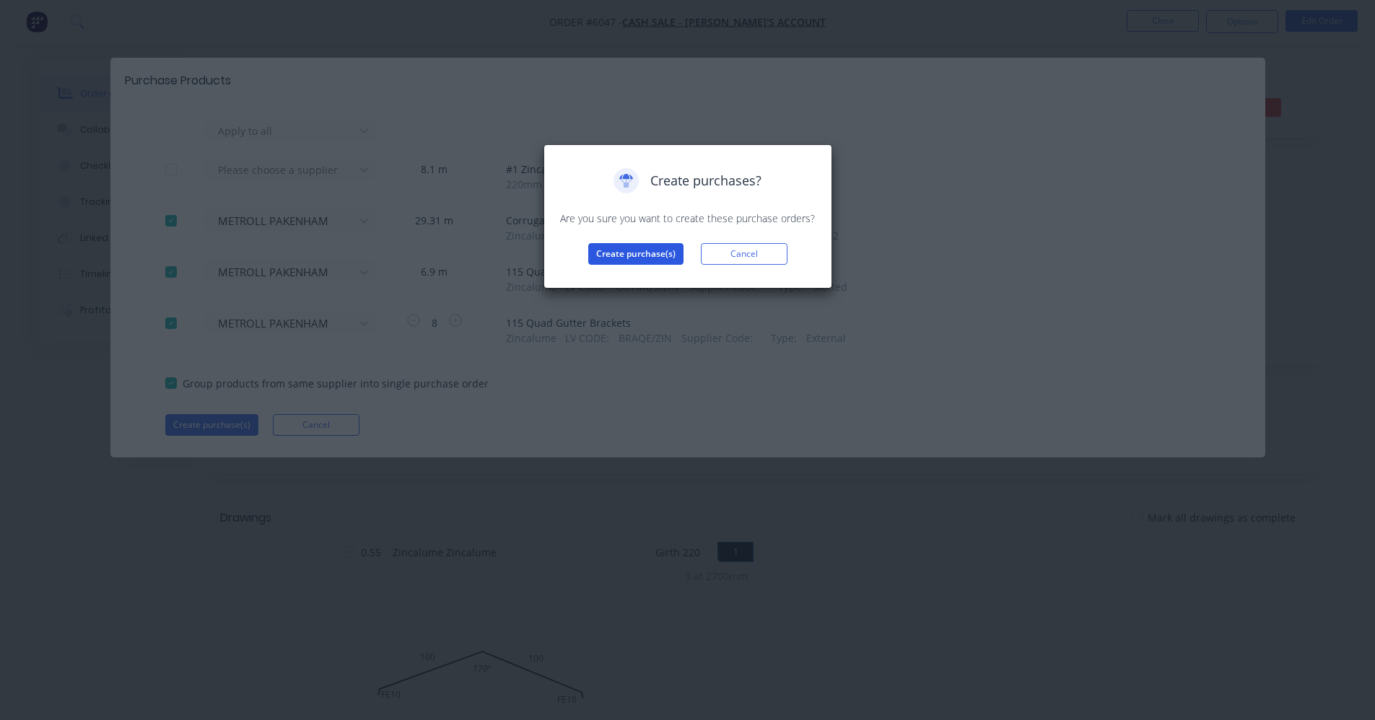
click at [660, 259] on button "Create purchase(s)" at bounding box center [635, 254] width 95 height 22
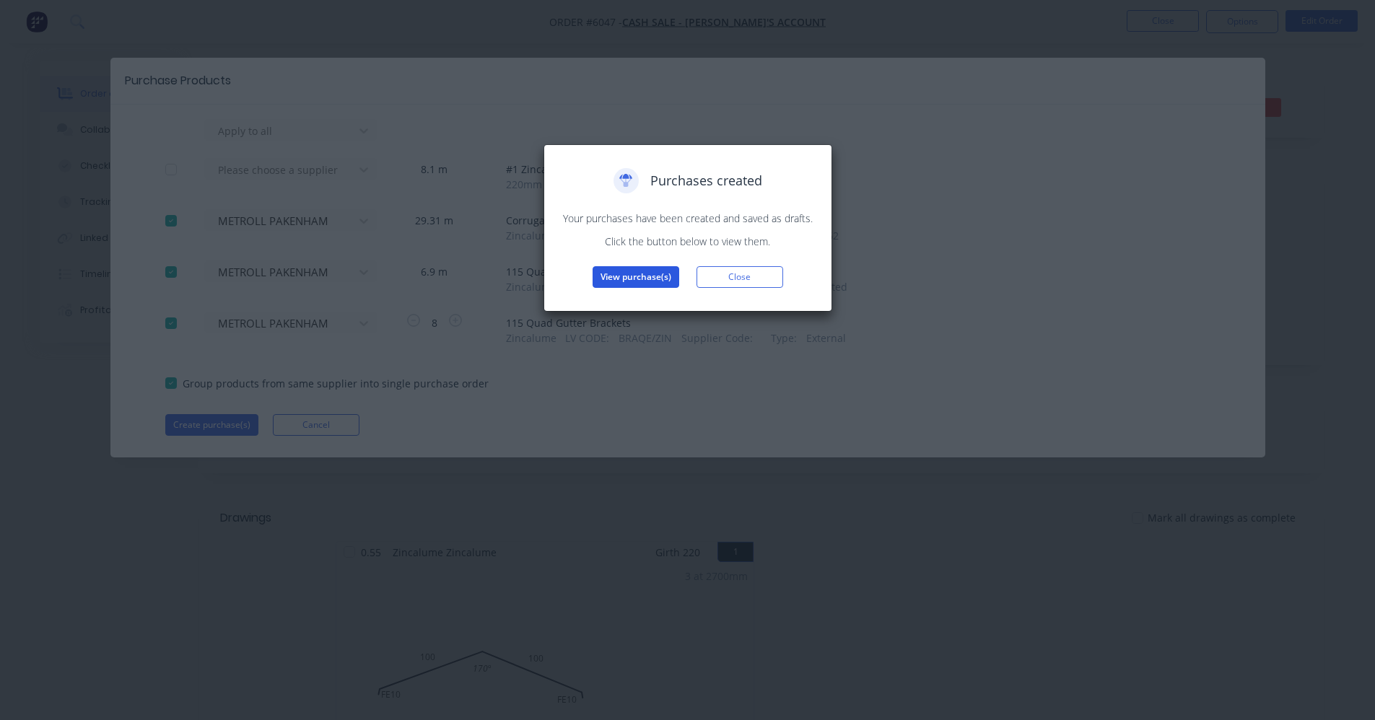
click at [650, 274] on button "View purchase(s)" at bounding box center [636, 277] width 87 height 22
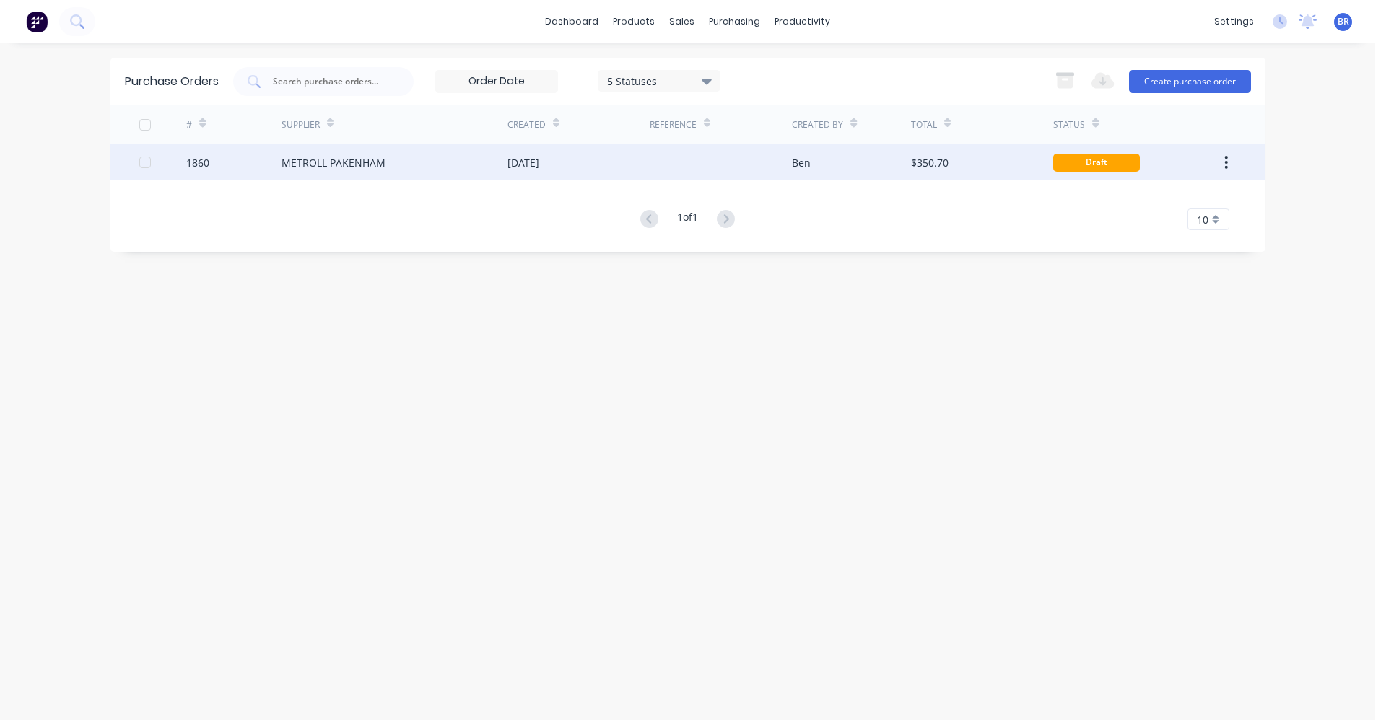
click at [434, 164] on div "METROLL PAKENHAM" at bounding box center [394, 162] width 226 height 36
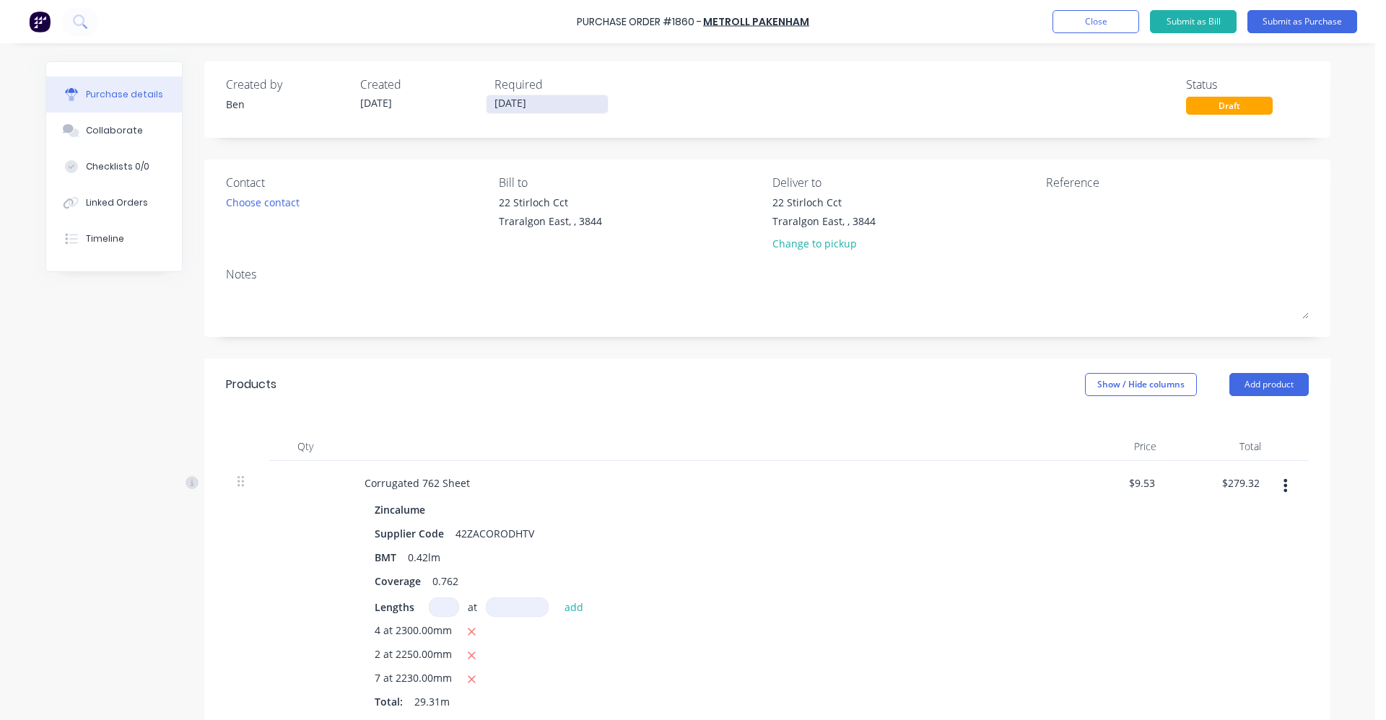
click at [505, 98] on input "[DATE]" at bounding box center [546, 104] width 121 height 18
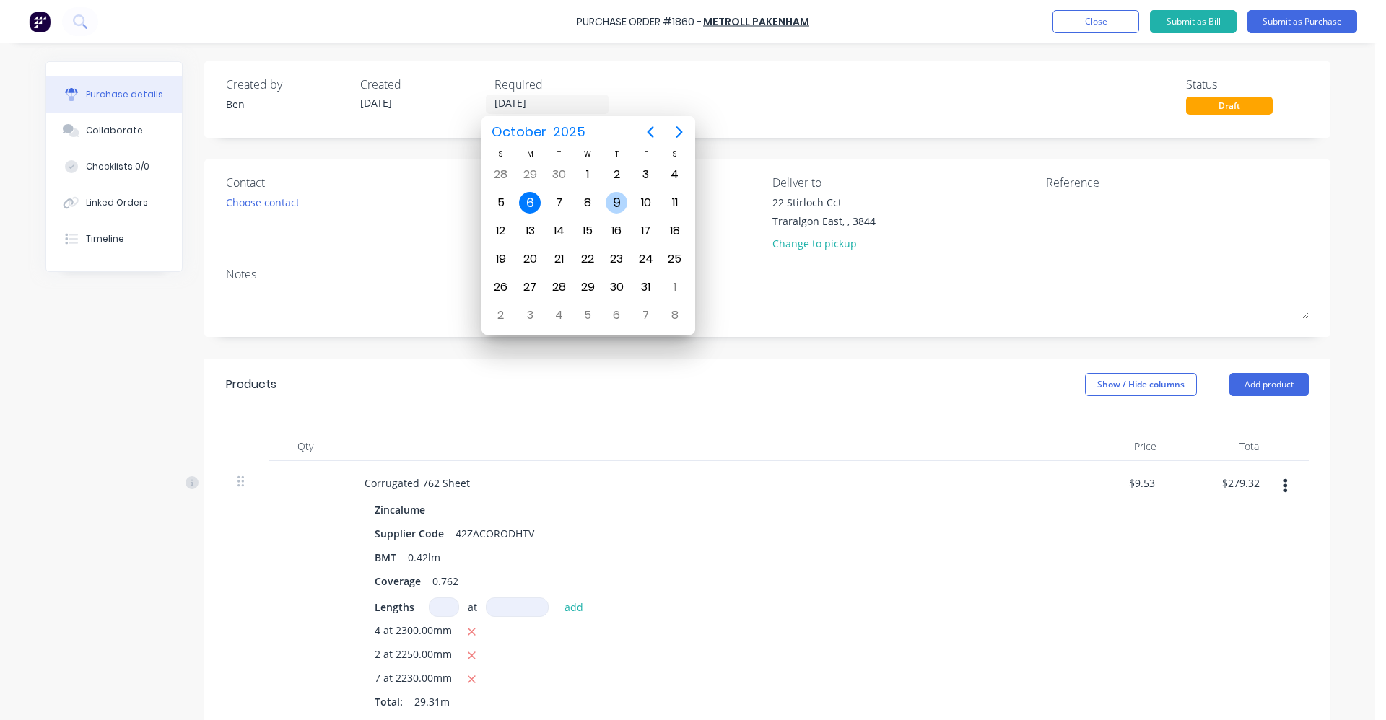
click at [610, 200] on div "9" at bounding box center [617, 203] width 22 height 22
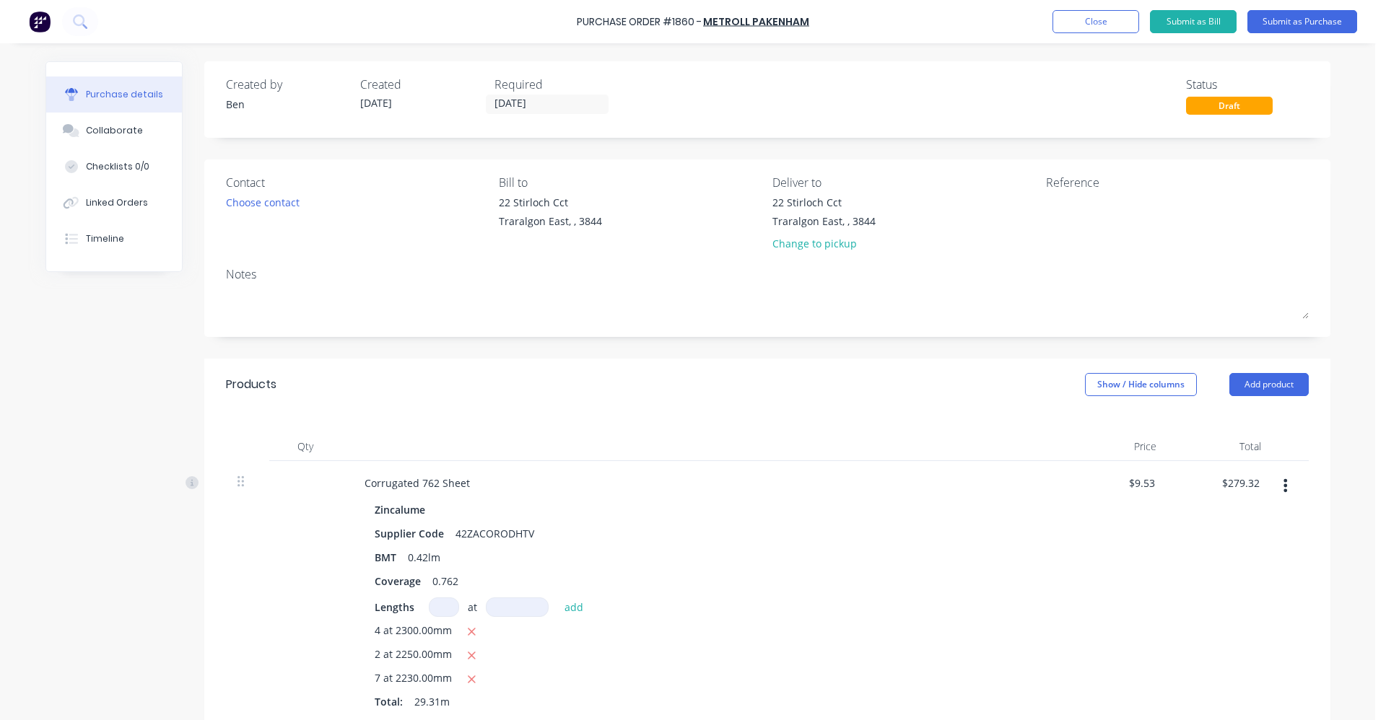
drag, startPoint x: 533, startPoint y: 100, endPoint x: 512, endPoint y: 119, distance: 28.1
click at [533, 100] on input "[DATE]" at bounding box center [546, 104] width 121 height 18
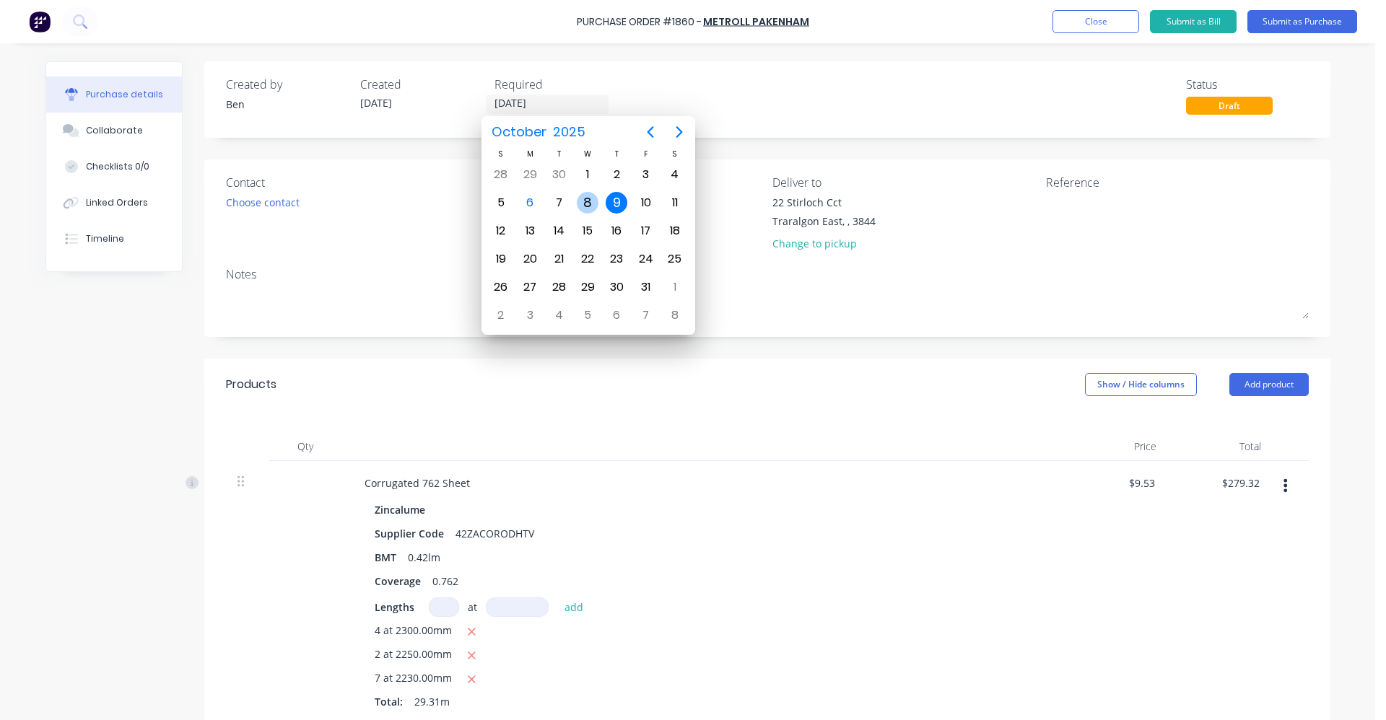
click at [595, 204] on div "8" at bounding box center [588, 203] width 22 height 22
type input "[DATE]"
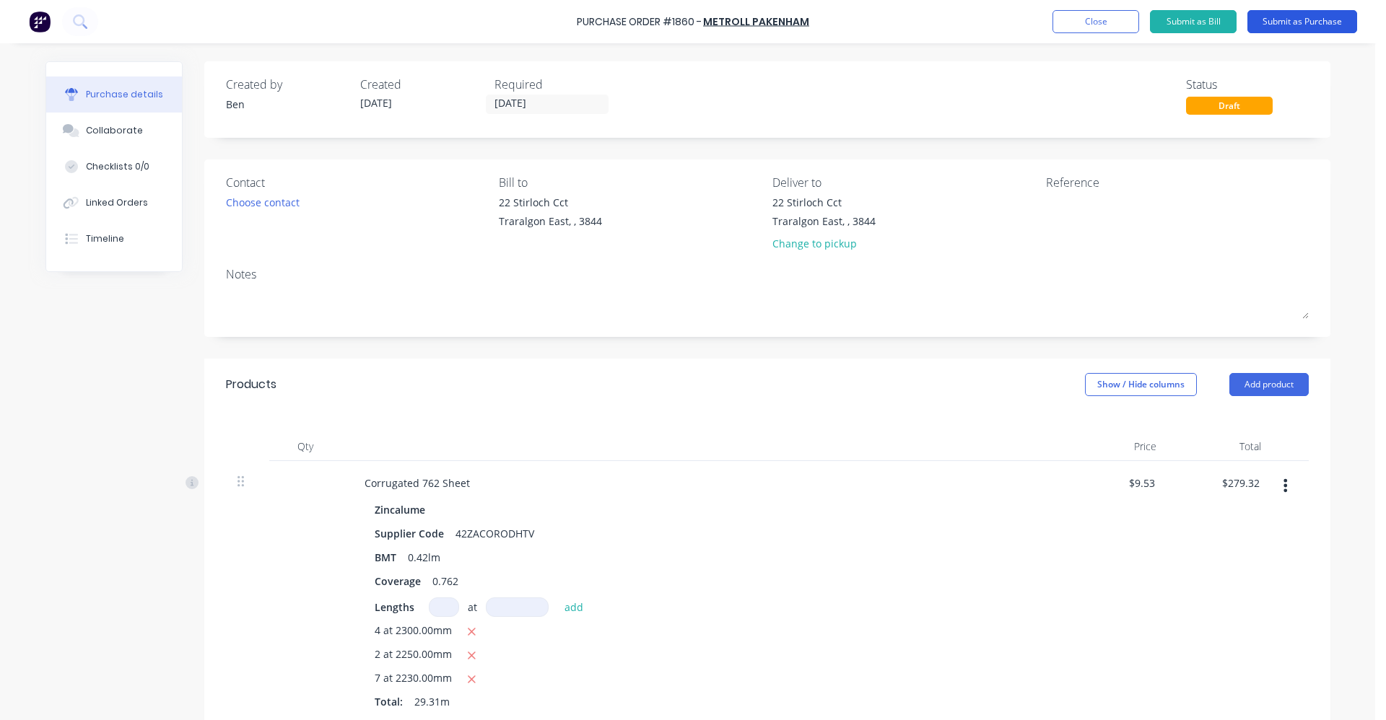
click at [1304, 25] on button "Submit as Purchase" at bounding box center [1302, 21] width 110 height 23
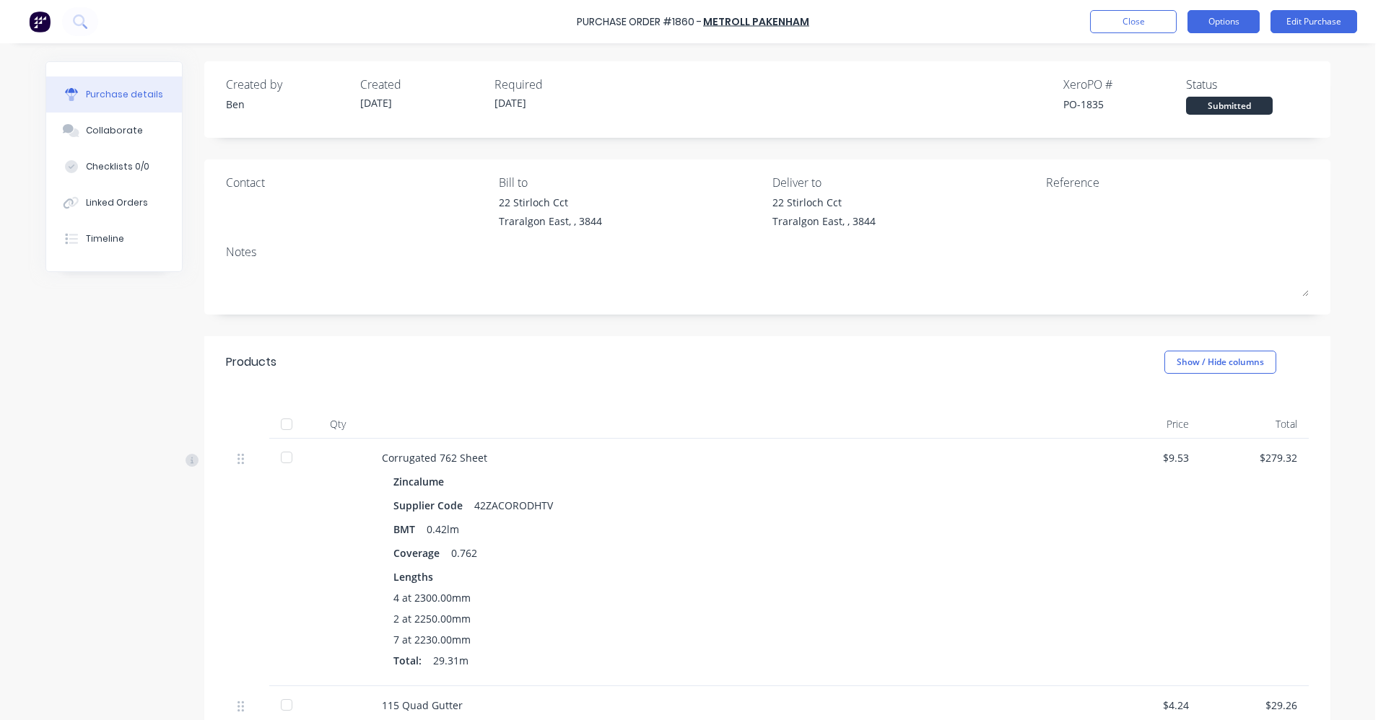
click at [1215, 25] on button "Options" at bounding box center [1223, 21] width 72 height 23
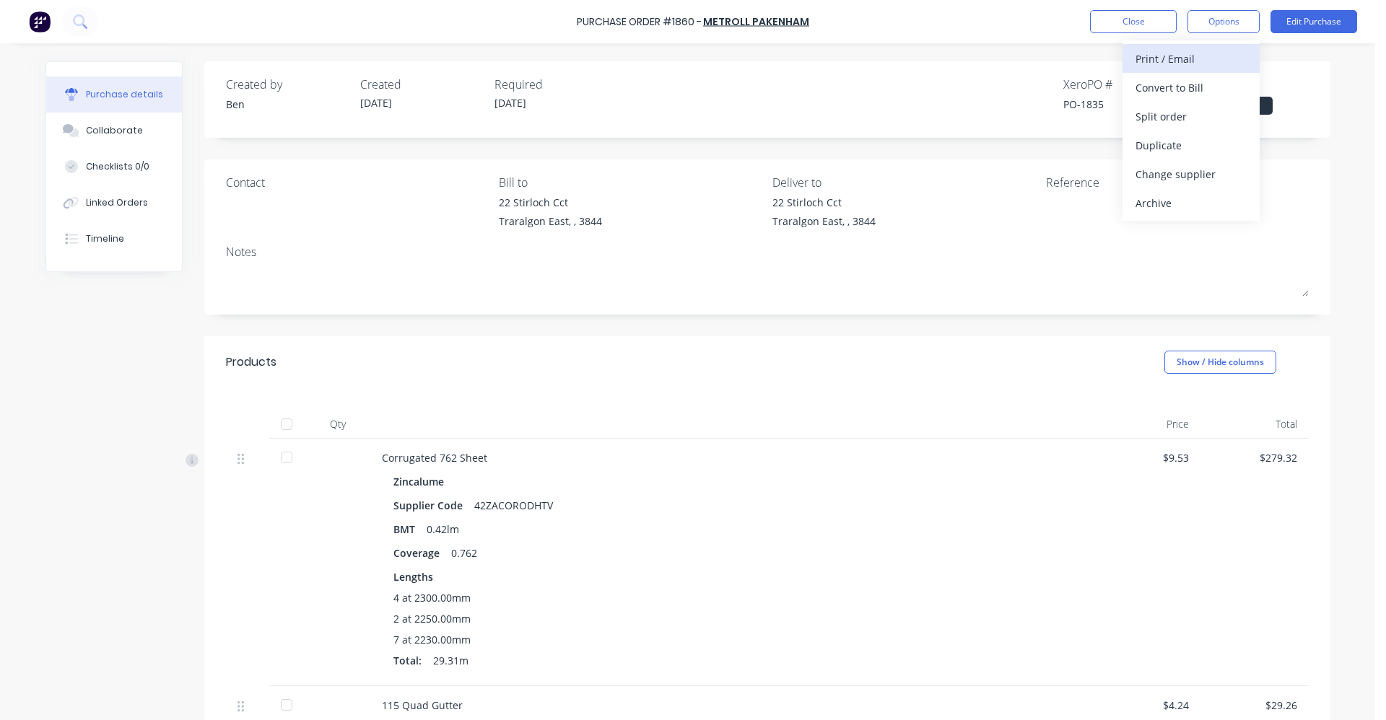
click at [1179, 61] on div "Print / Email" at bounding box center [1190, 58] width 111 height 21
click at [1164, 93] on div "With pricing" at bounding box center [1190, 87] width 111 height 21
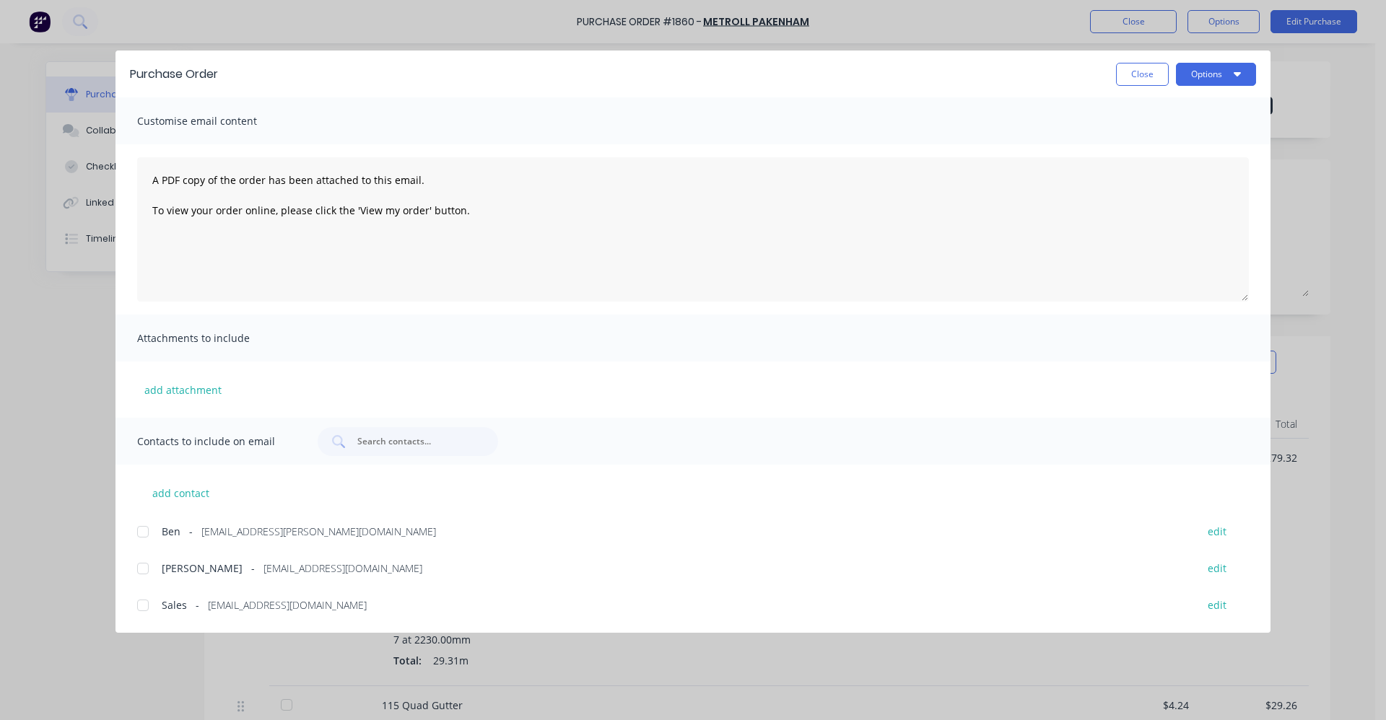
drag, startPoint x: 143, startPoint y: 610, endPoint x: 310, endPoint y: 585, distance: 168.5
click at [144, 608] on div at bounding box center [142, 605] width 29 height 29
click at [1223, 77] on button "Options" at bounding box center [1216, 74] width 80 height 23
click at [1156, 167] on div "Email" at bounding box center [1187, 168] width 111 height 21
click at [1130, 78] on button "Close" at bounding box center [1142, 74] width 53 height 23
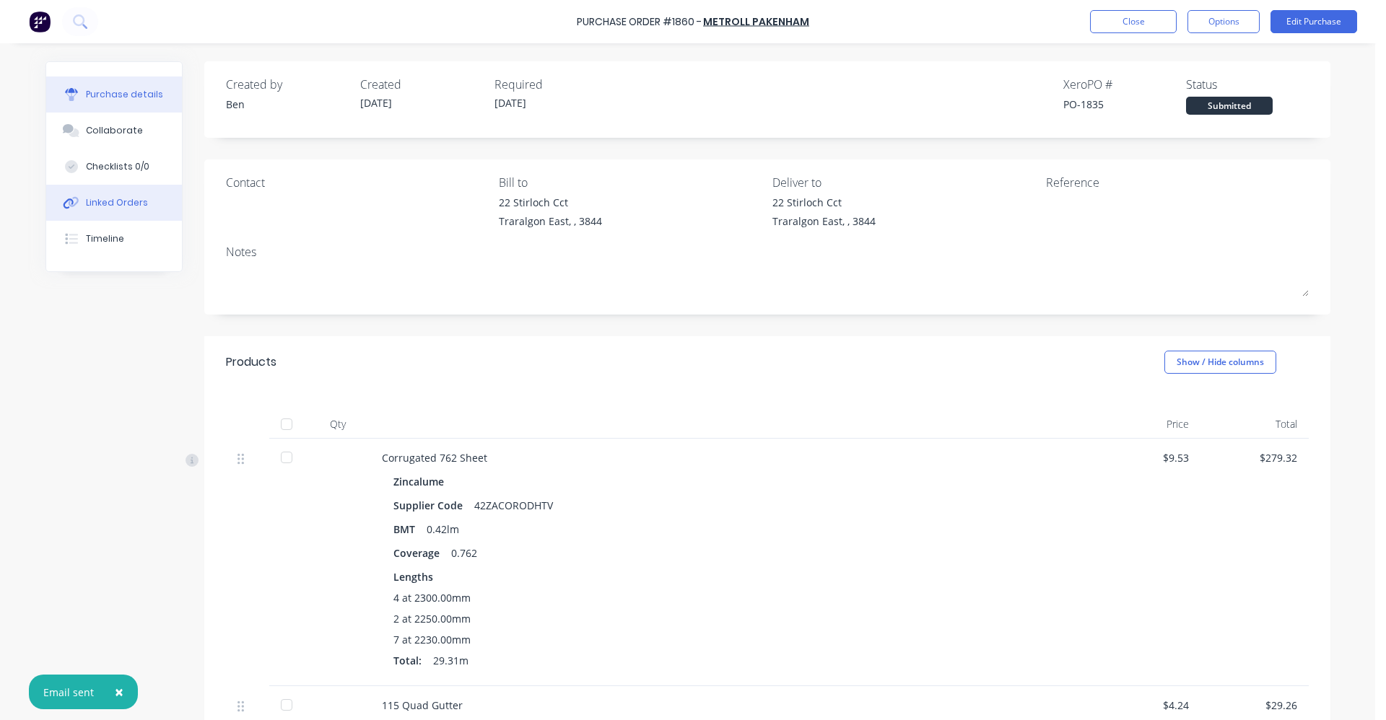
click at [117, 202] on div "Linked Orders" at bounding box center [117, 202] width 62 height 13
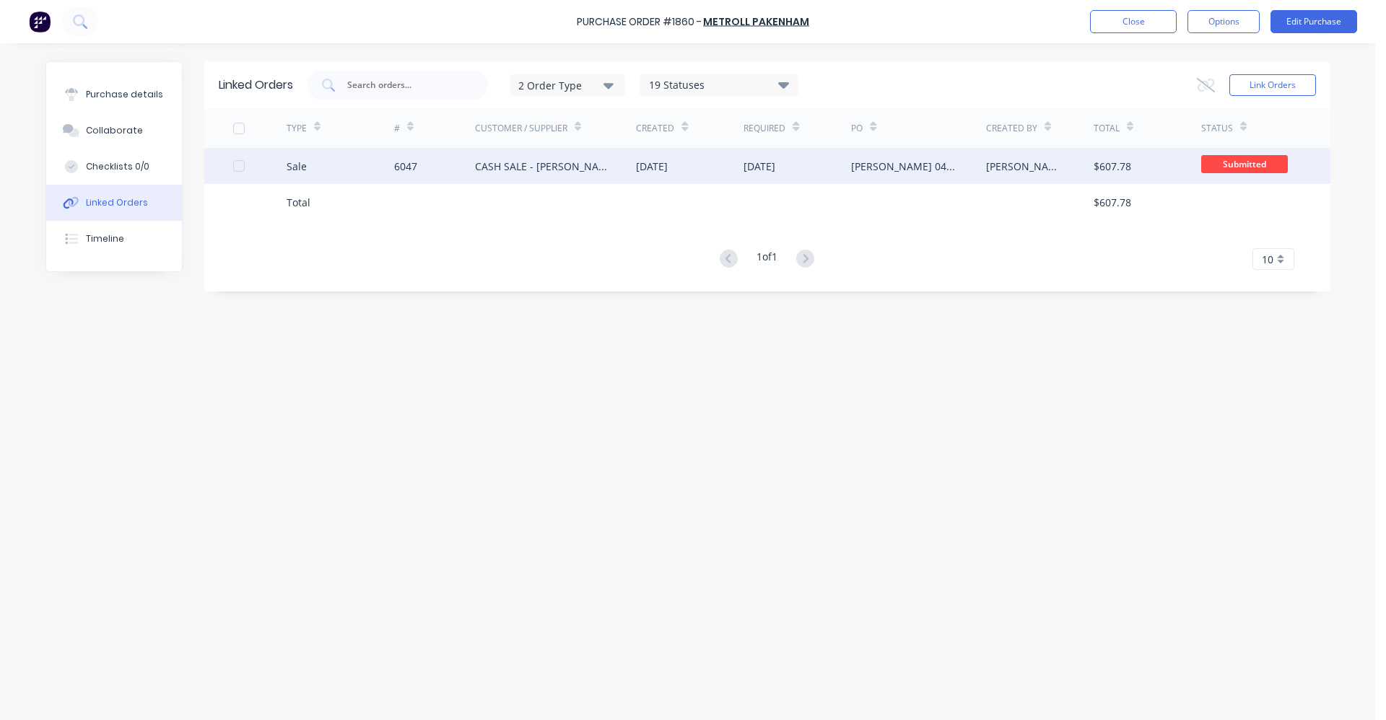
click at [569, 161] on div "CASH SALE - [PERSON_NAME]'S ACCOUNT" at bounding box center [541, 166] width 133 height 15
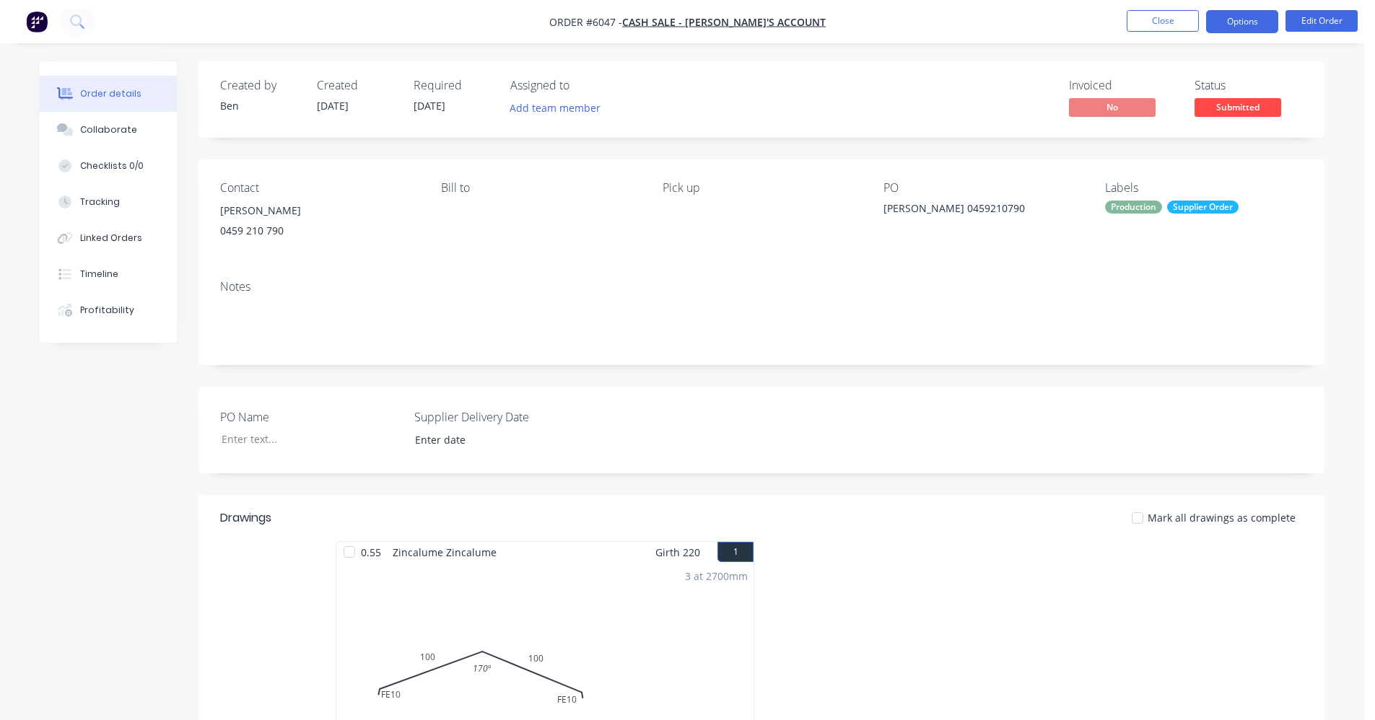
click at [1246, 23] on button "Options" at bounding box center [1242, 21] width 72 height 23
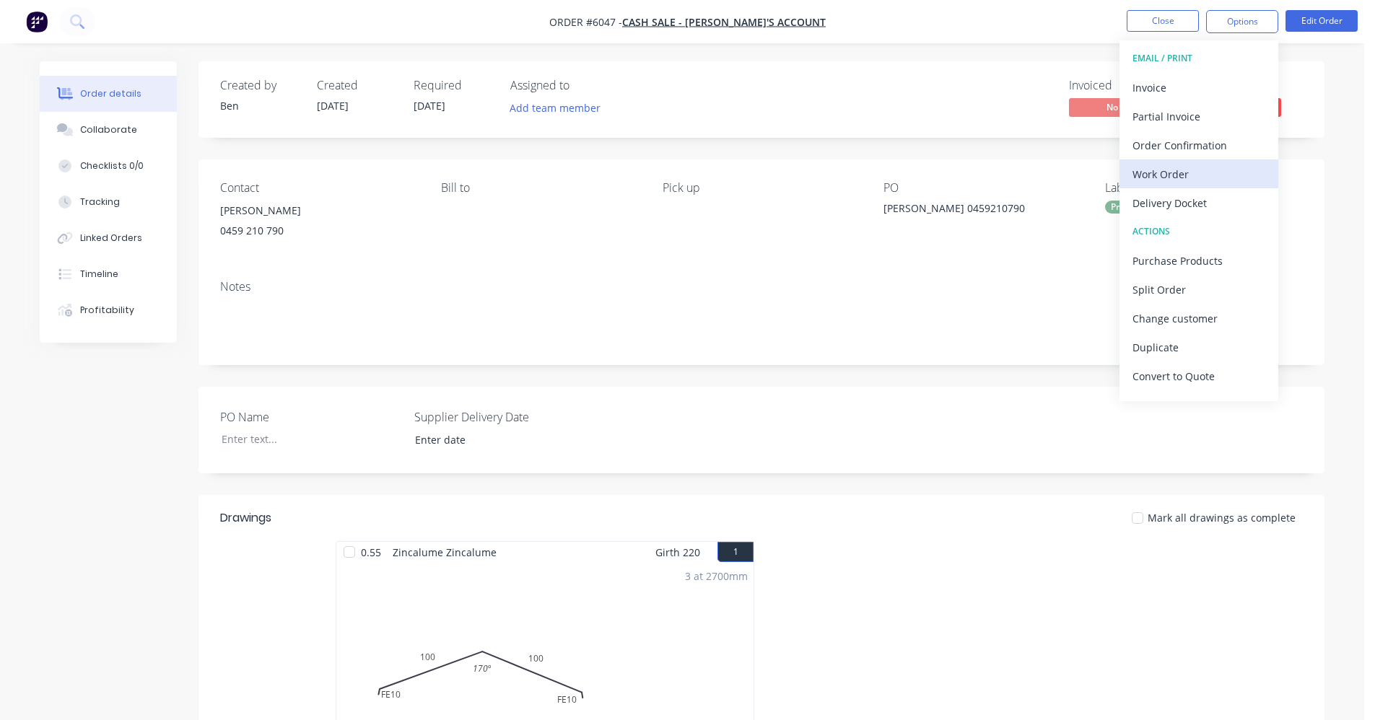
click at [1192, 167] on div "Work Order" at bounding box center [1198, 174] width 133 height 21
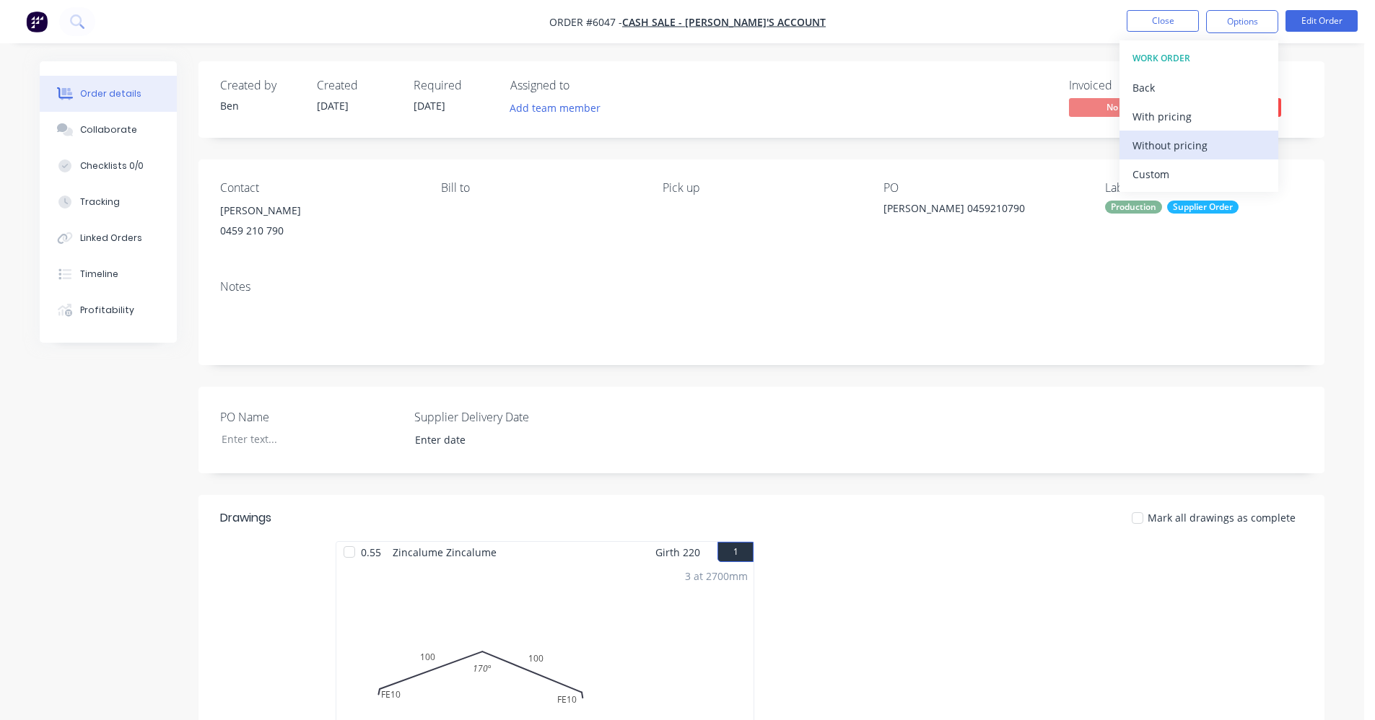
click at [1176, 143] on div "Without pricing" at bounding box center [1198, 145] width 133 height 21
click at [698, 276] on div "Notes" at bounding box center [761, 316] width 1126 height 97
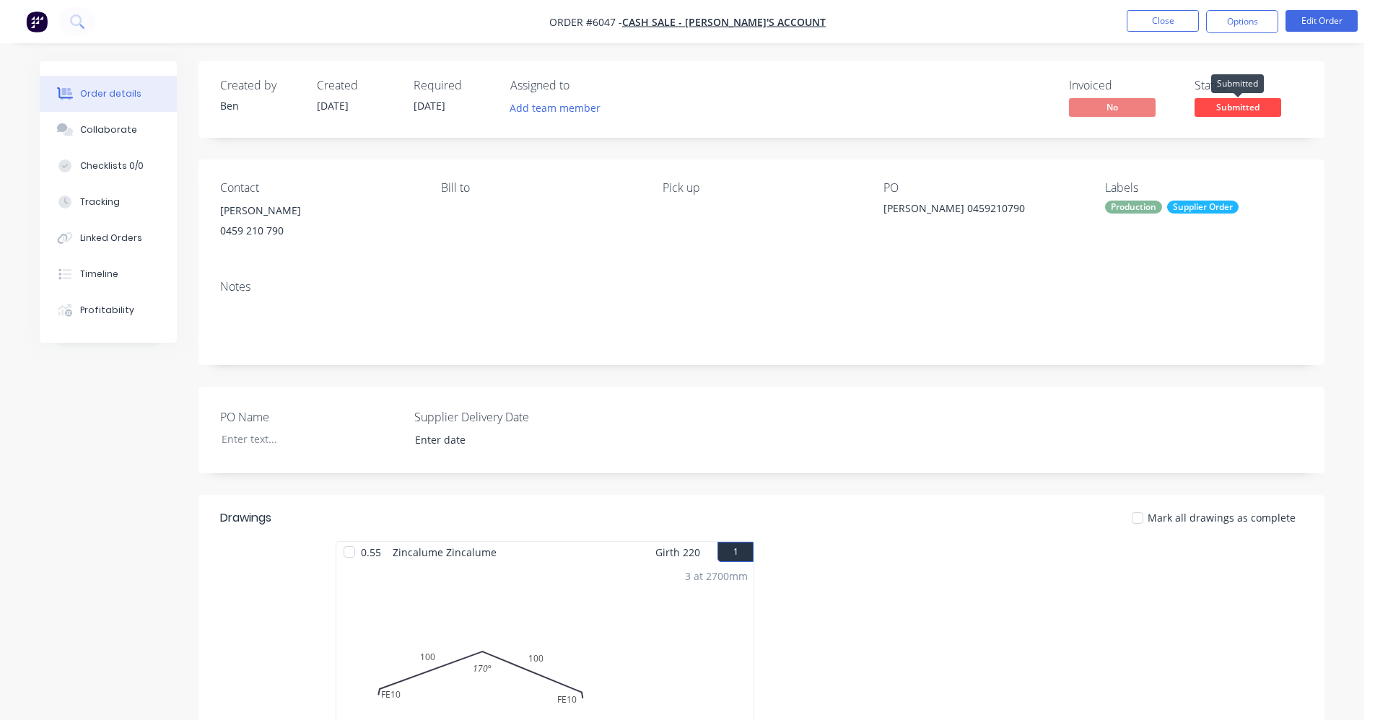
click at [1244, 110] on span "Submitted" at bounding box center [1237, 107] width 87 height 18
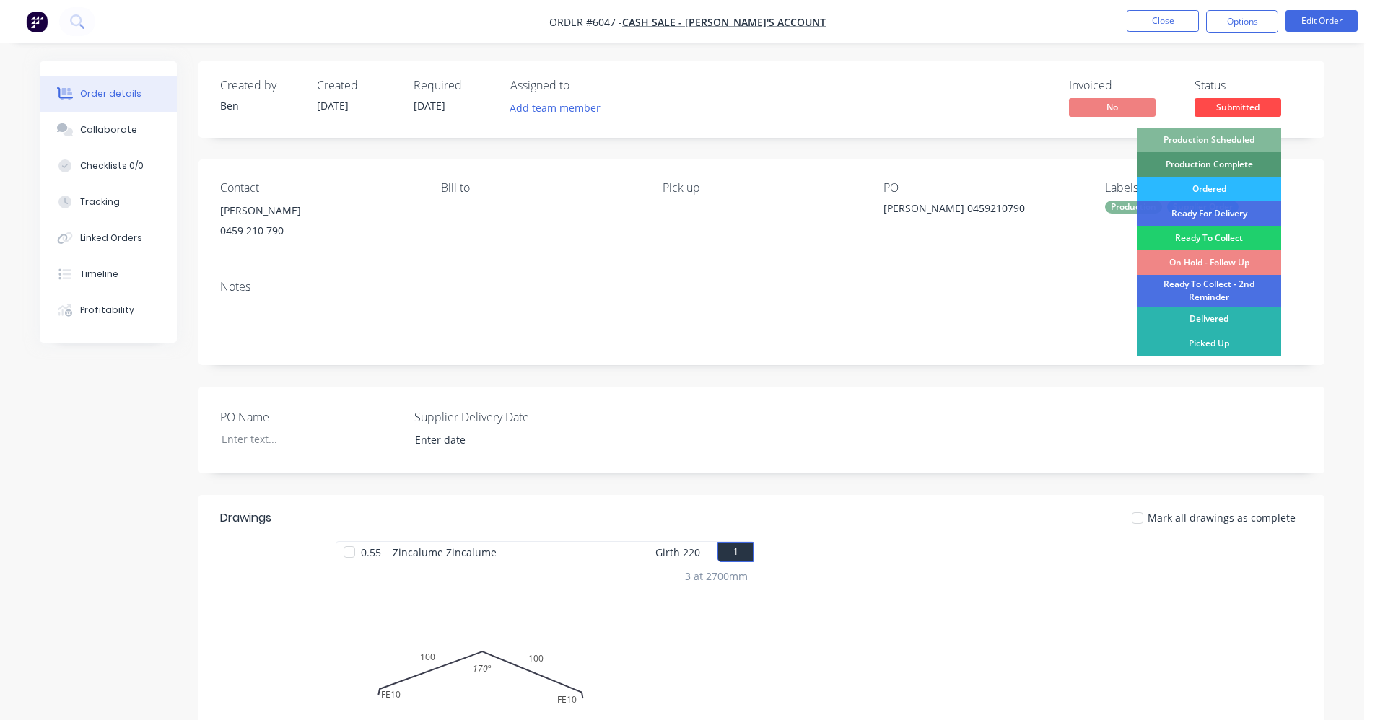
click at [1224, 141] on div "Production Scheduled" at bounding box center [1209, 140] width 144 height 25
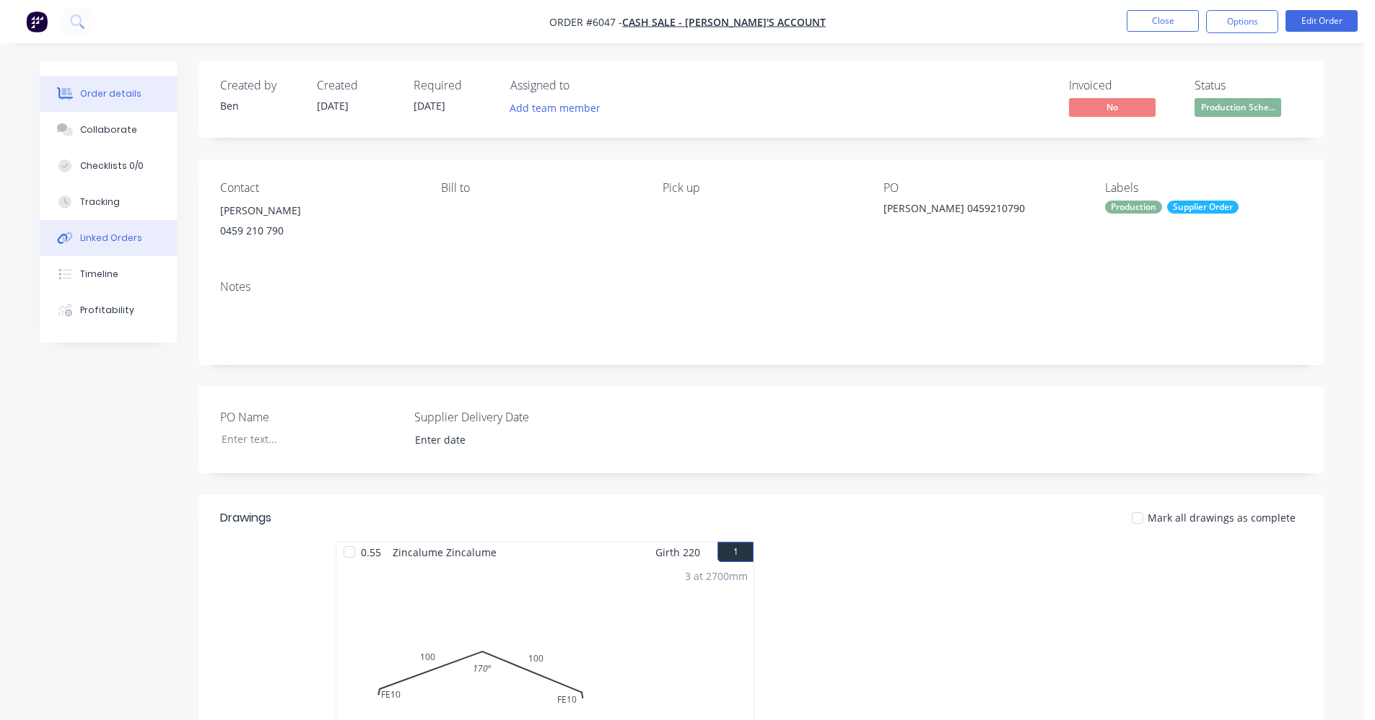
click at [114, 245] on button "Linked Orders" at bounding box center [108, 238] width 137 height 36
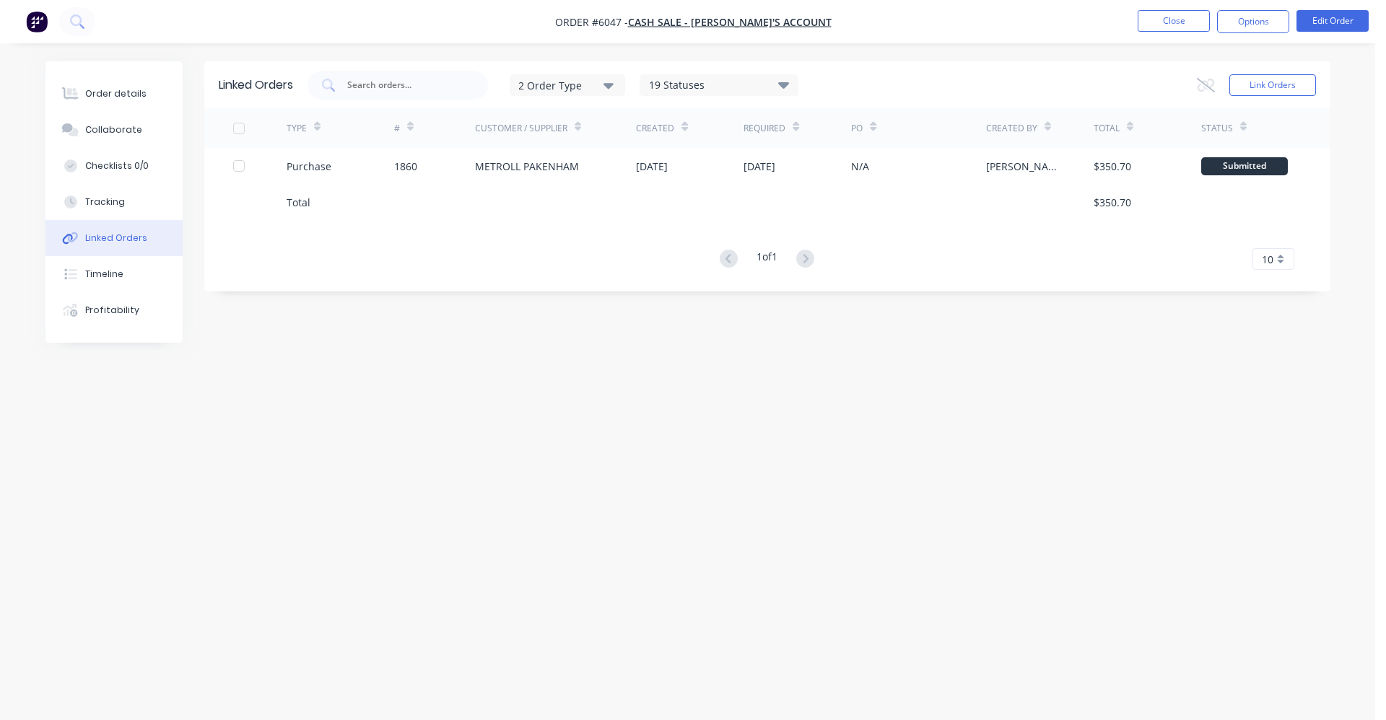
click at [45, 220] on button "Linked Orders" at bounding box center [113, 238] width 137 height 36
click at [1161, 23] on button "Close" at bounding box center [1173, 21] width 72 height 22
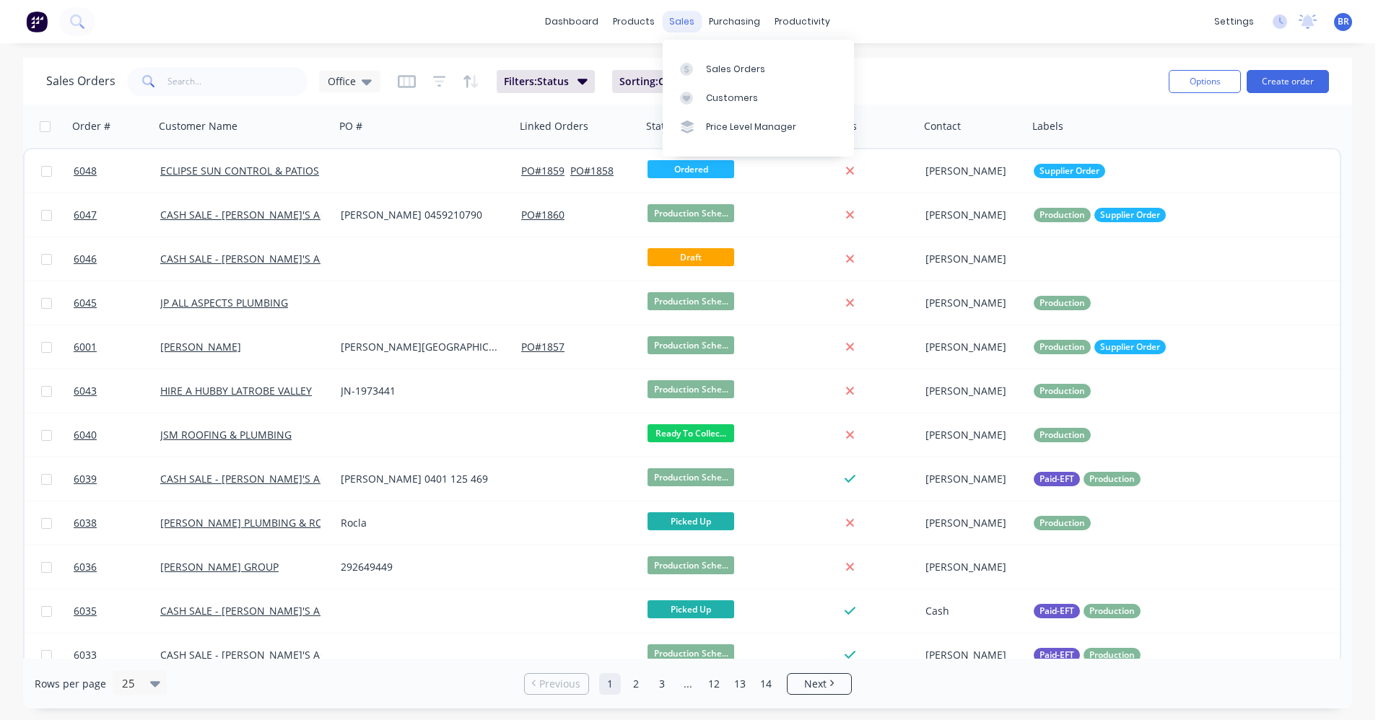
click at [685, 30] on div "sales" at bounding box center [682, 22] width 40 height 22
click at [709, 71] on div "Sales Orders" at bounding box center [735, 69] width 59 height 13
click at [255, 82] on input "text" at bounding box center [237, 81] width 141 height 29
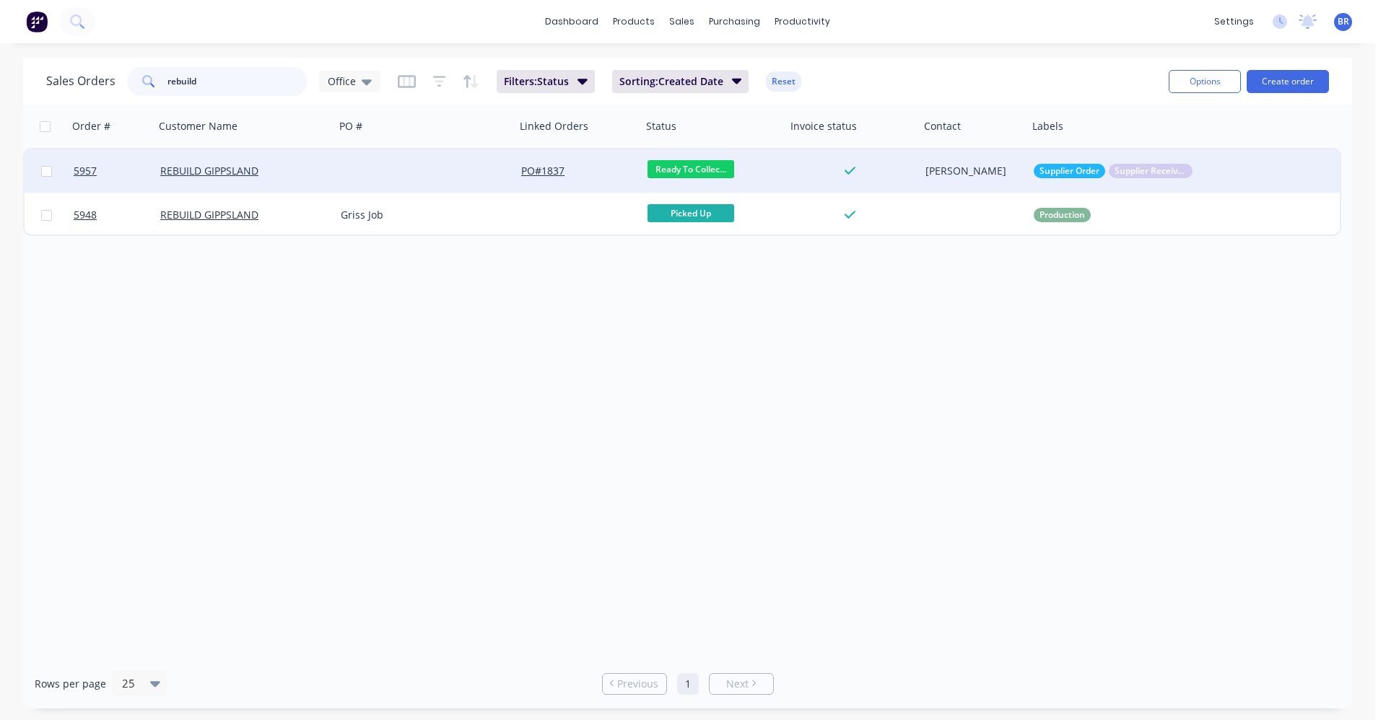
type input "rebuild"
click at [359, 164] on div at bounding box center [425, 170] width 180 height 43
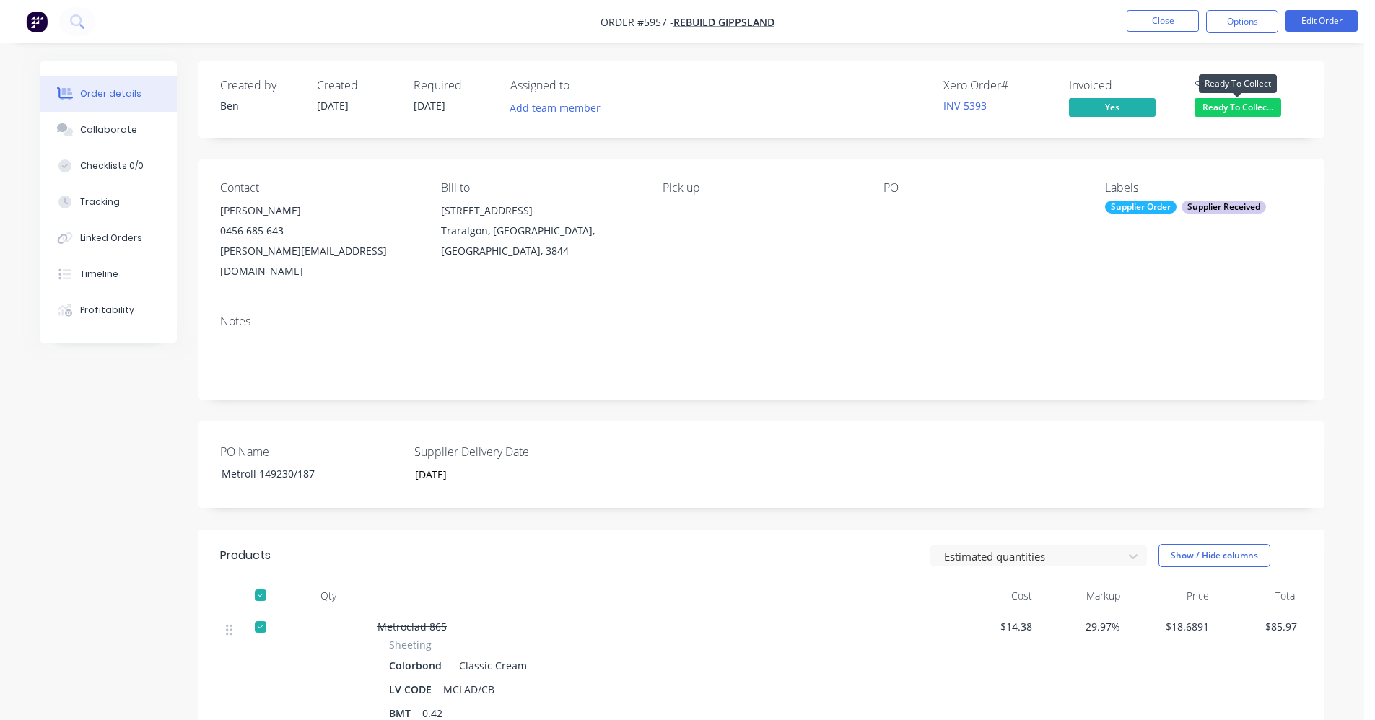
click at [1212, 109] on span "Ready To Collec..." at bounding box center [1237, 107] width 87 height 18
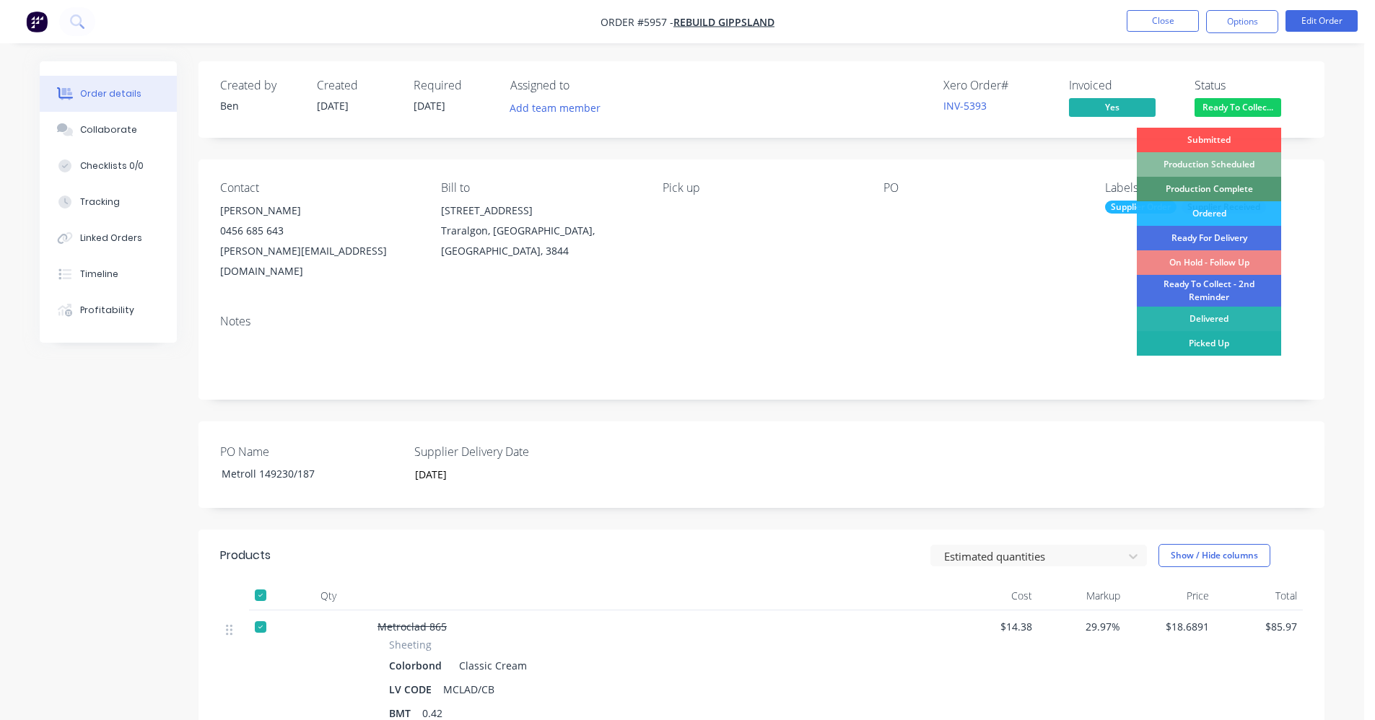
click at [1205, 347] on div "Picked Up" at bounding box center [1209, 343] width 144 height 25
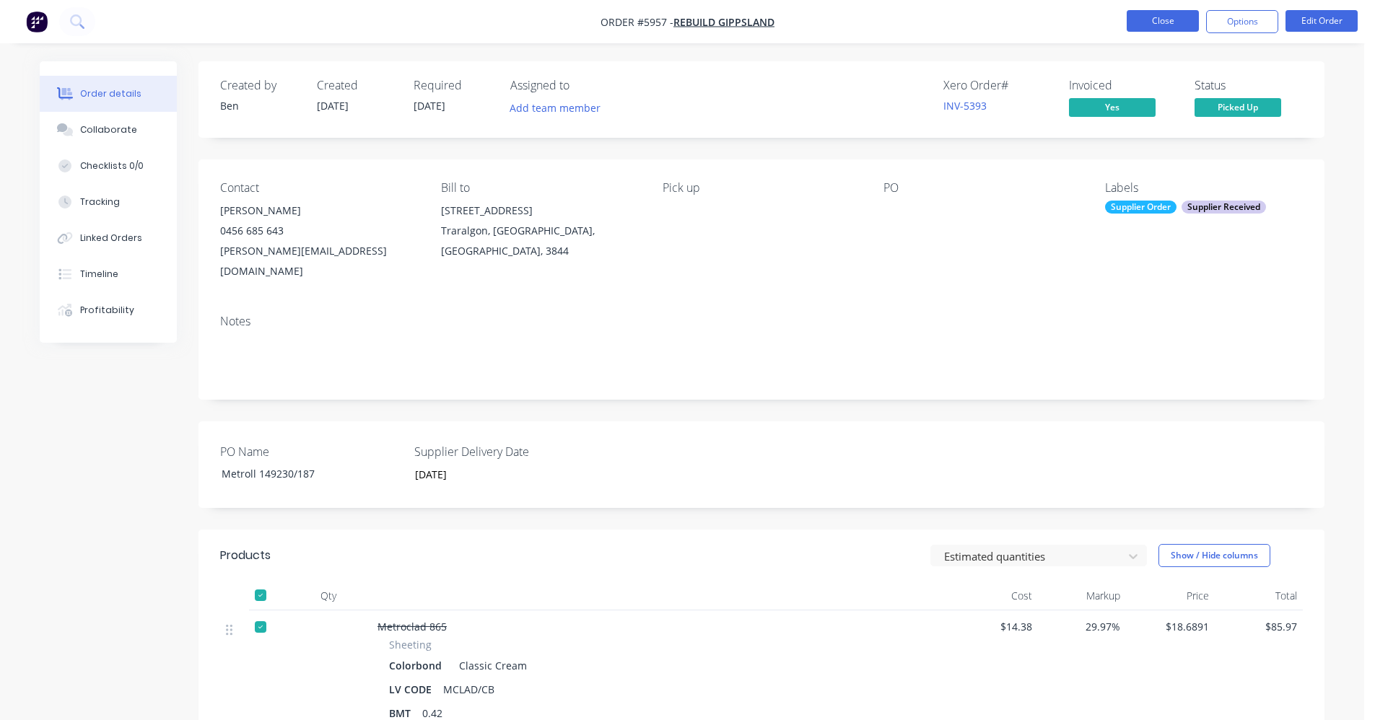
click at [1158, 19] on button "Close" at bounding box center [1163, 21] width 72 height 22
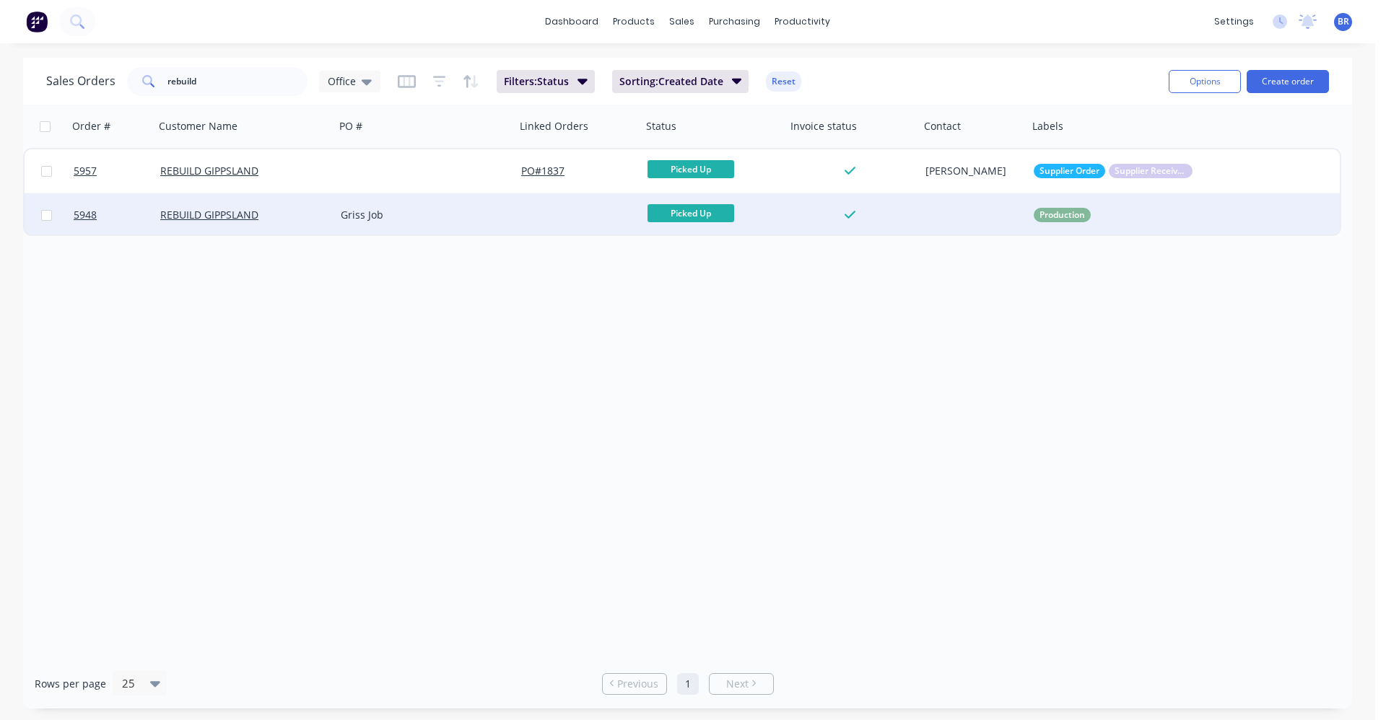
click at [277, 222] on div "REBUILD GIPPSLAND" at bounding box center [240, 215] width 160 height 14
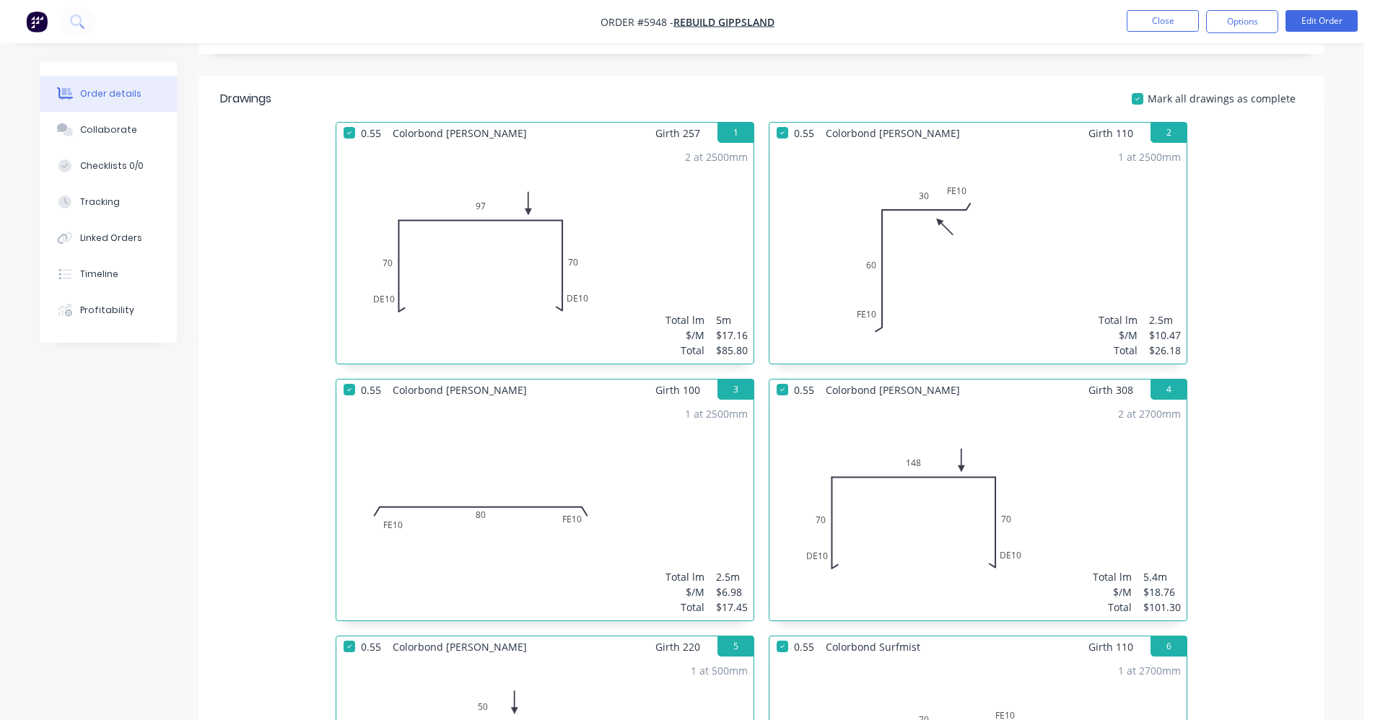
scroll to position [433, 0]
click at [1147, 27] on button "Close" at bounding box center [1163, 21] width 72 height 22
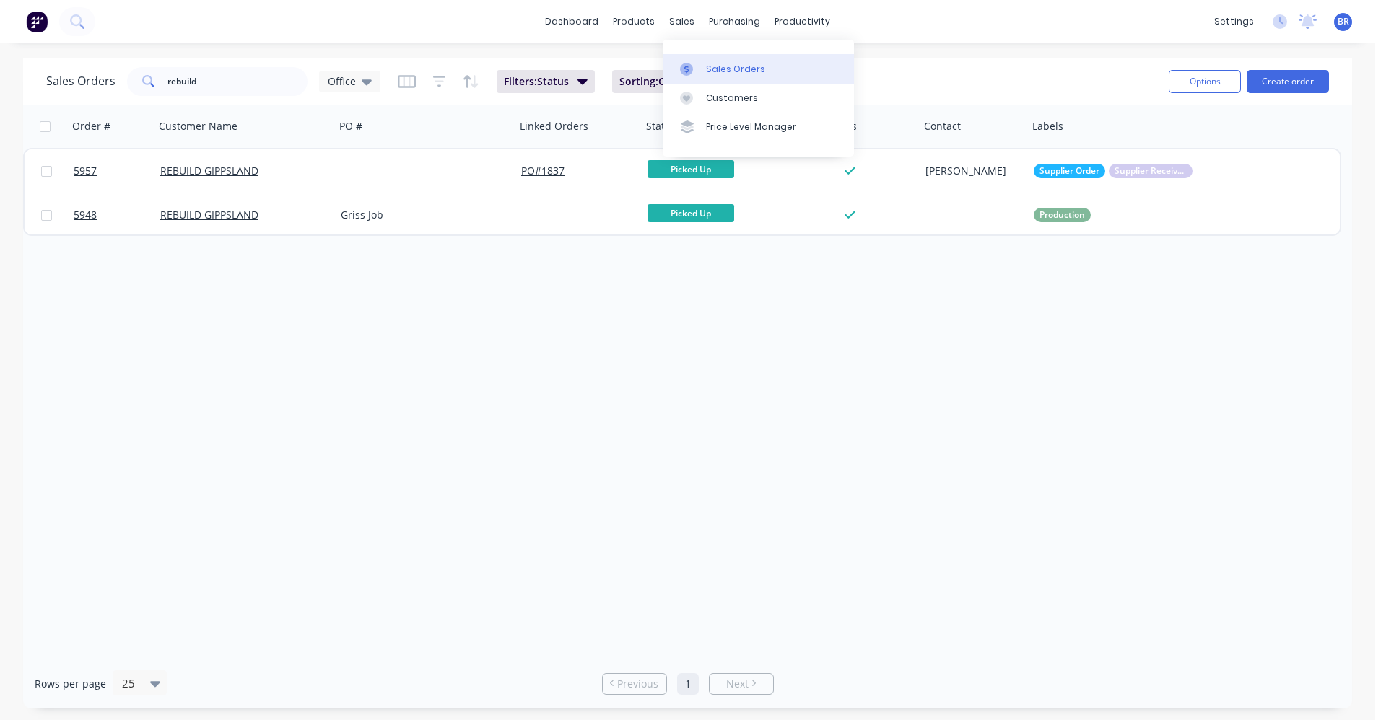
click at [713, 75] on div "Sales Orders" at bounding box center [735, 69] width 59 height 13
drag, startPoint x: 119, startPoint y: 69, endPoint x: 108, endPoint y: 67, distance: 10.9
click at [108, 67] on div "Sales Orders rebuild Office" at bounding box center [213, 81] width 334 height 29
click at [492, 323] on div "Order # Customer Name PO # Linked Orders Status Invoice status Contact Labels 5…" at bounding box center [687, 382] width 1329 height 554
click at [710, 64] on div "Sales Orders" at bounding box center [735, 69] width 59 height 13
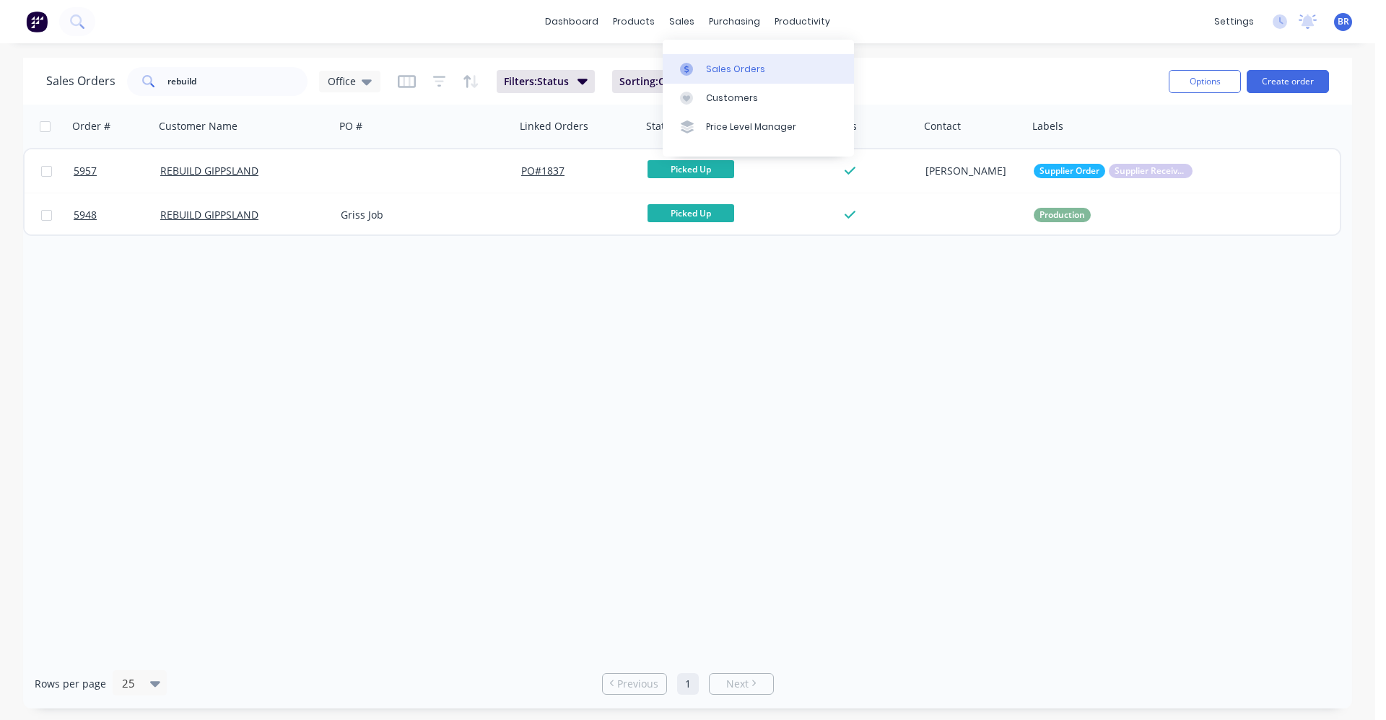
drag, startPoint x: 715, startPoint y: 65, endPoint x: 698, endPoint y: 67, distance: 17.5
click at [715, 65] on div "Sales Orders" at bounding box center [735, 69] width 59 height 13
drag, startPoint x: 234, startPoint y: 82, endPoint x: 4, endPoint y: 76, distance: 229.6
click at [4, 76] on div "Sales Orders rebuild Office Filters: Status Sorting: Created Date Reset Options…" at bounding box center [687, 383] width 1375 height 651
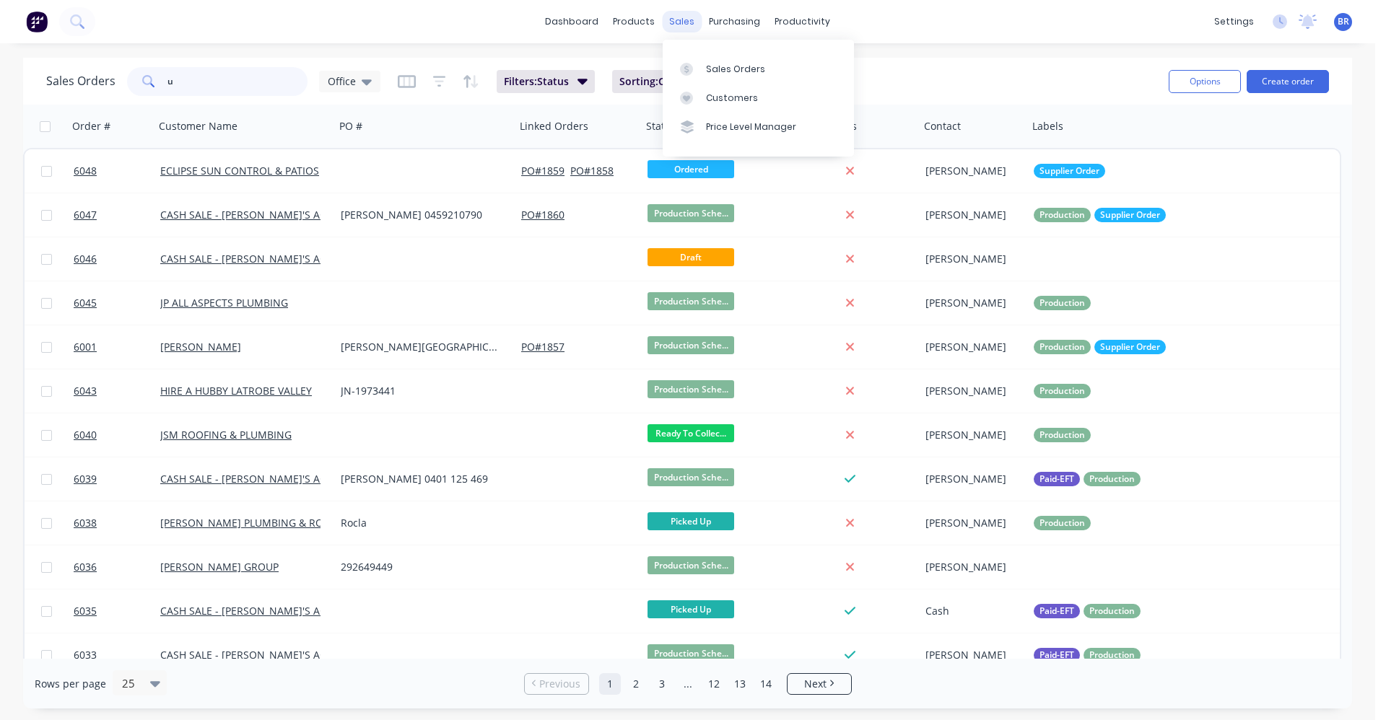
type input "u"
click at [696, 17] on div "sales" at bounding box center [682, 22] width 40 height 22
click at [1266, 82] on button "Create order" at bounding box center [1287, 81] width 82 height 23
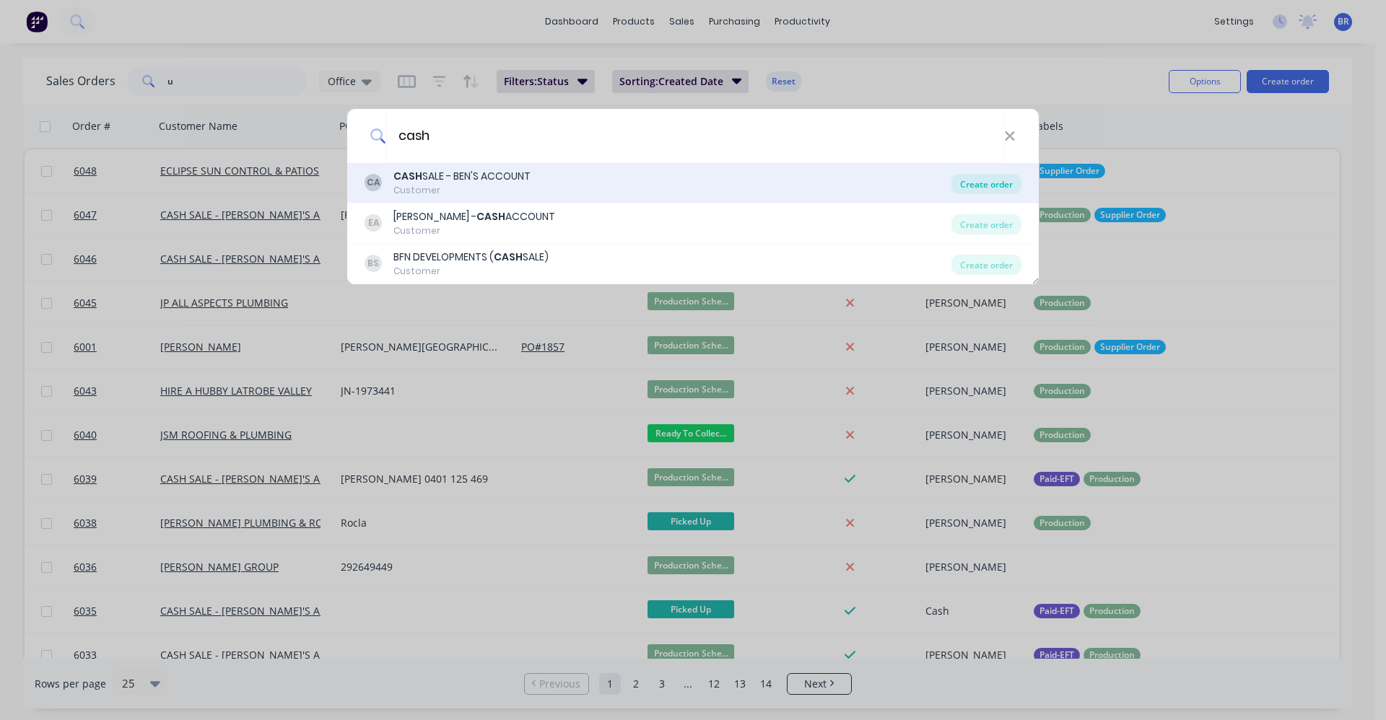
type input "cash"
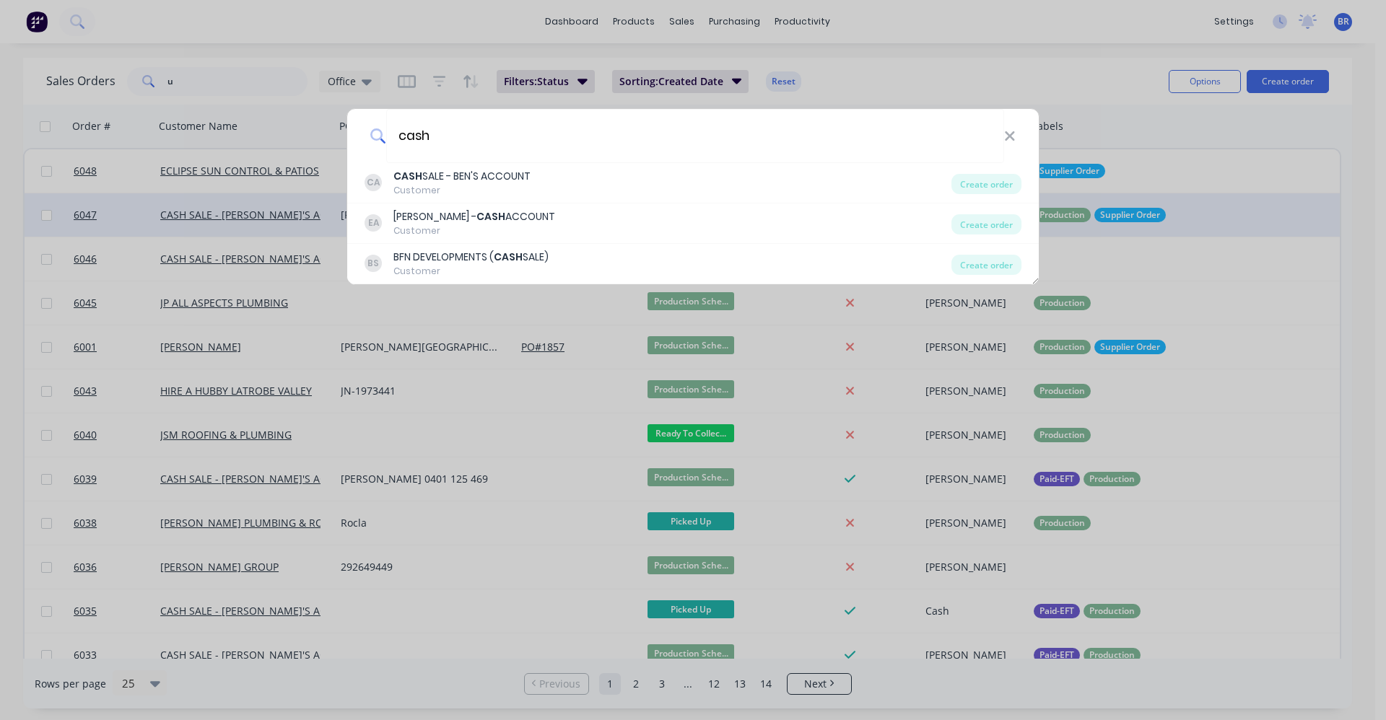
drag, startPoint x: 1004, startPoint y: 181, endPoint x: 975, endPoint y: 196, distance: 32.6
click at [1003, 182] on div "Create order" at bounding box center [986, 184] width 70 height 20
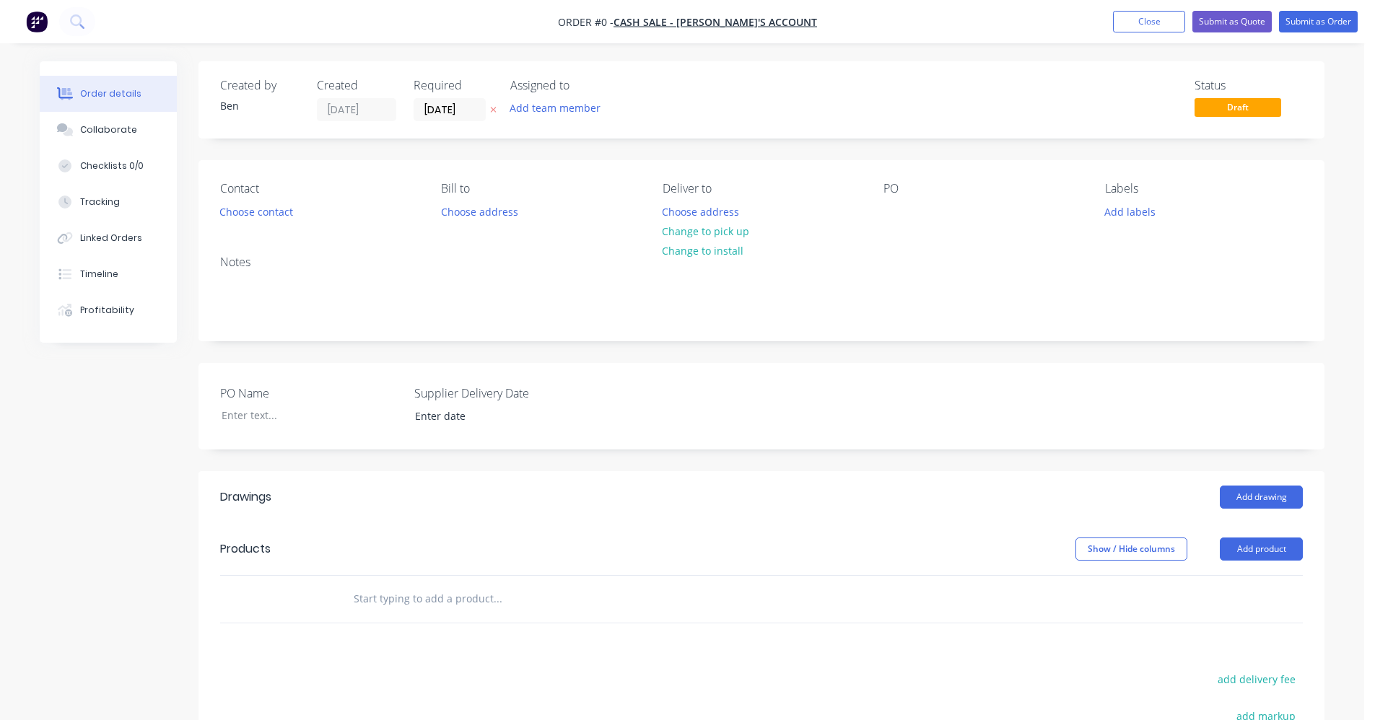
click at [443, 596] on input "text" at bounding box center [497, 599] width 289 height 29
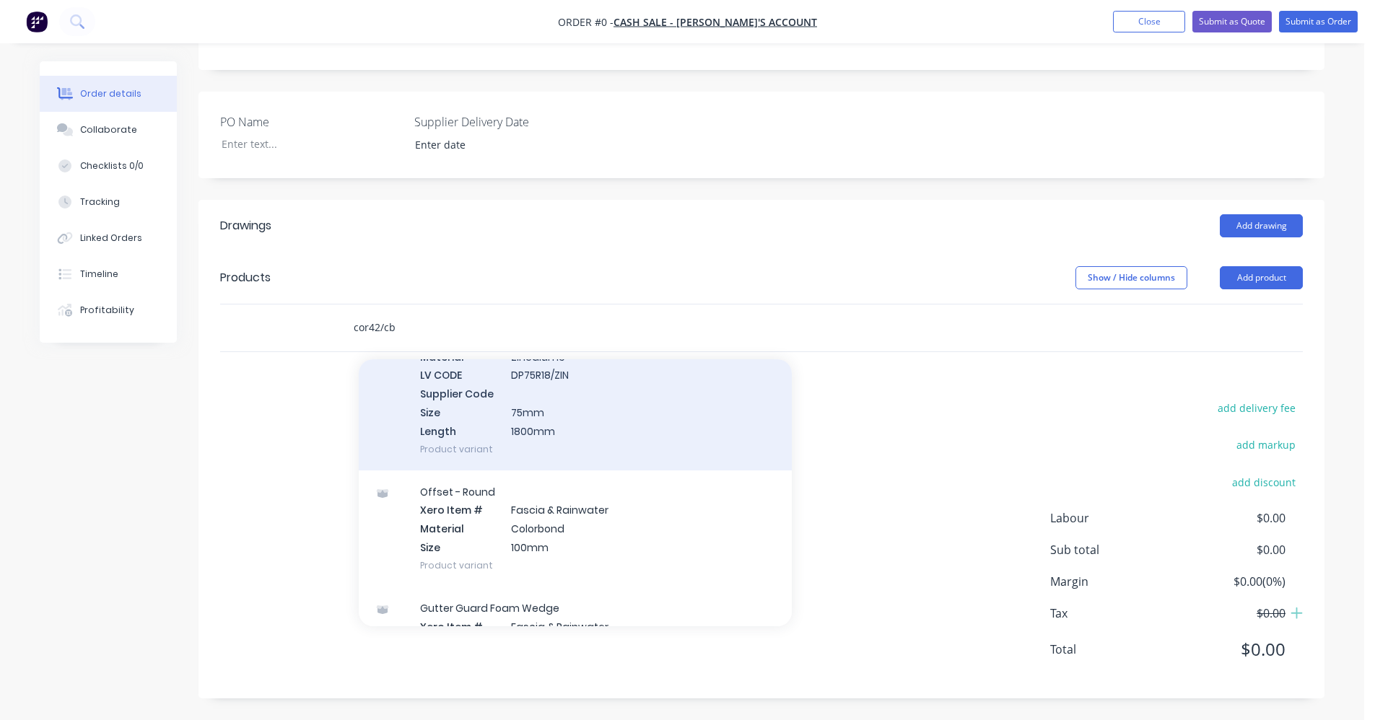
scroll to position [3681, 0]
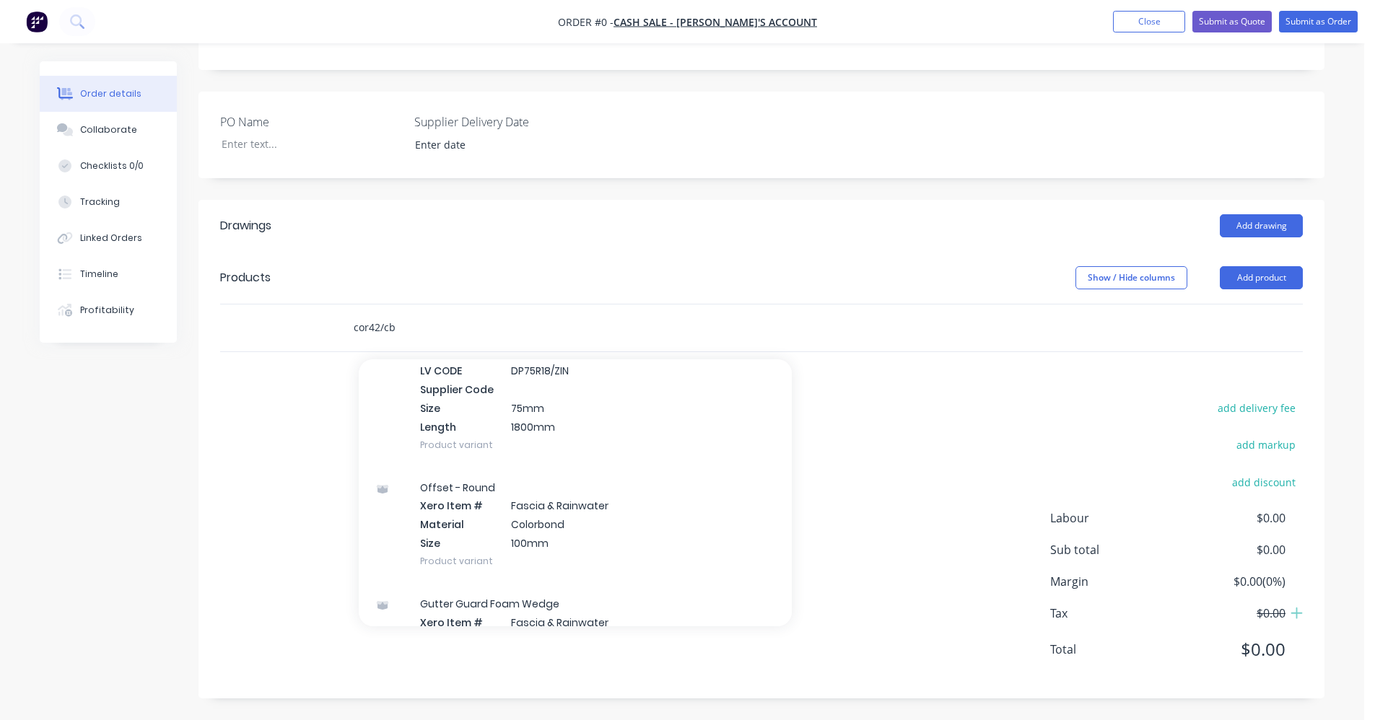
drag, startPoint x: 417, startPoint y: 331, endPoint x: 407, endPoint y: 331, distance: 10.1
click at [407, 331] on input "cor42/cb" at bounding box center [497, 327] width 289 height 29
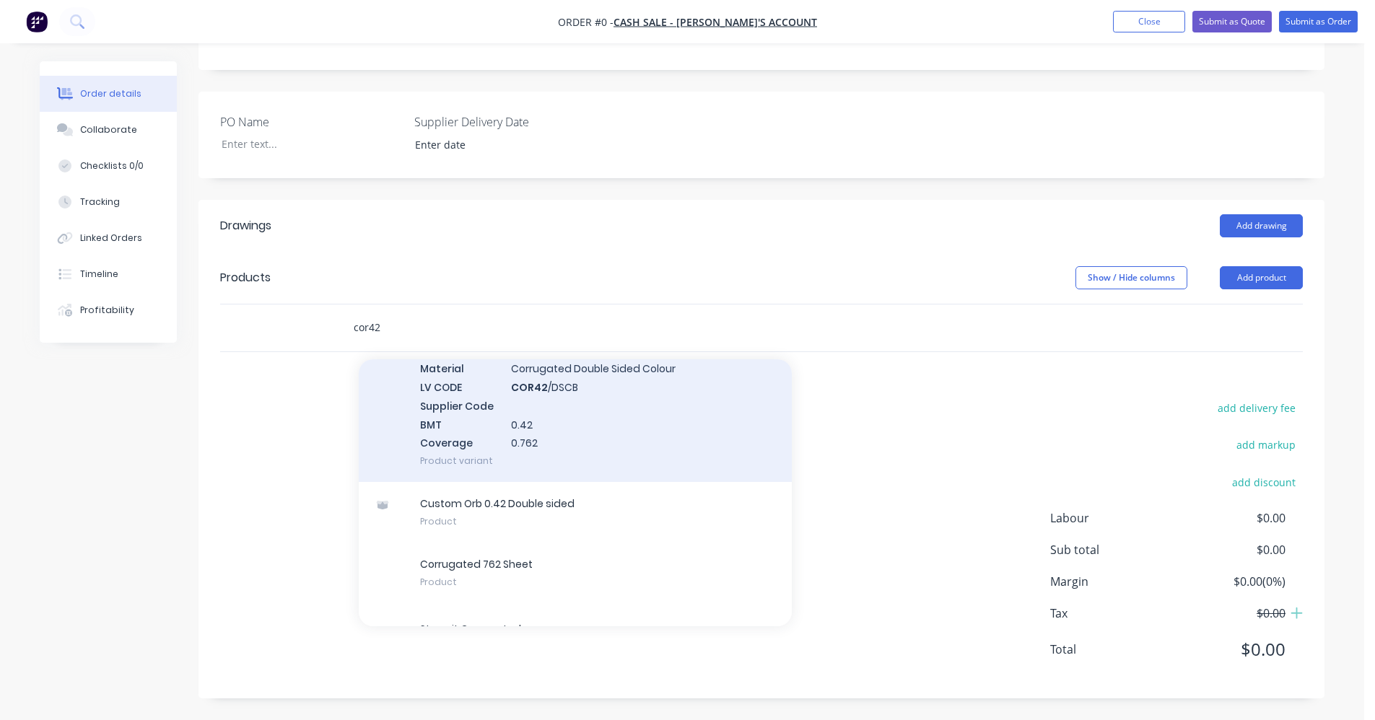
scroll to position [137, 0]
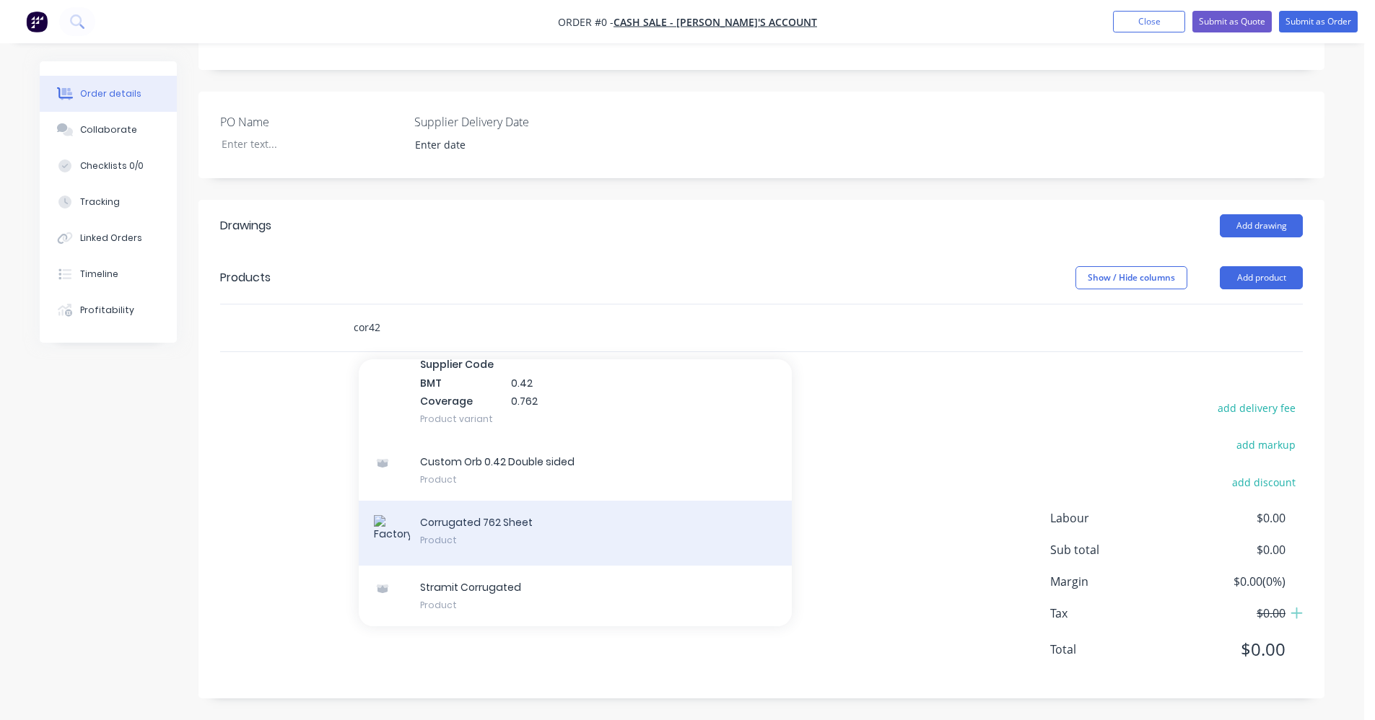
type input "cor42"
click at [495, 533] on div "Corrugated 762 Sheet Product" at bounding box center [575, 533] width 433 height 65
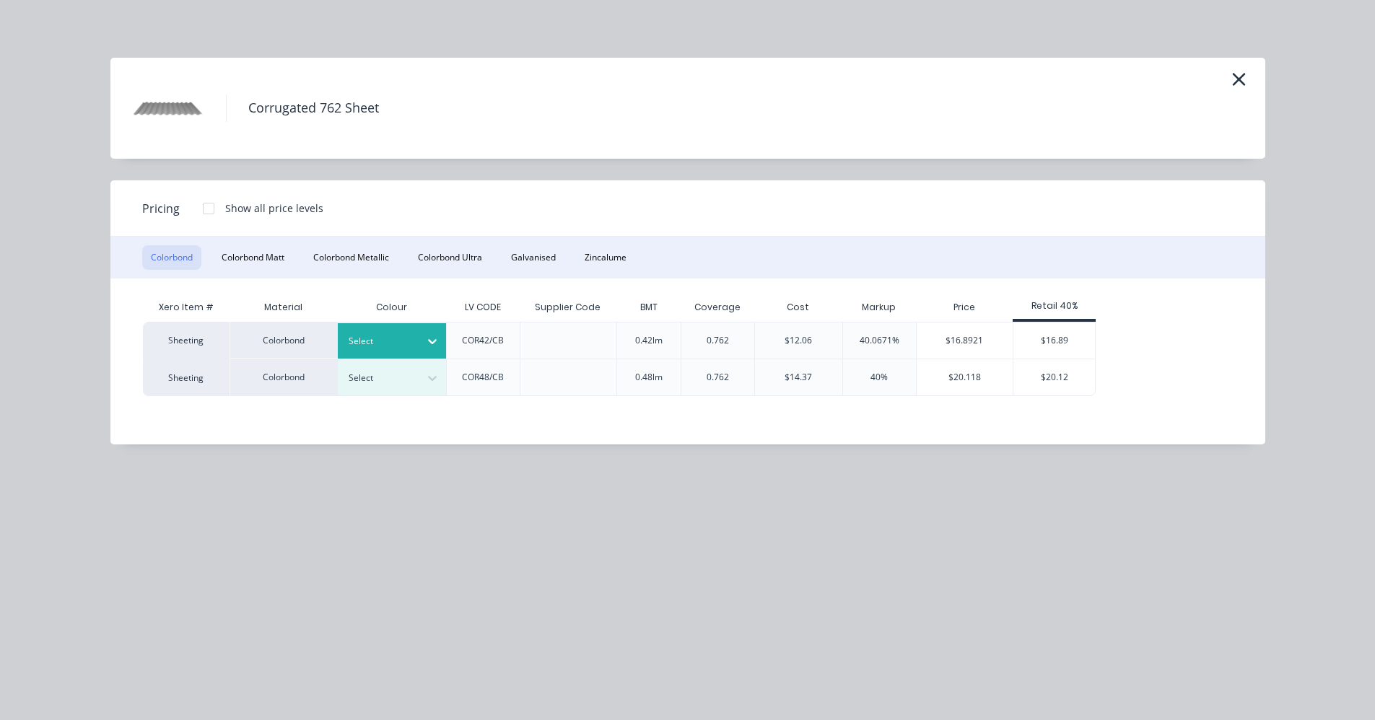
click at [429, 341] on icon at bounding box center [432, 342] width 9 height 5
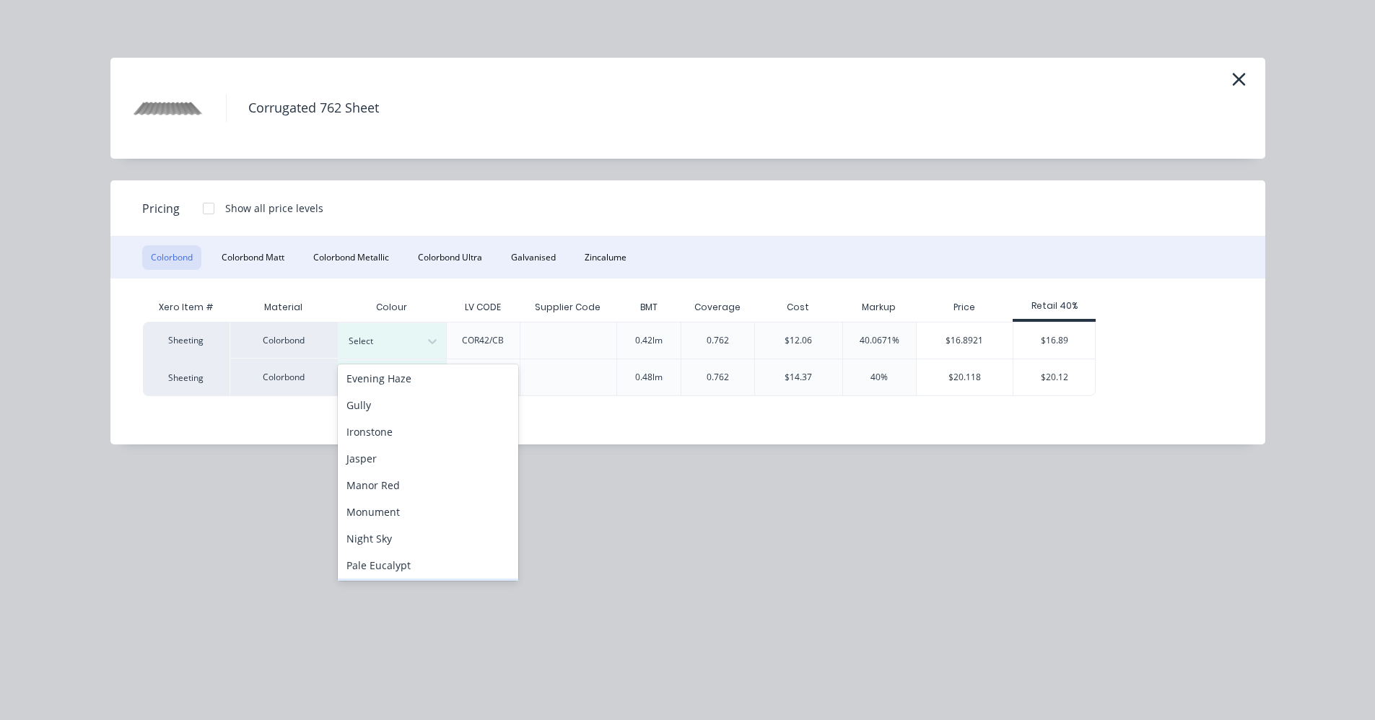
scroll to position [144, 0]
click at [378, 479] on div "Ironstone" at bounding box center [428, 476] width 180 height 27
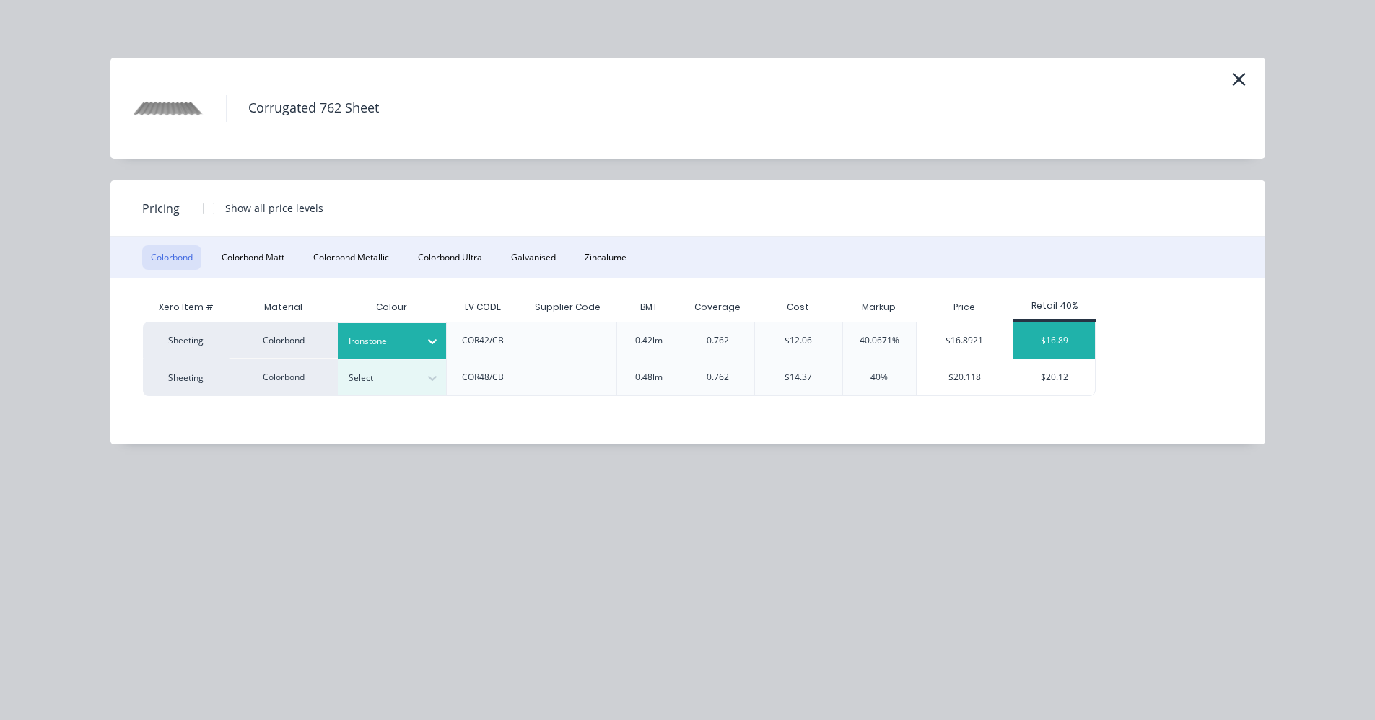
click at [1031, 338] on div "$16.89" at bounding box center [1054, 341] width 82 height 36
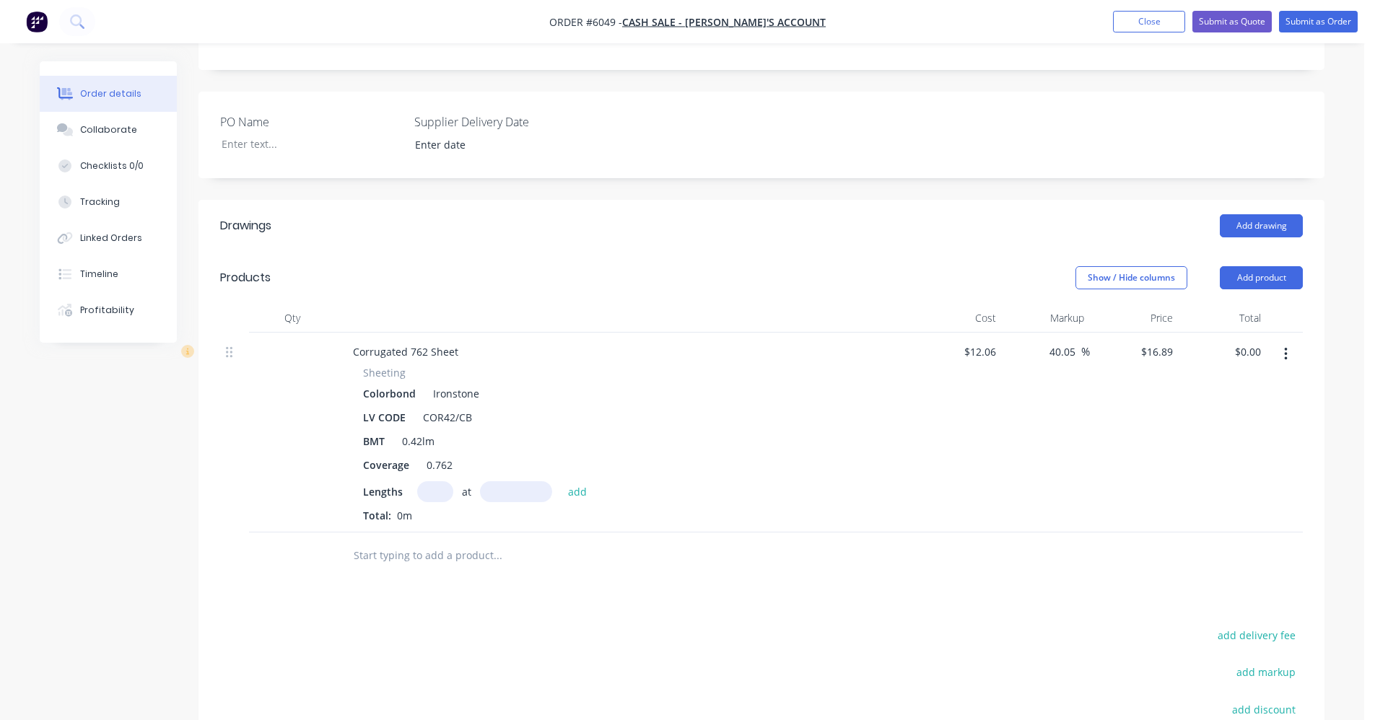
drag, startPoint x: 438, startPoint y: 492, endPoint x: 433, endPoint y: 482, distance: 11.3
click at [438, 492] on input "text" at bounding box center [435, 491] width 36 height 21
type input "1"
type input "2600"
click at [561, 481] on button "add" at bounding box center [578, 490] width 34 height 19
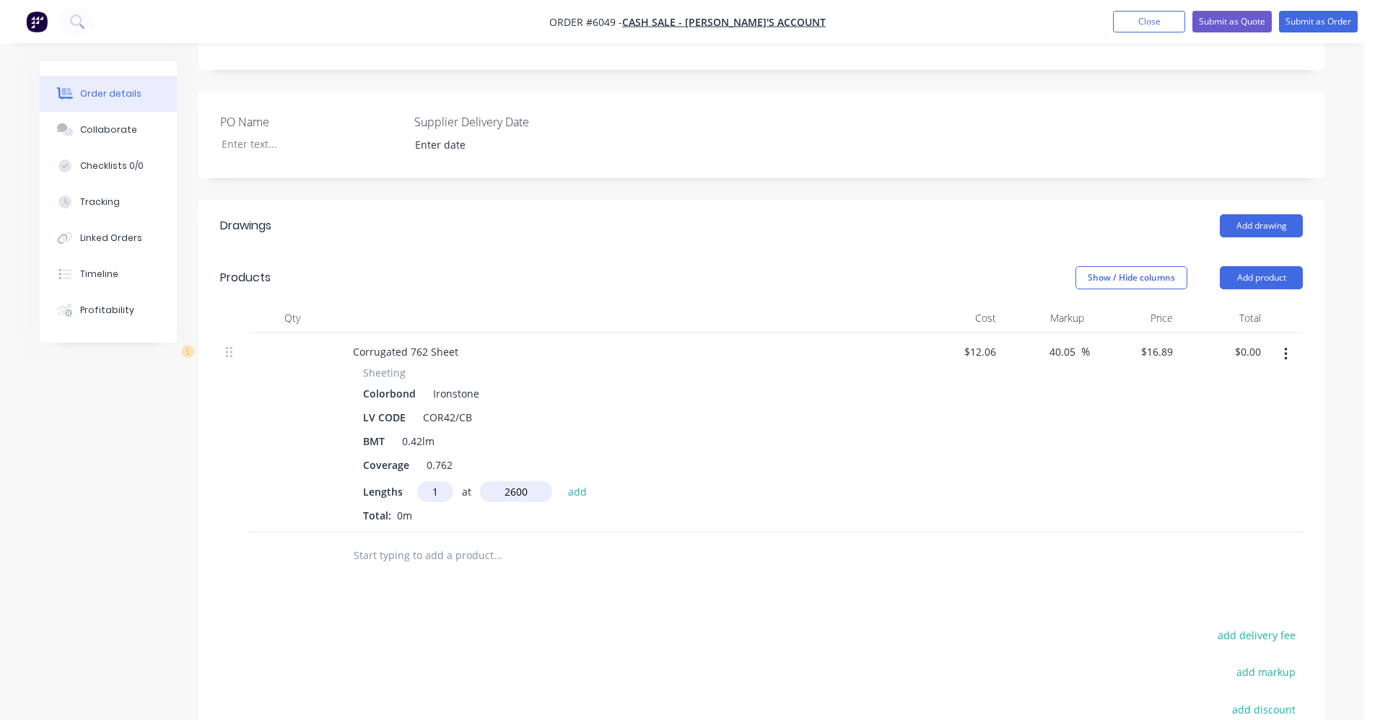
type input "$43.91"
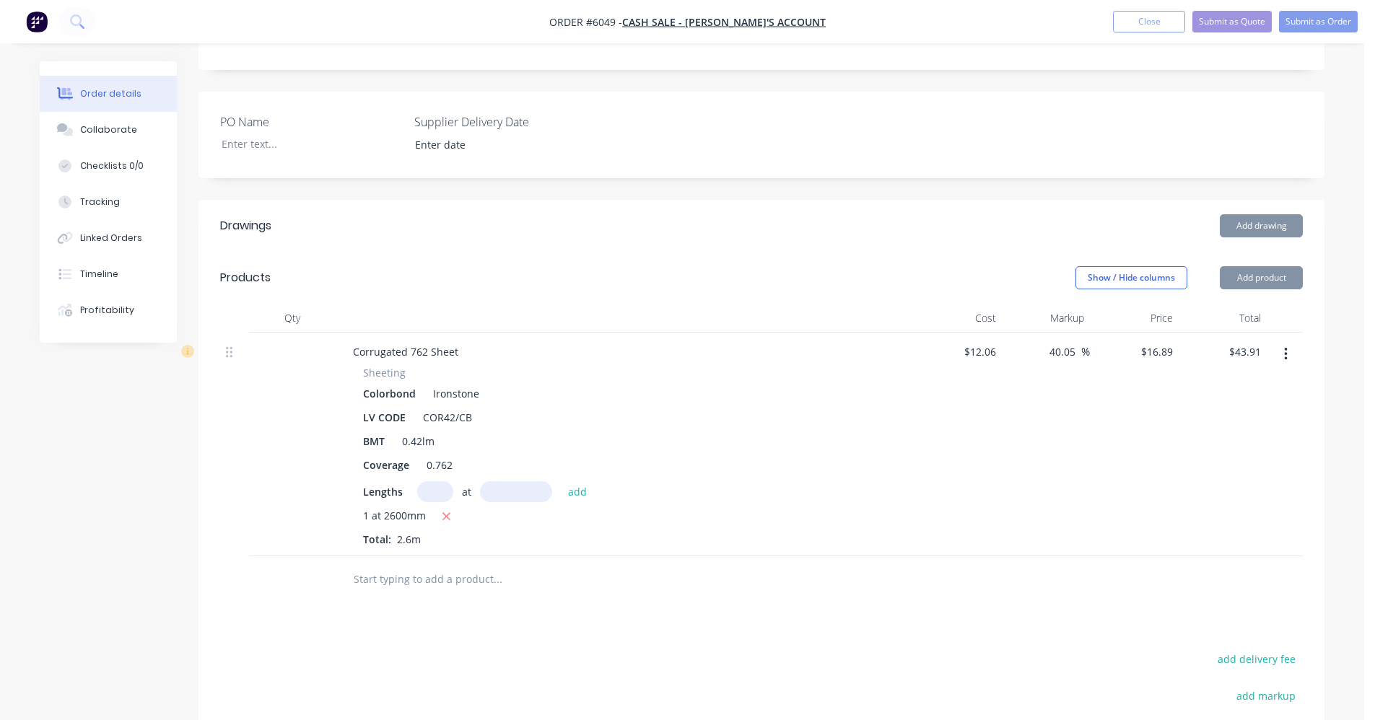
click at [561, 481] on button "add" at bounding box center [578, 490] width 34 height 19
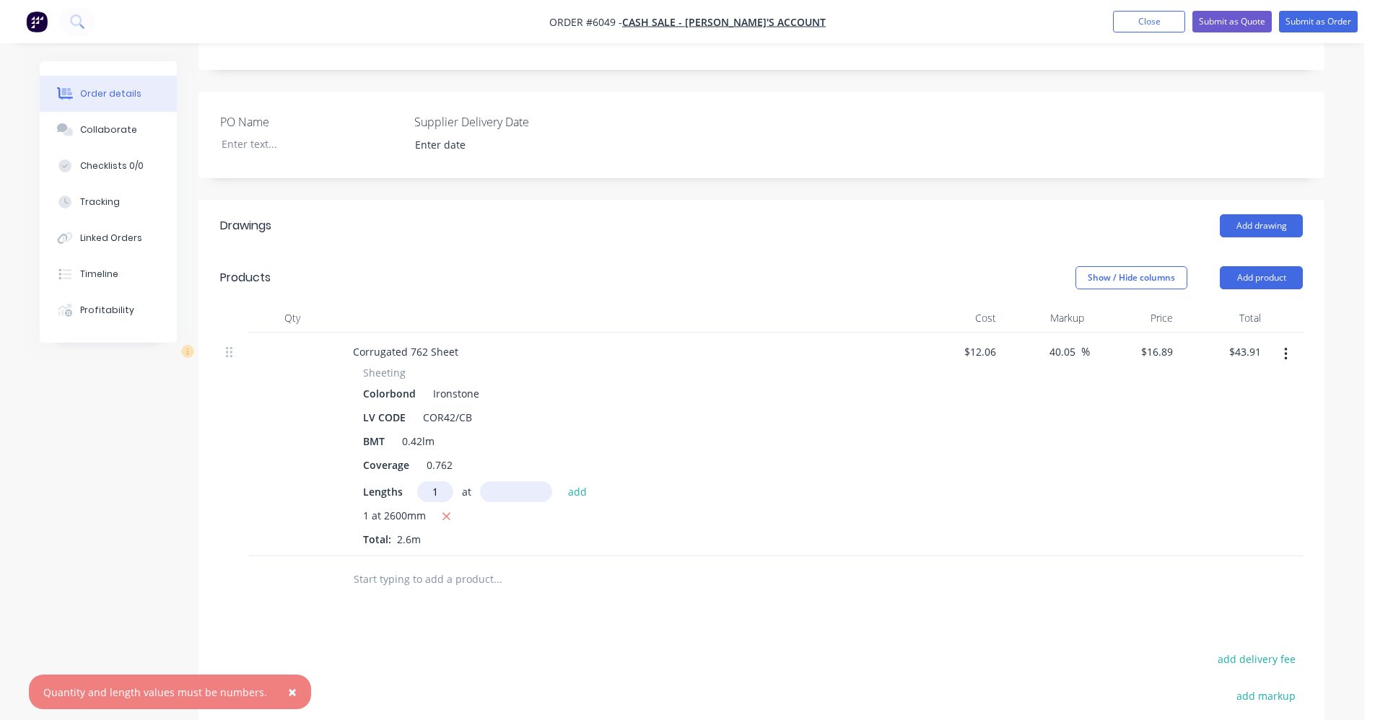
type input "1"
type input "2200"
click at [561, 481] on button "add" at bounding box center [578, 490] width 34 height 19
type input "$81.07"
type input "1"
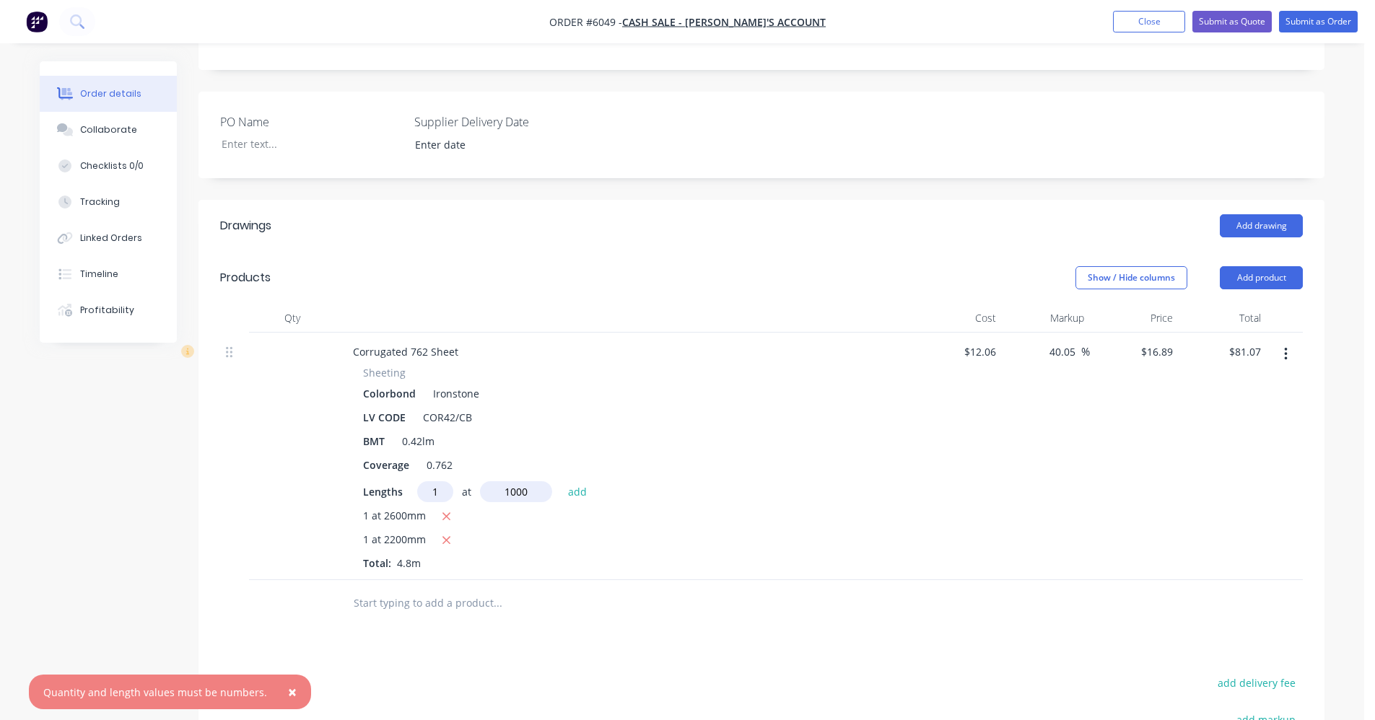
type input "1000"
click at [561, 481] on button "add" at bounding box center [578, 490] width 34 height 19
type input "$97.96"
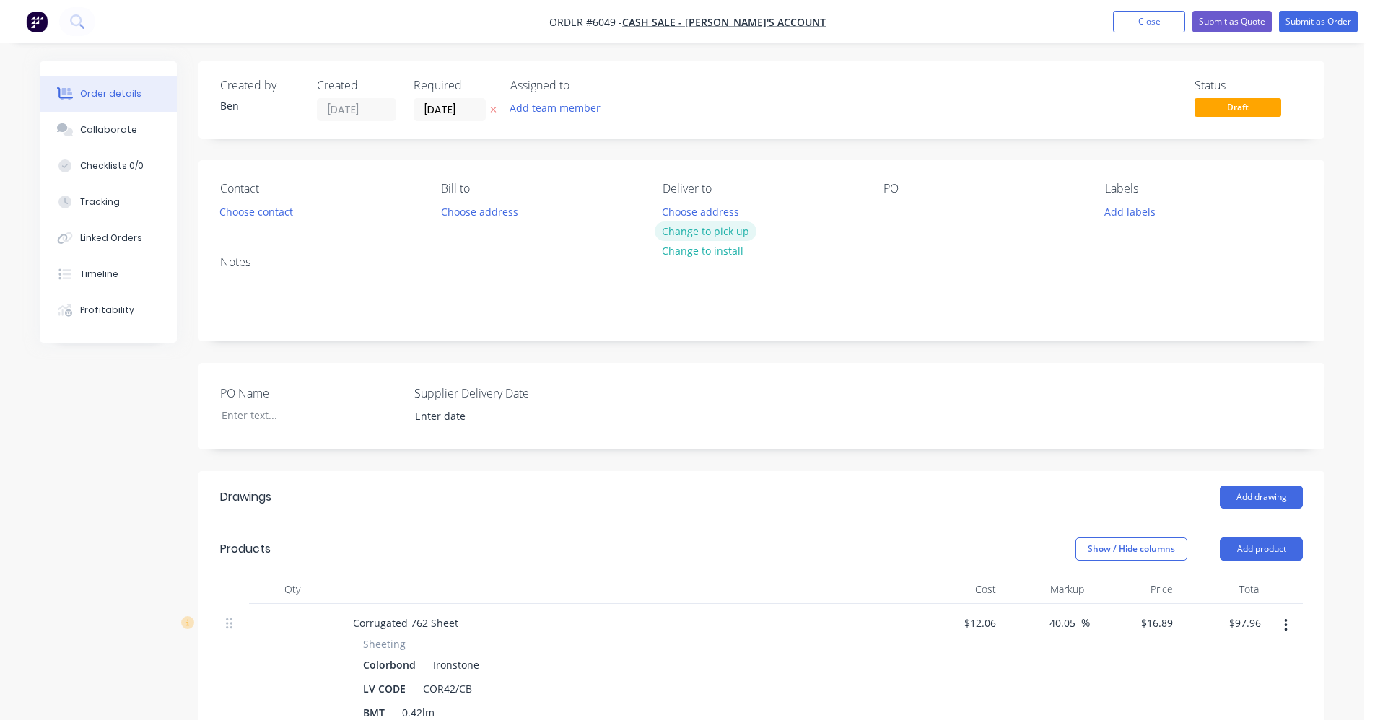
click at [733, 235] on button "Change to pick up" at bounding box center [706, 231] width 102 height 19
click at [243, 216] on button "Choose contact" at bounding box center [256, 210] width 89 height 19
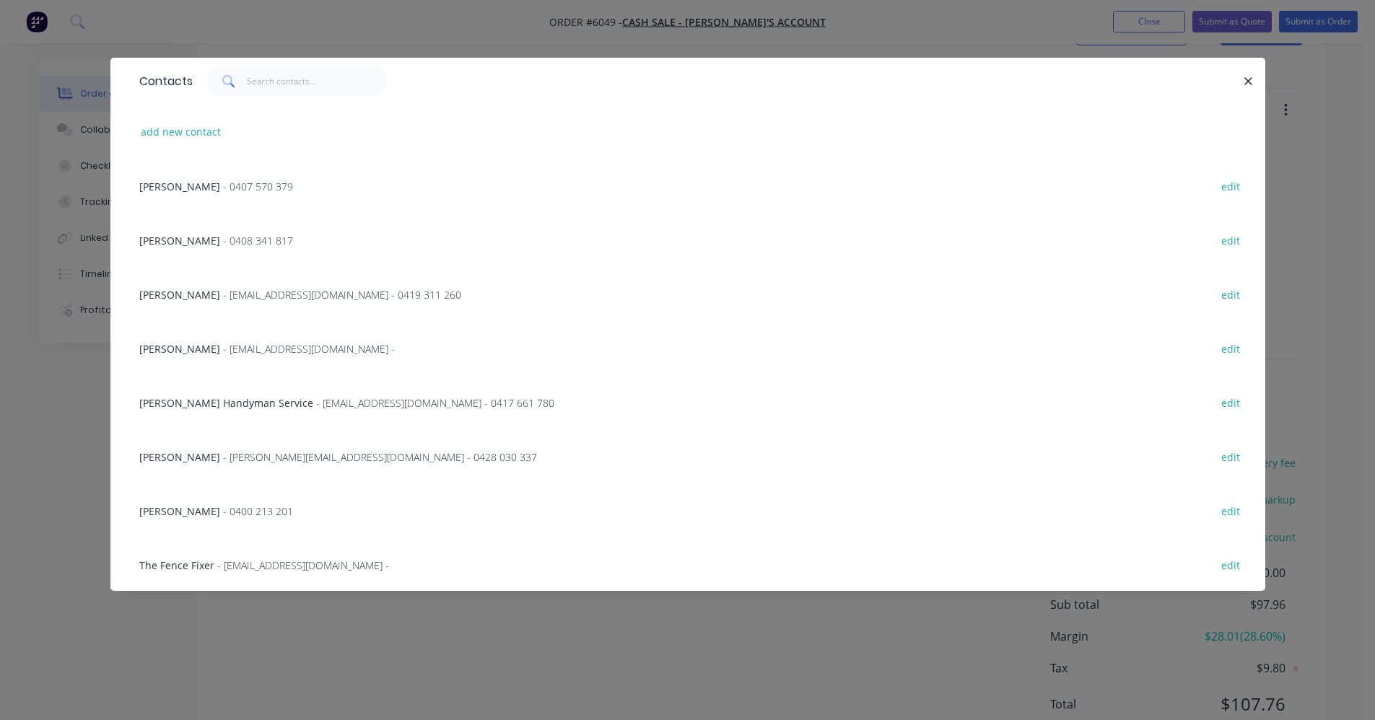
scroll to position [570, 0]
click at [298, 81] on input "text" at bounding box center [317, 81] width 141 height 29
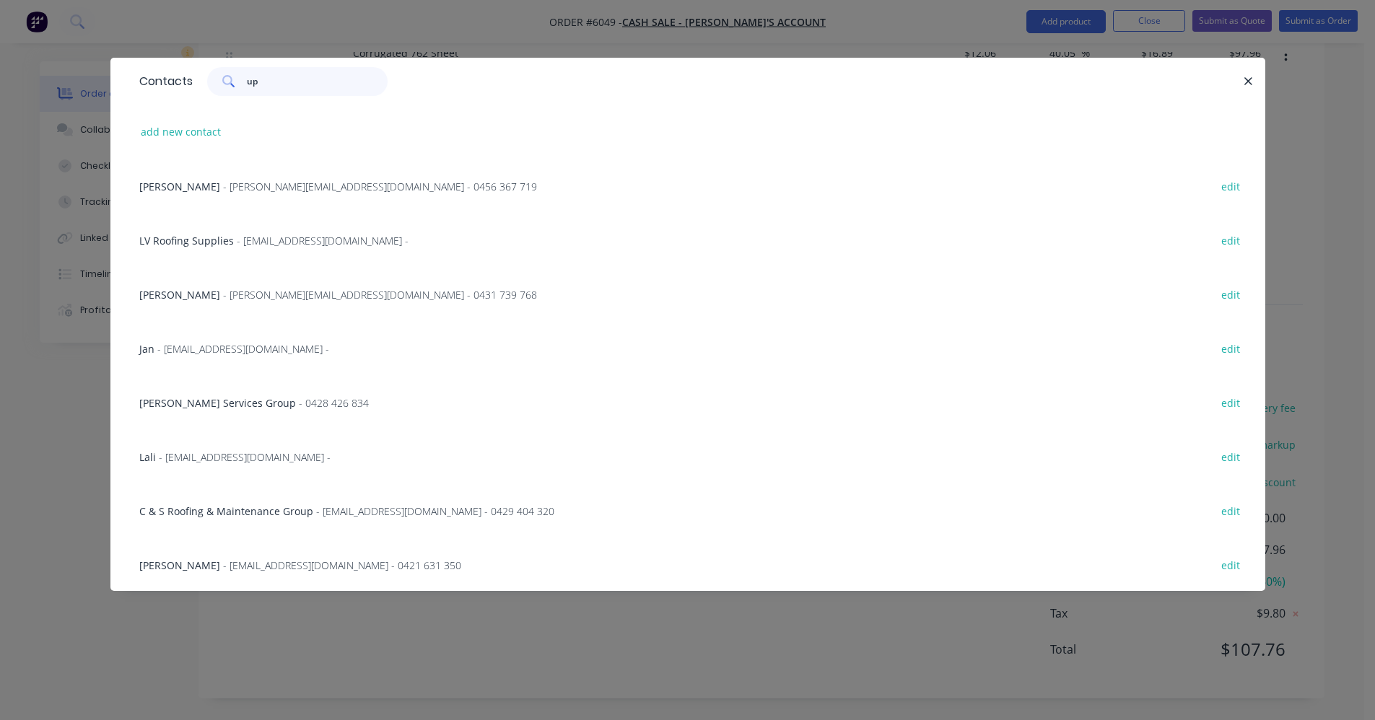
type input "u"
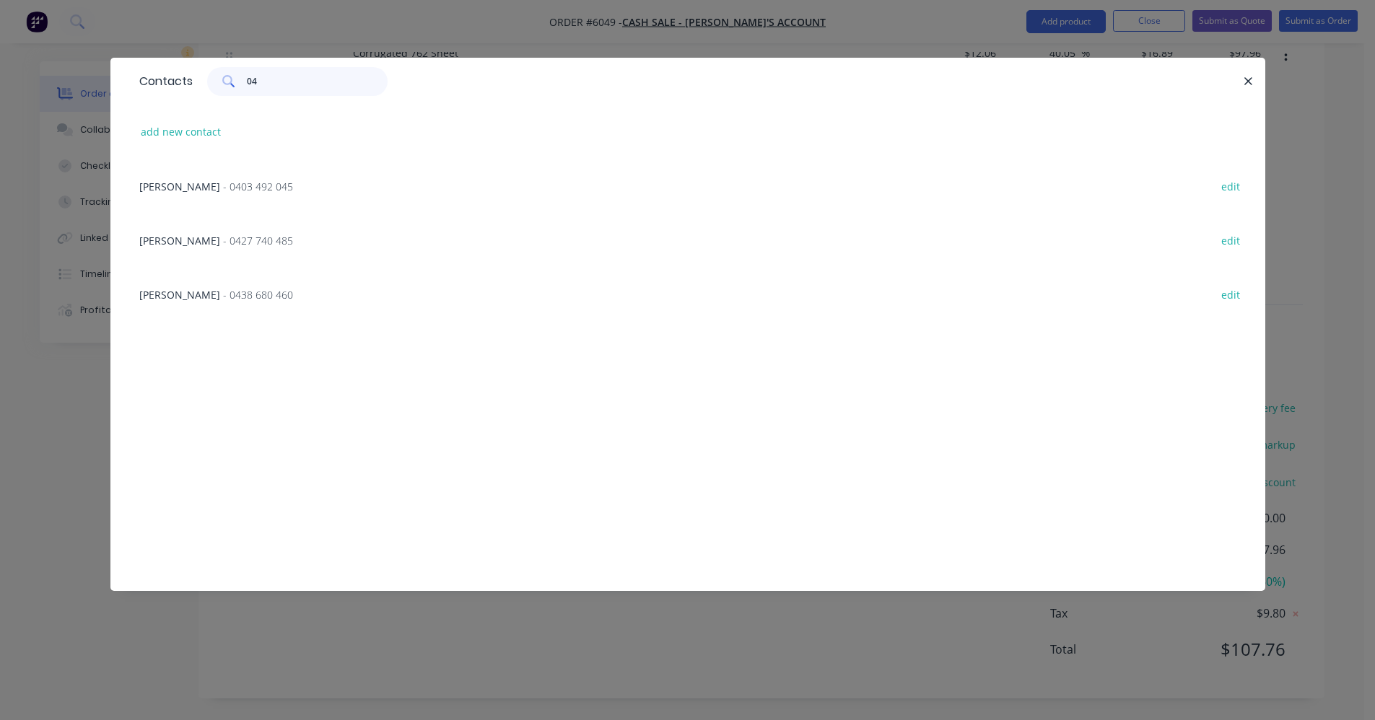
type input "0"
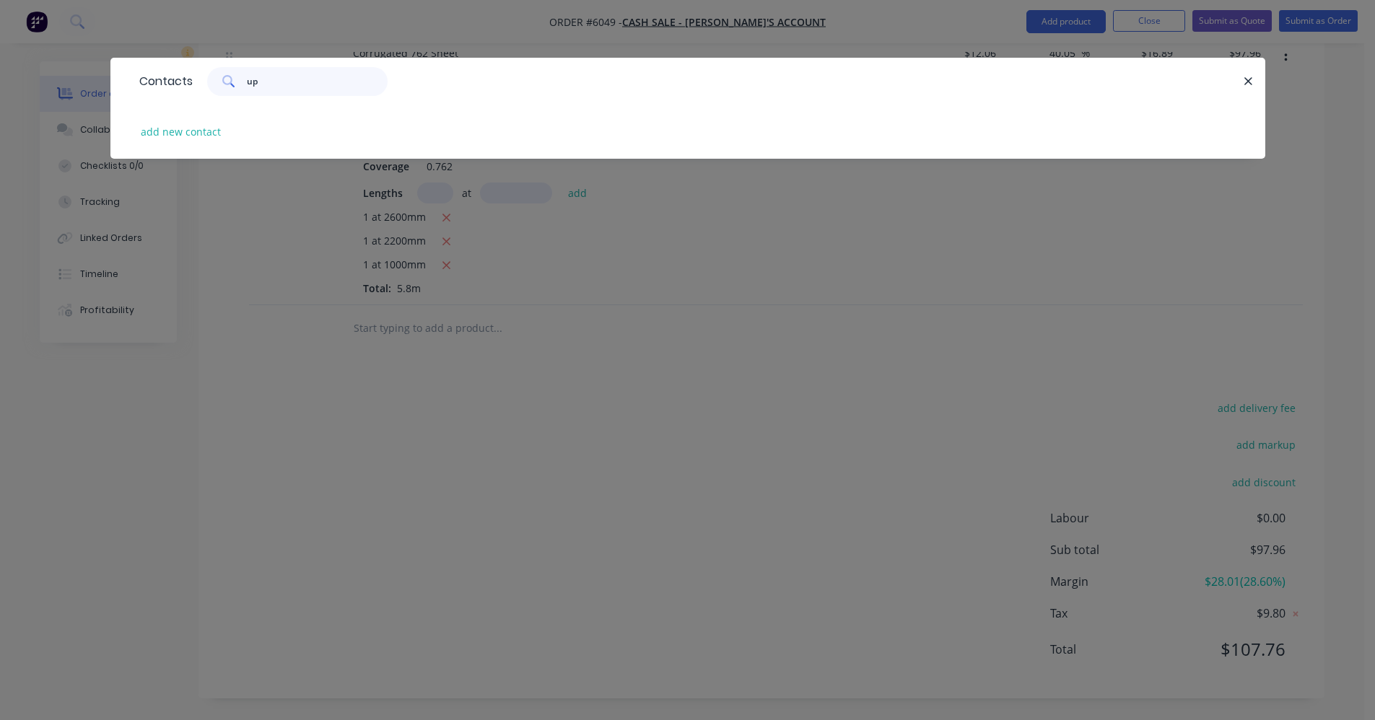
type input "u"
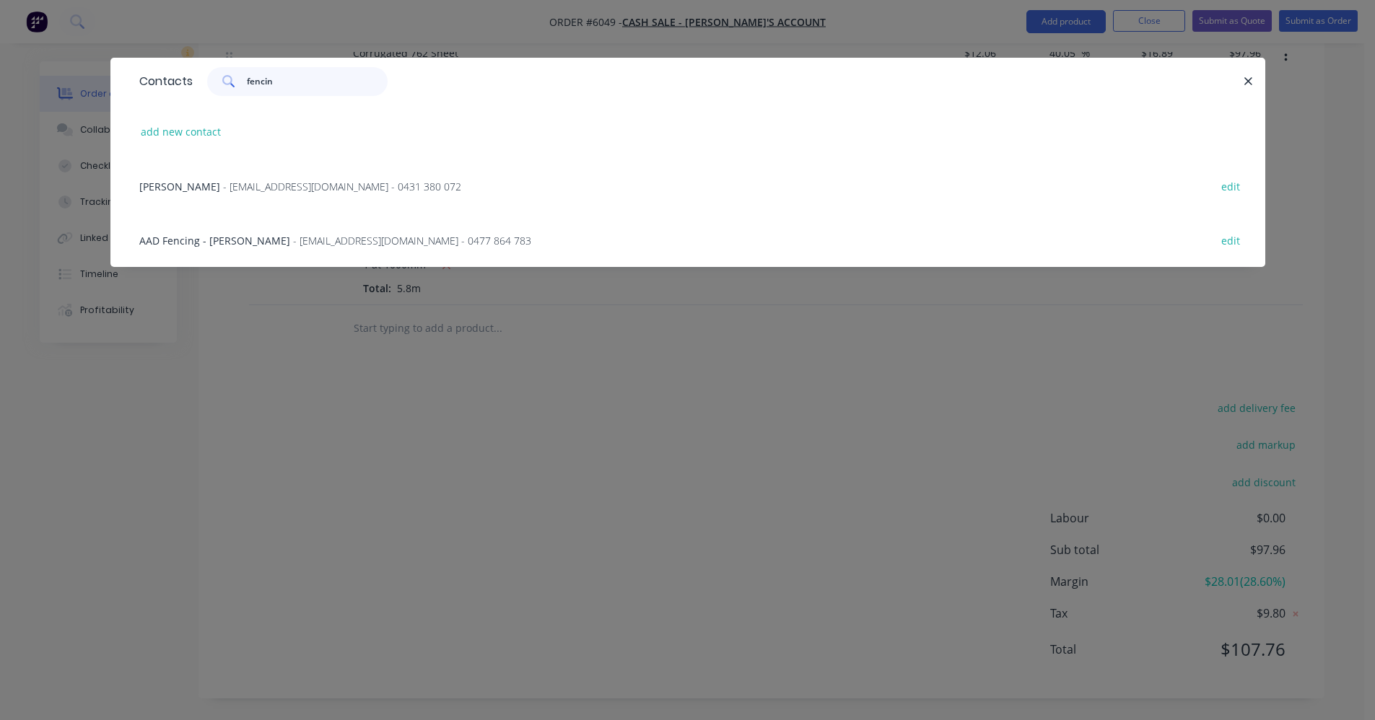
type input "fencin"
drag, startPoint x: 1127, startPoint y: 409, endPoint x: 1132, endPoint y: 369, distance: 40.8
click at [1132, 370] on div "Contacts fencin add new contact [PERSON_NAME] - [EMAIL_ADDRESS][DOMAIN_NAME] - …" at bounding box center [687, 360] width 1375 height 720
